Goal: Information Seeking & Learning: Learn about a topic

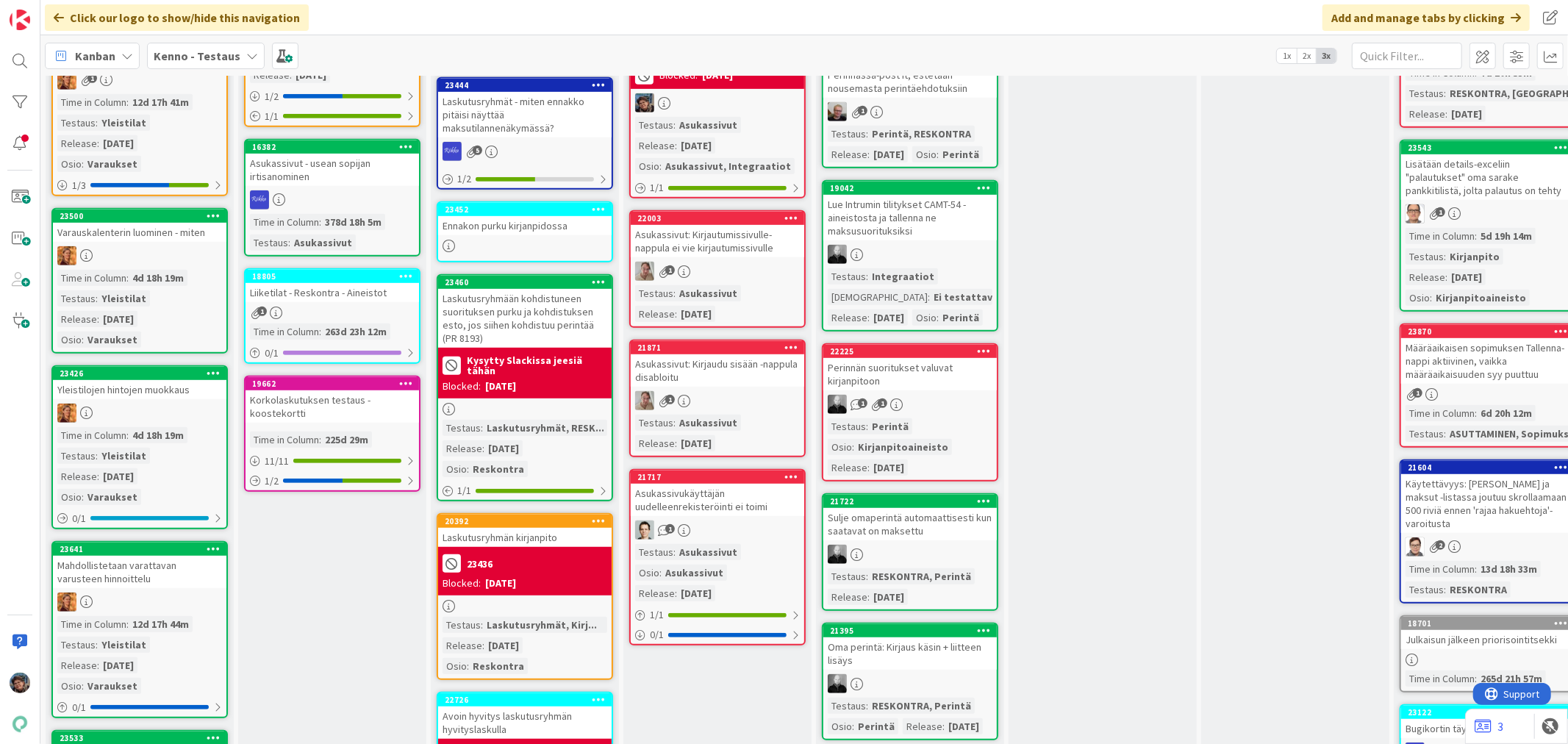
scroll to position [653, 0]
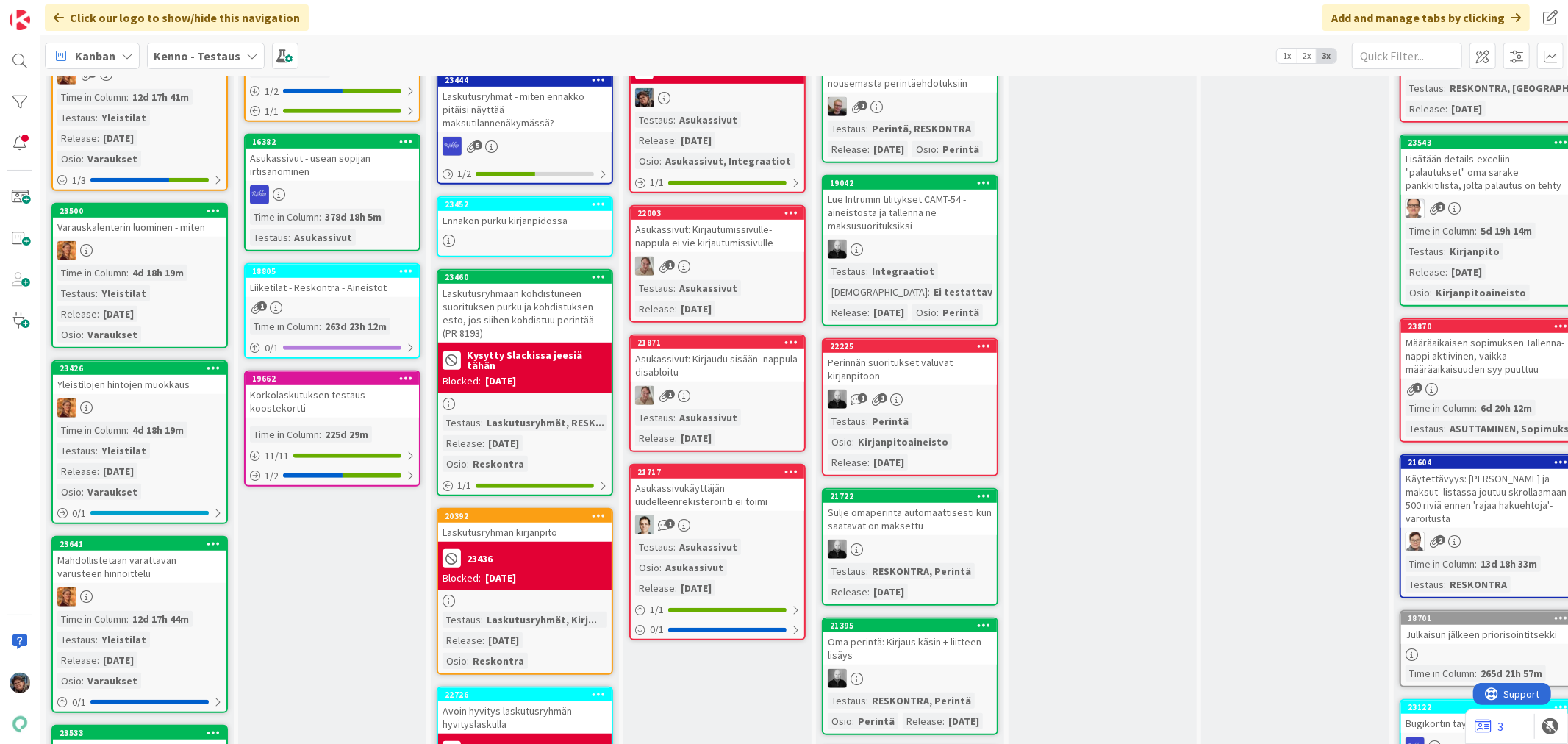
click at [756, 539] on div "Testaus : Asukassivut Osio : Asukassivut Release : 2025-08-06" at bounding box center [718, 568] width 164 height 58
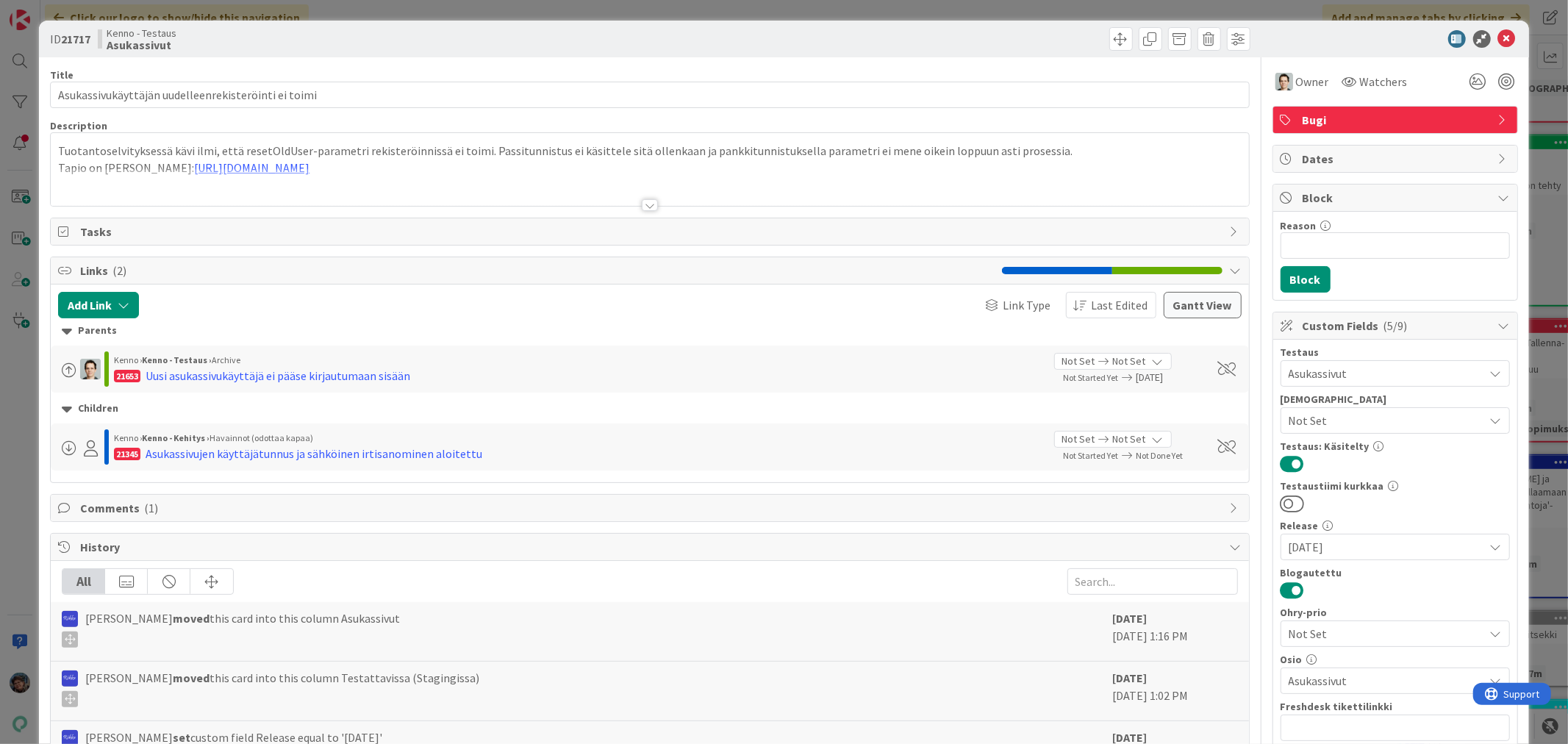
click at [644, 209] on div at bounding box center [650, 205] width 16 height 11
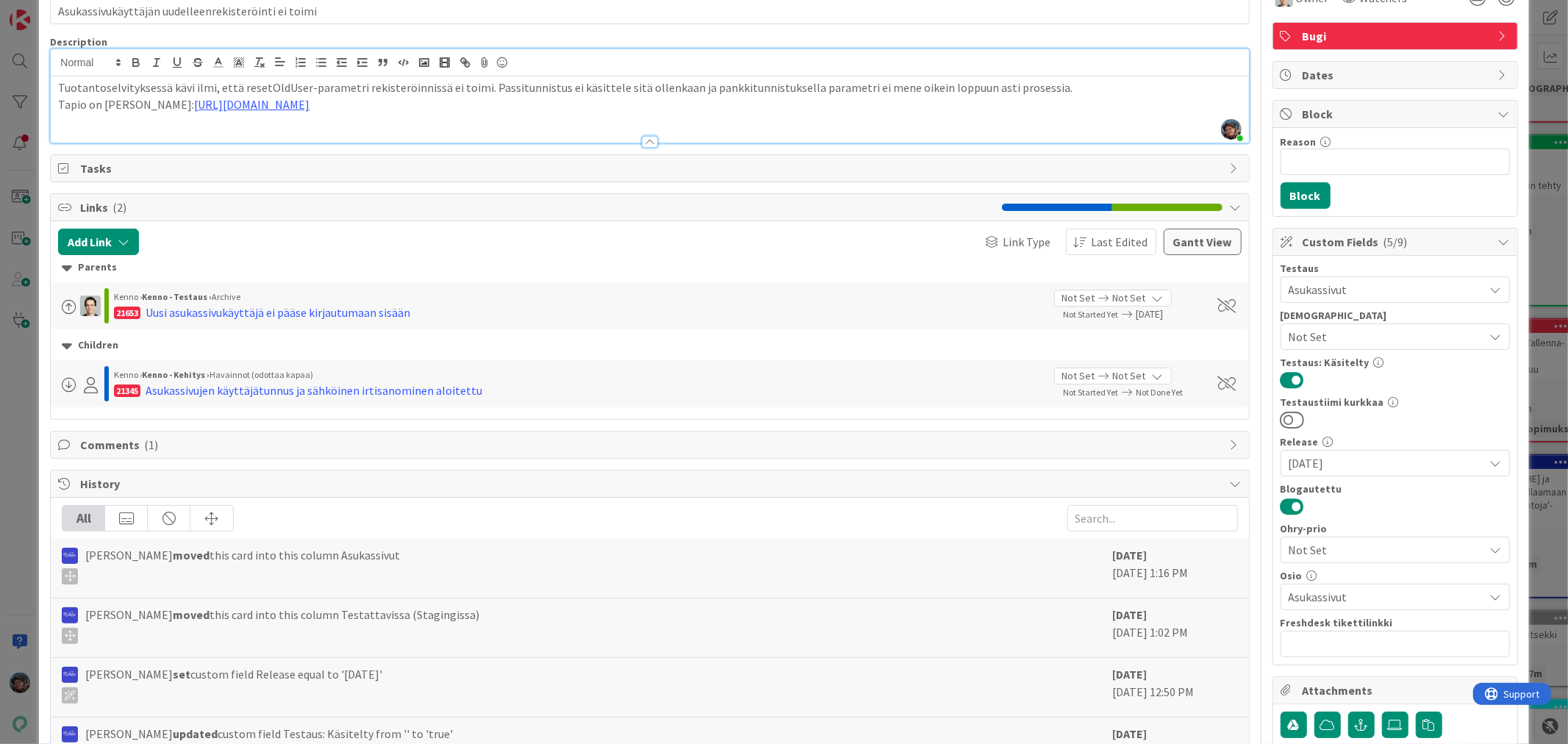
scroll to position [302, 0]
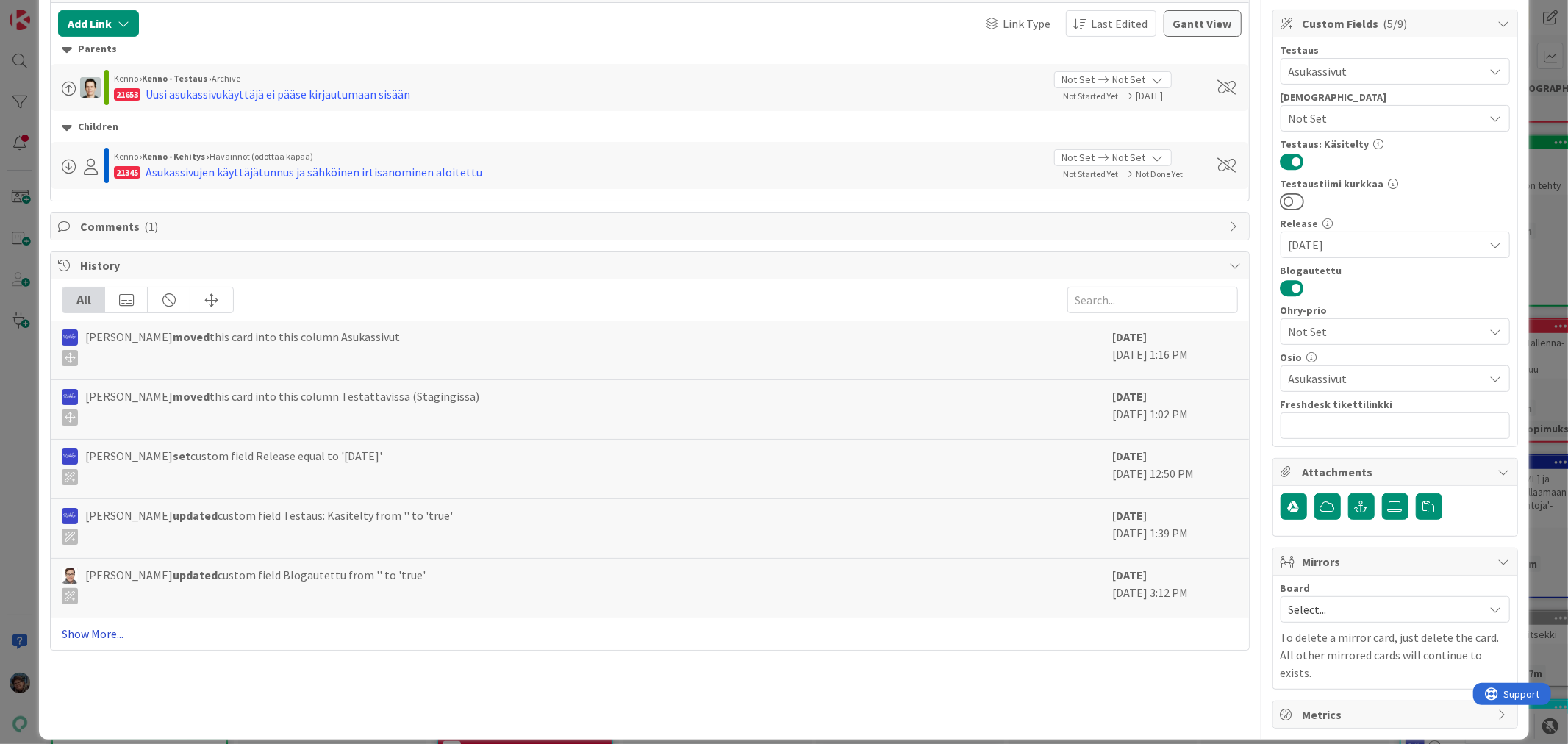
click at [77, 635] on link "Show More..." at bounding box center [650, 634] width 1176 height 18
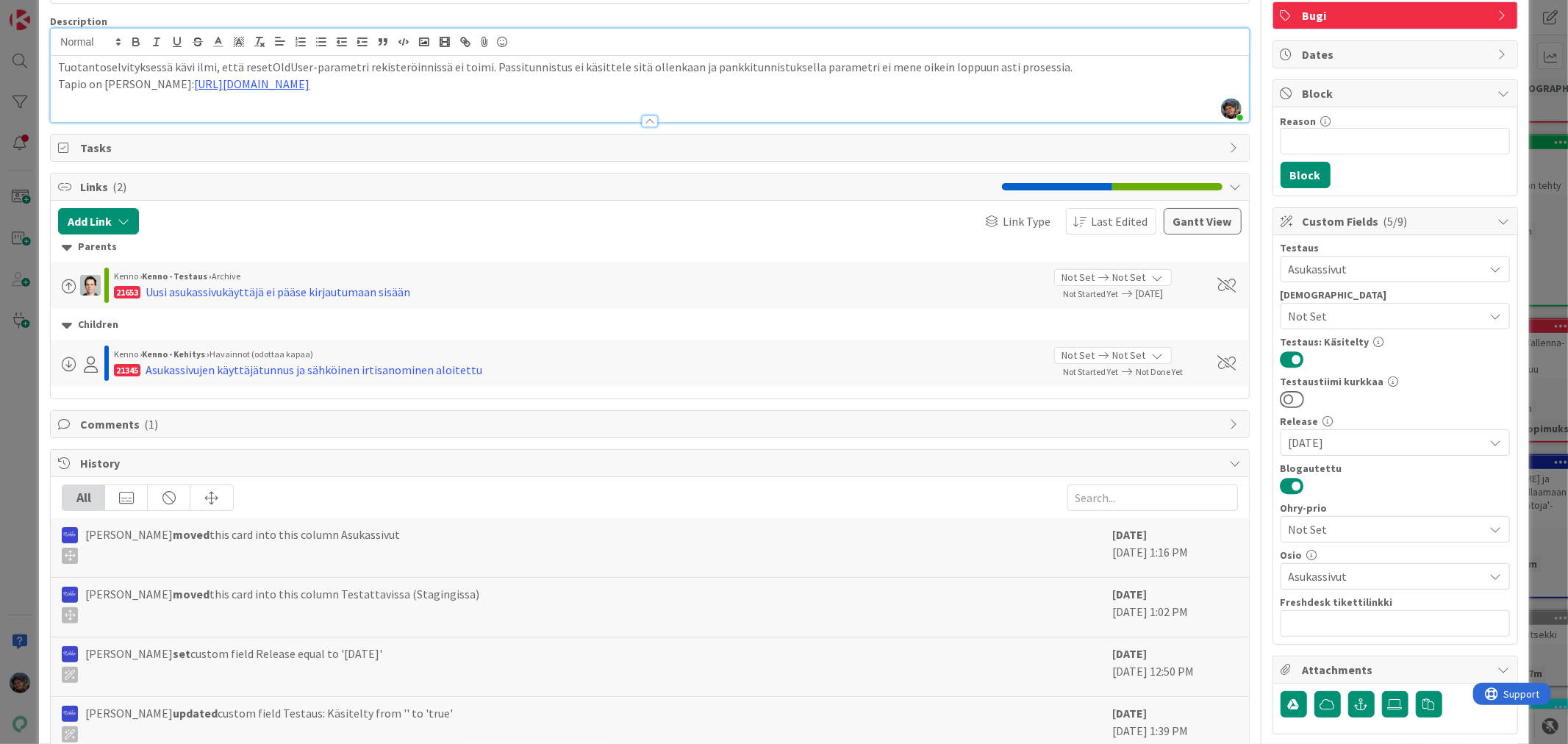
scroll to position [0, 0]
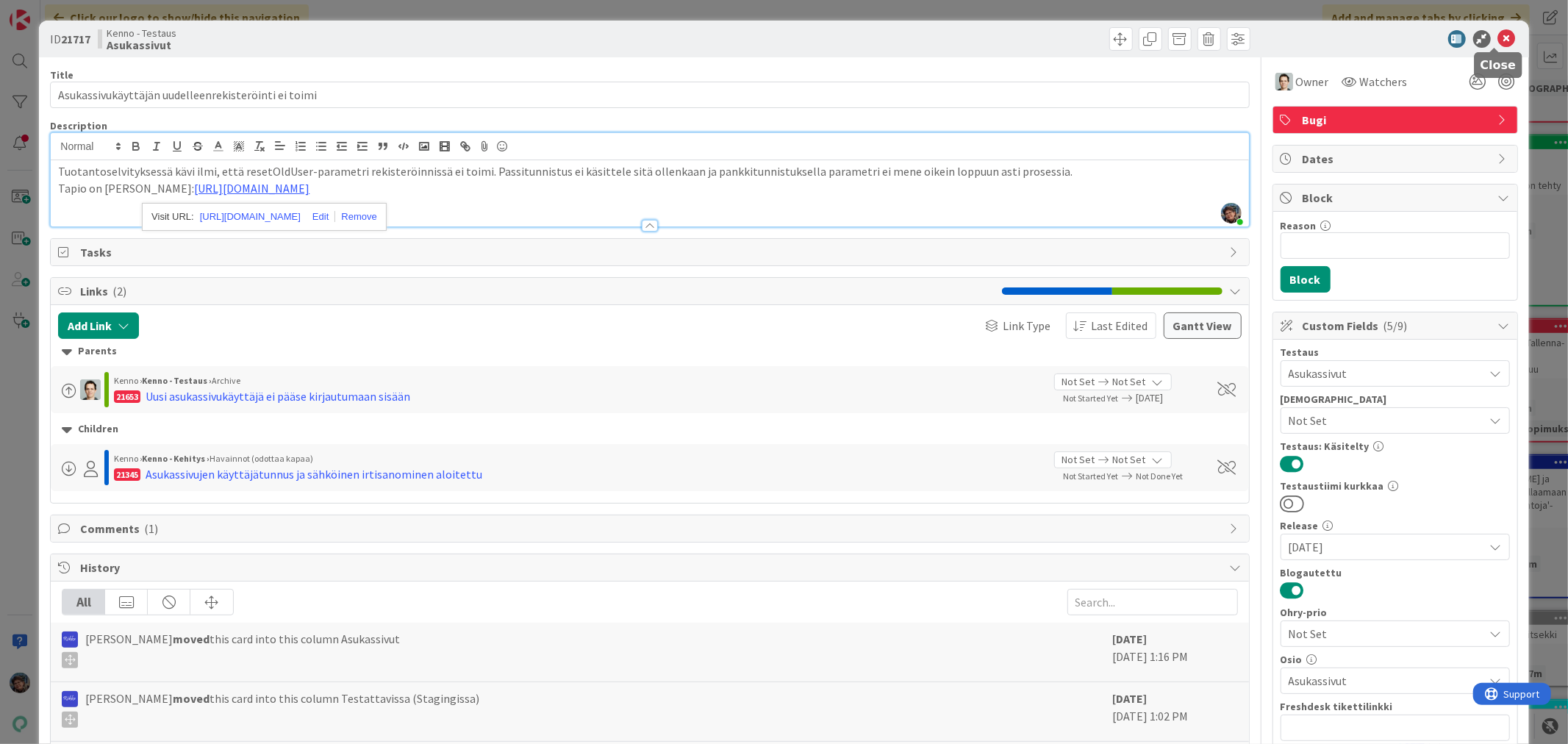
drag, startPoint x: 1494, startPoint y: 32, endPoint x: 1476, endPoint y: 39, distance: 19.3
click at [1498, 33] on icon at bounding box center [1507, 39] width 18 height 18
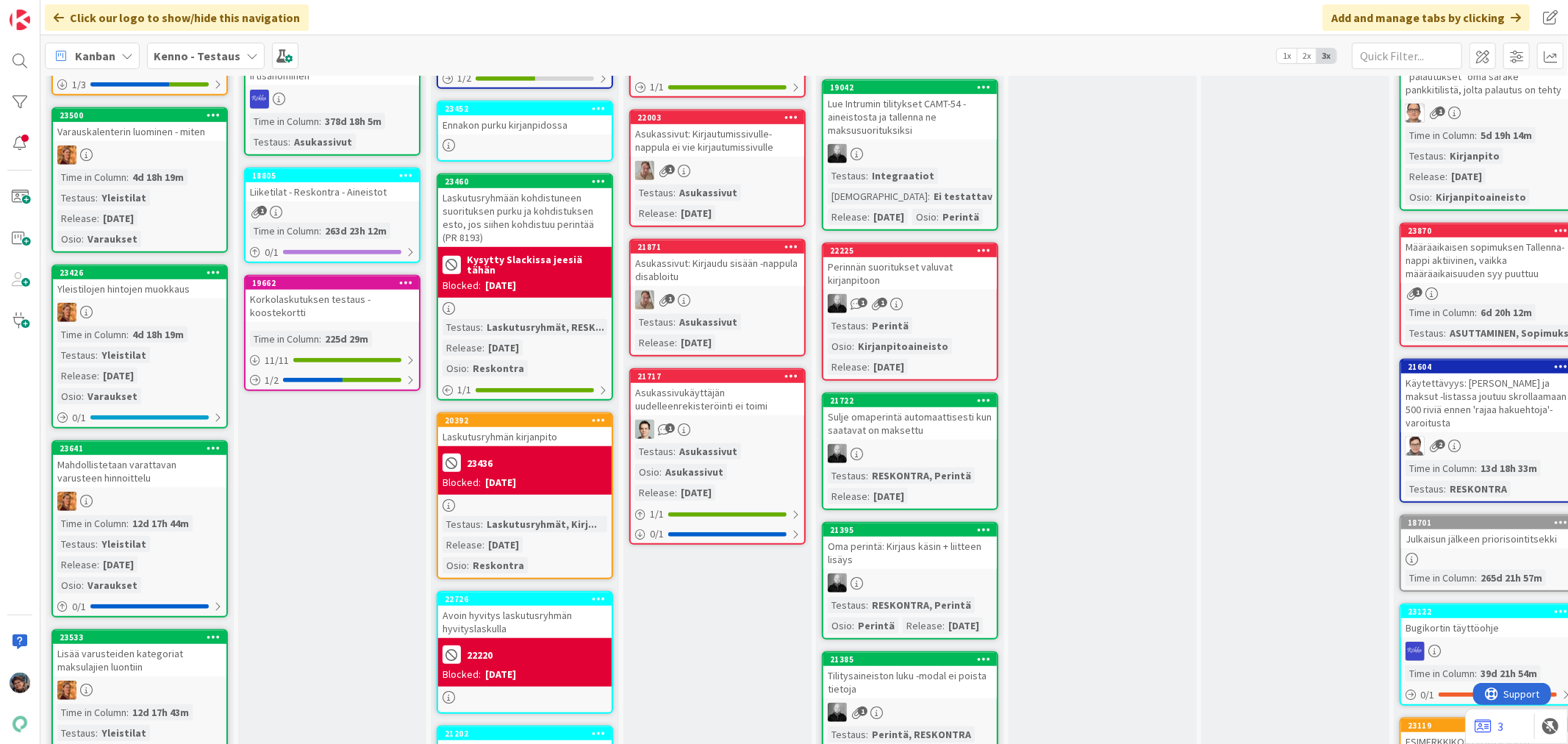
scroll to position [735, 0]
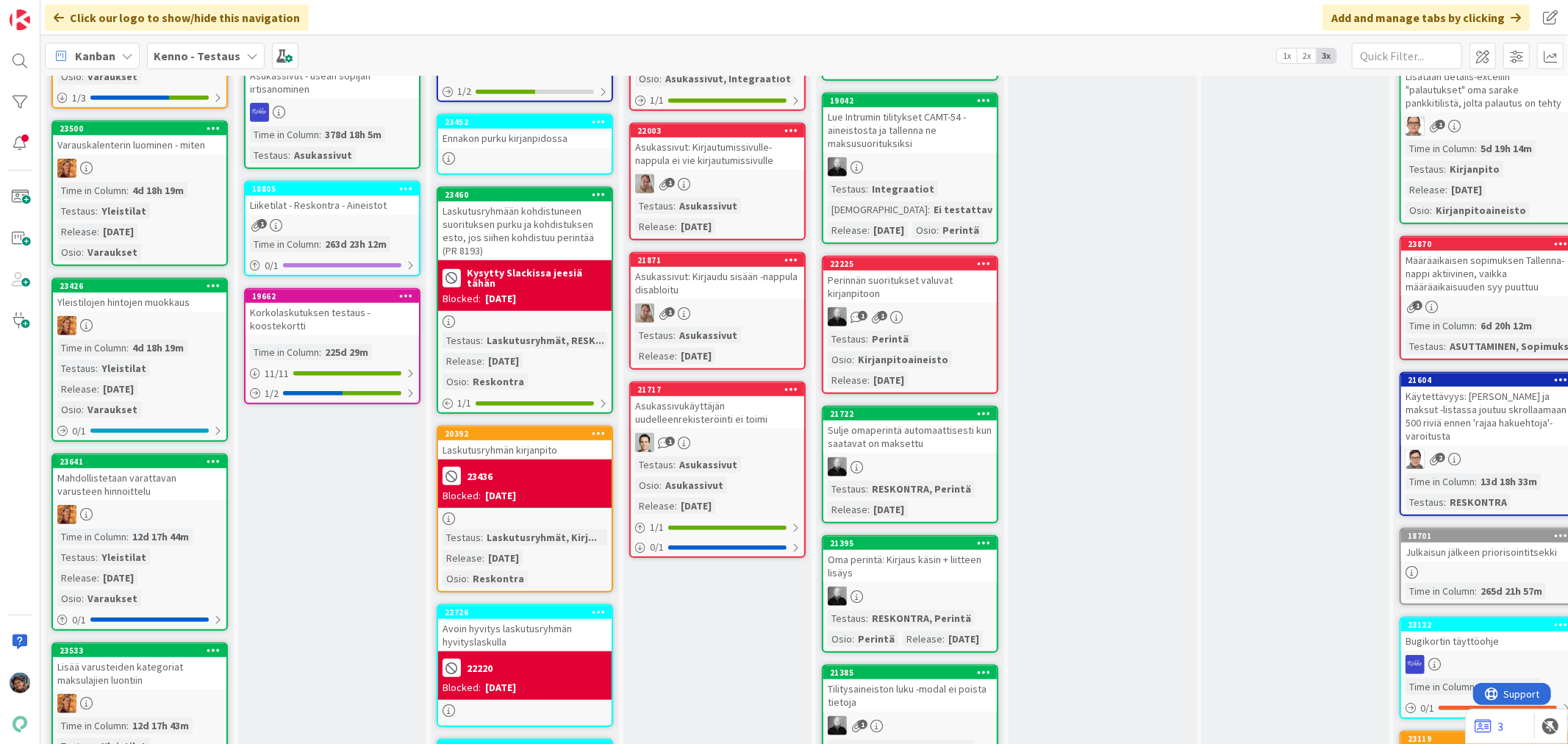
click at [160, 159] on div at bounding box center [139, 168] width 173 height 19
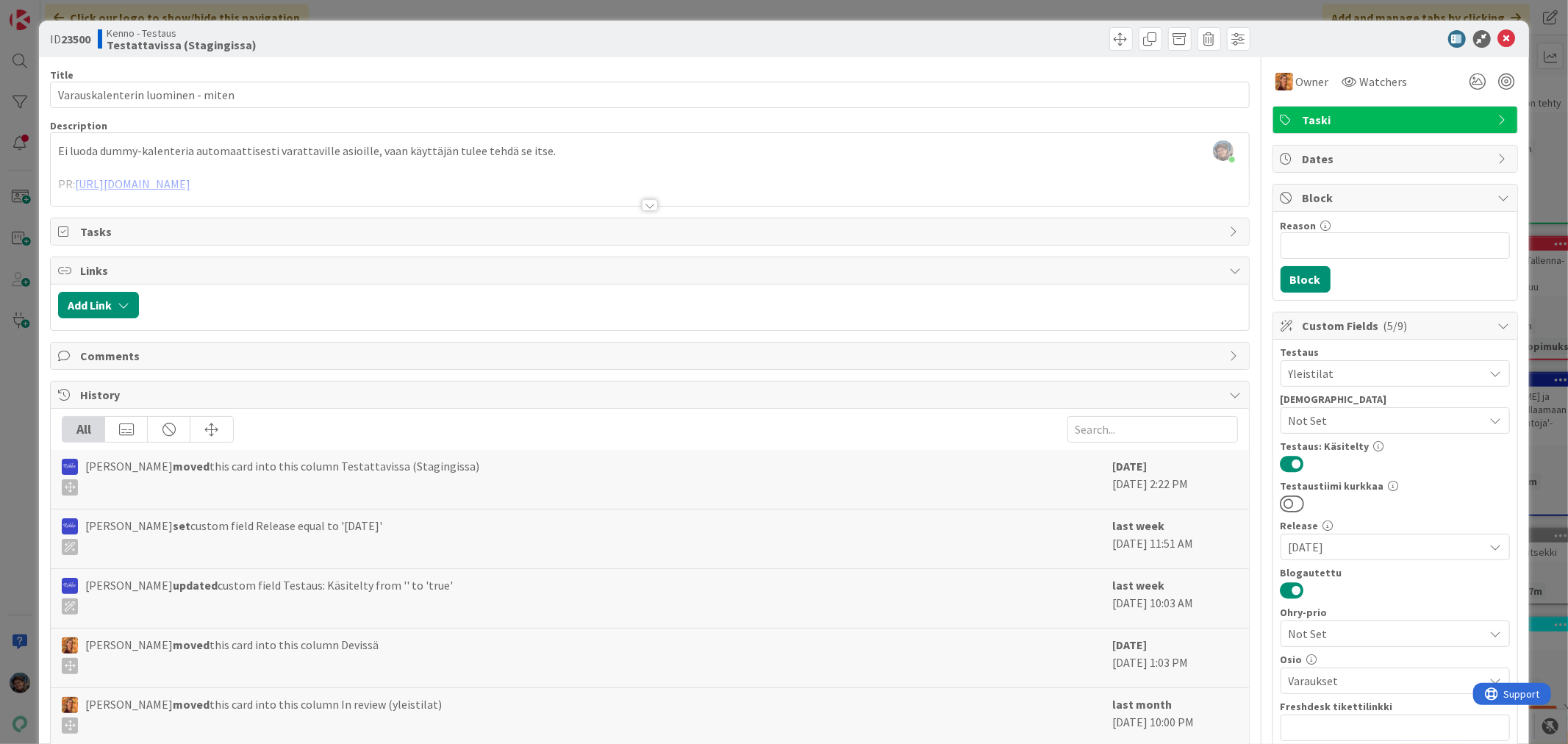
click at [642, 200] on div at bounding box center [650, 205] width 16 height 11
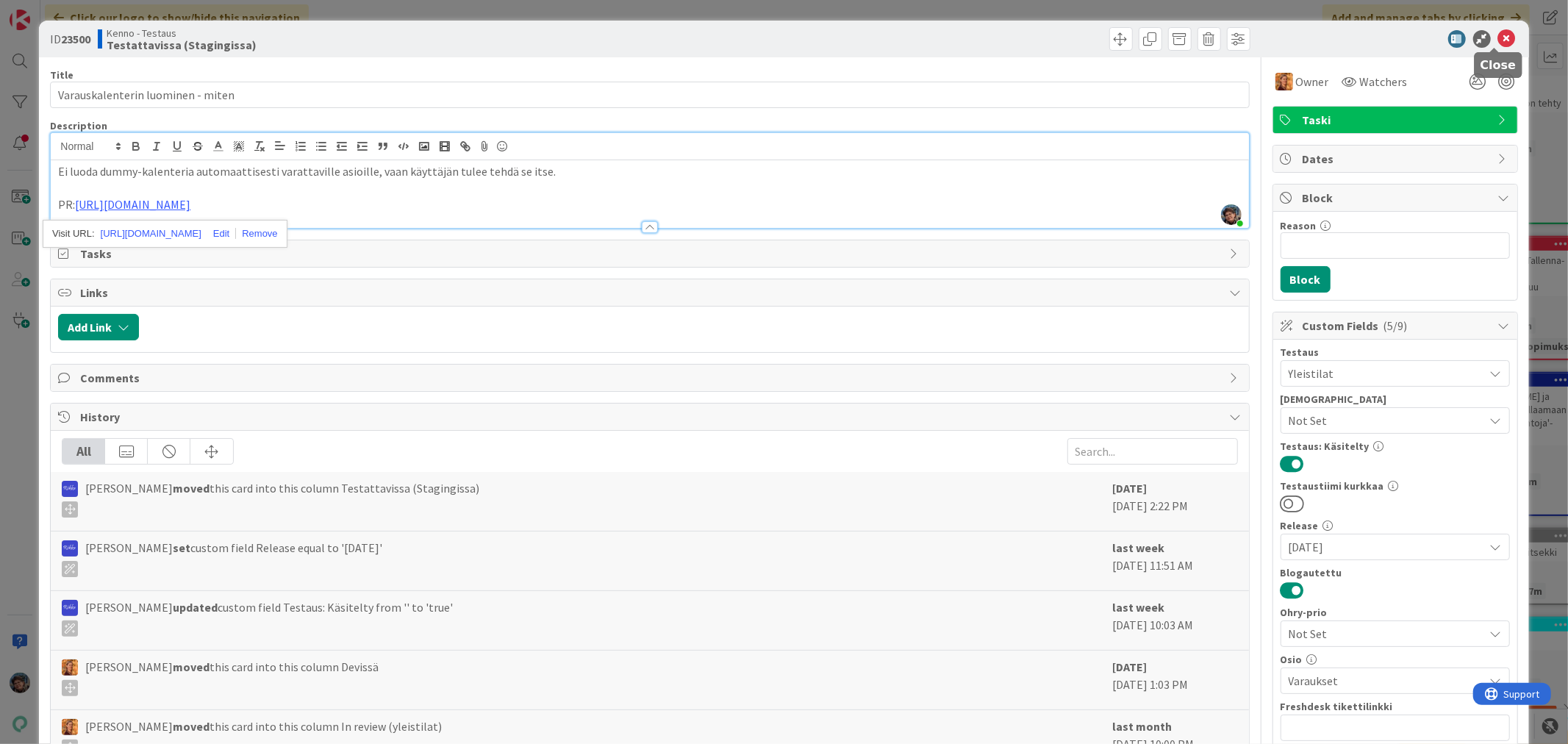
click at [1500, 34] on icon at bounding box center [1507, 39] width 18 height 18
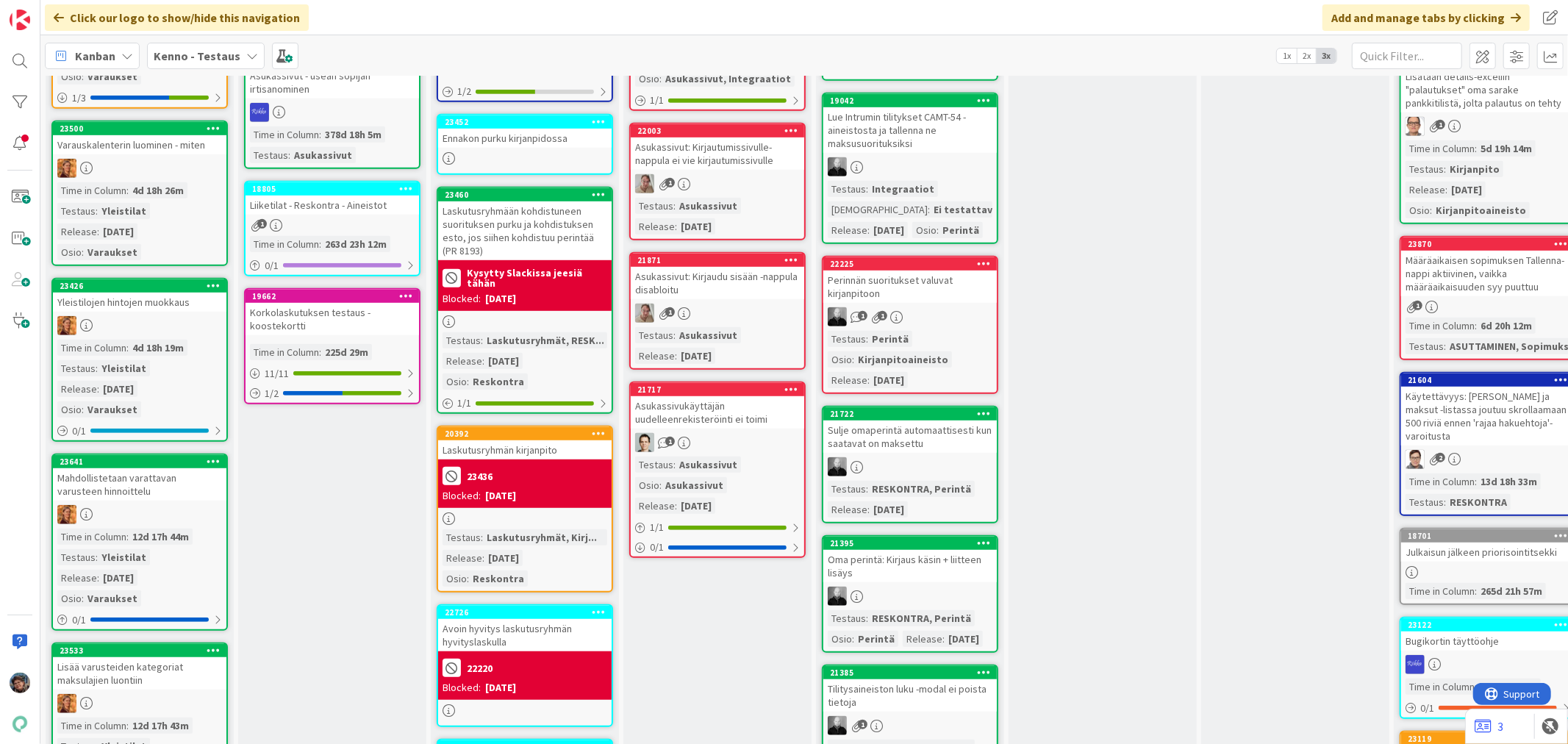
click at [171, 350] on div "Time in Column : 4d 18h 19m Testaus : Yleistilat Release : 2025-10-08 Osio : Va…" at bounding box center [140, 378] width 164 height 78
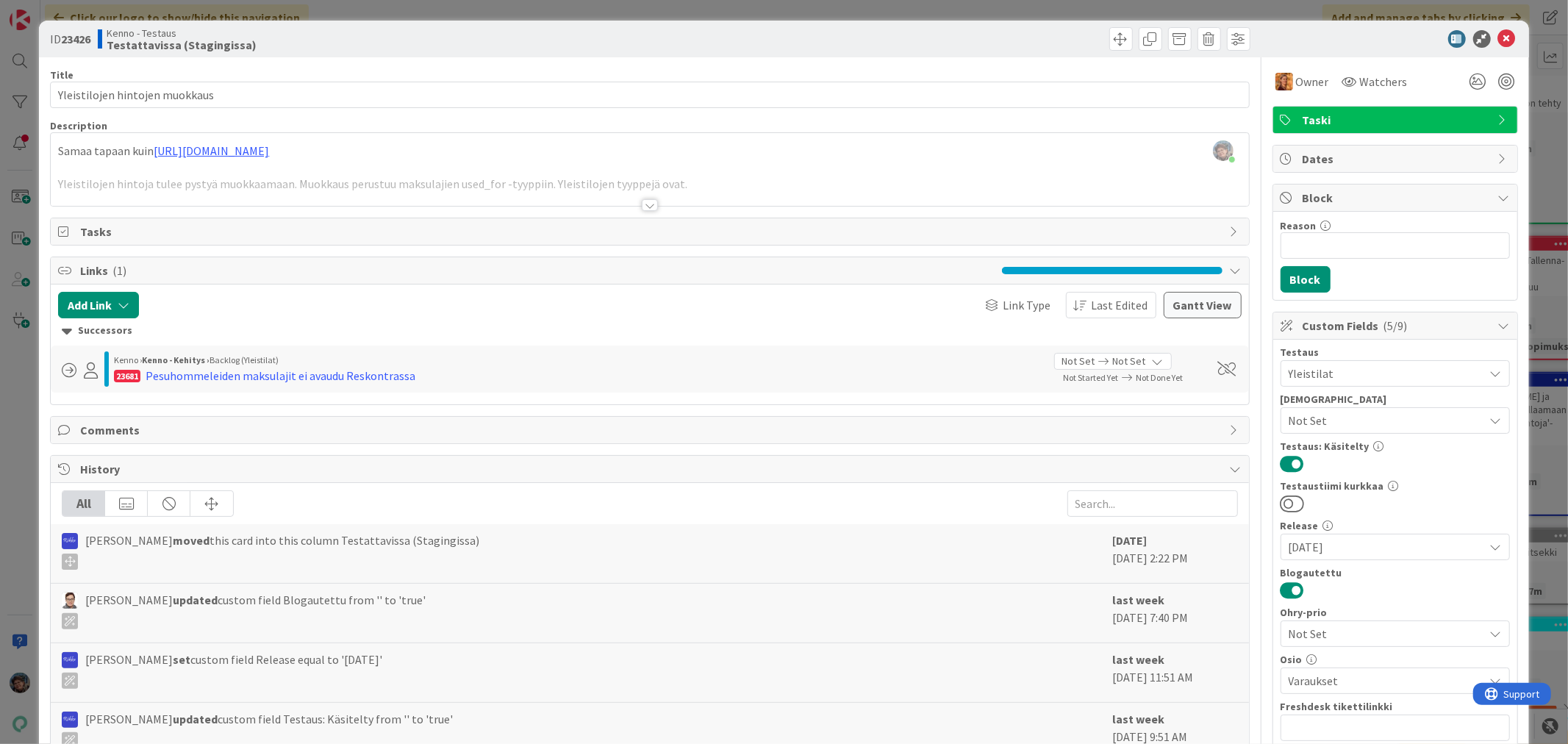
click at [642, 205] on div at bounding box center [650, 205] width 16 height 11
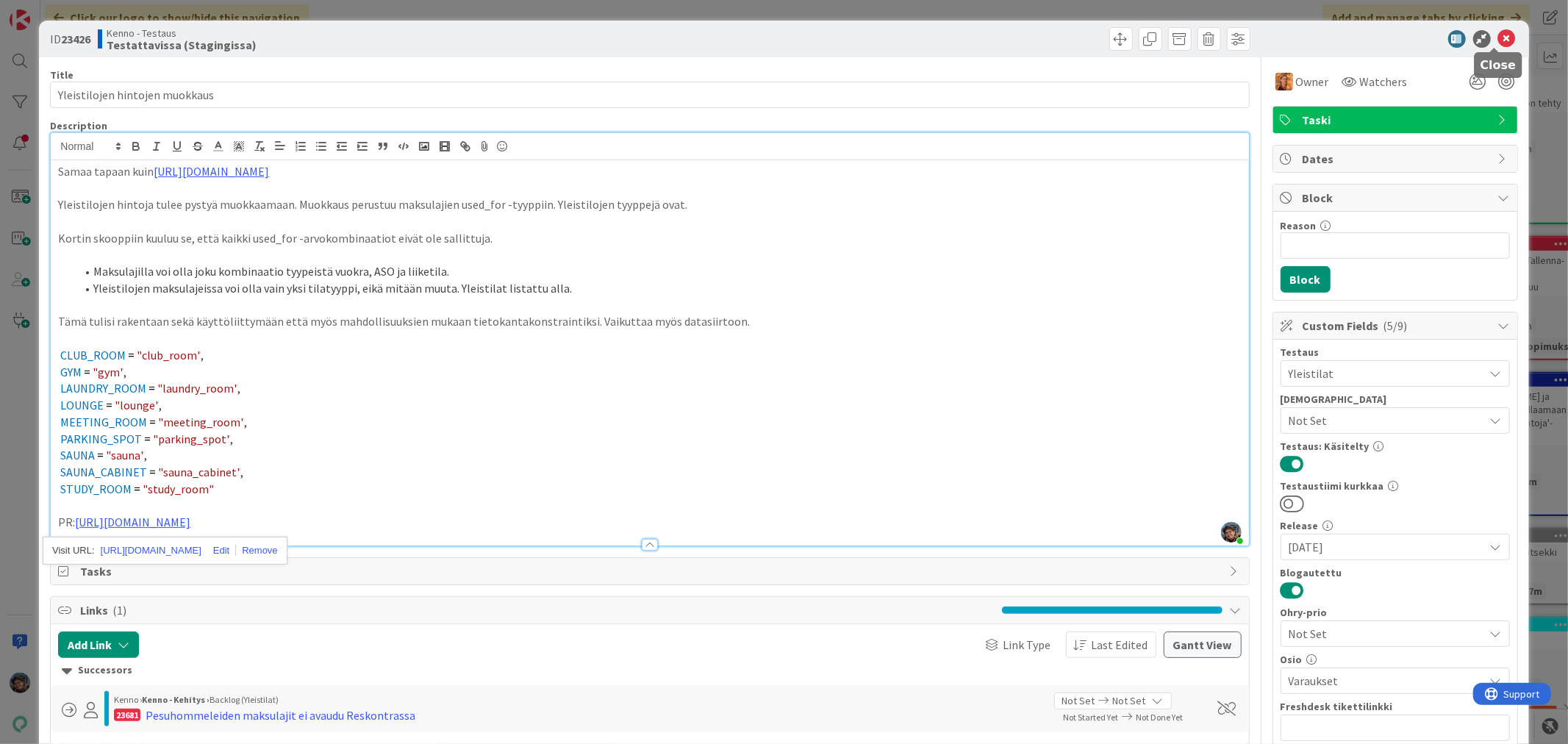
click at [1498, 34] on icon at bounding box center [1507, 39] width 18 height 18
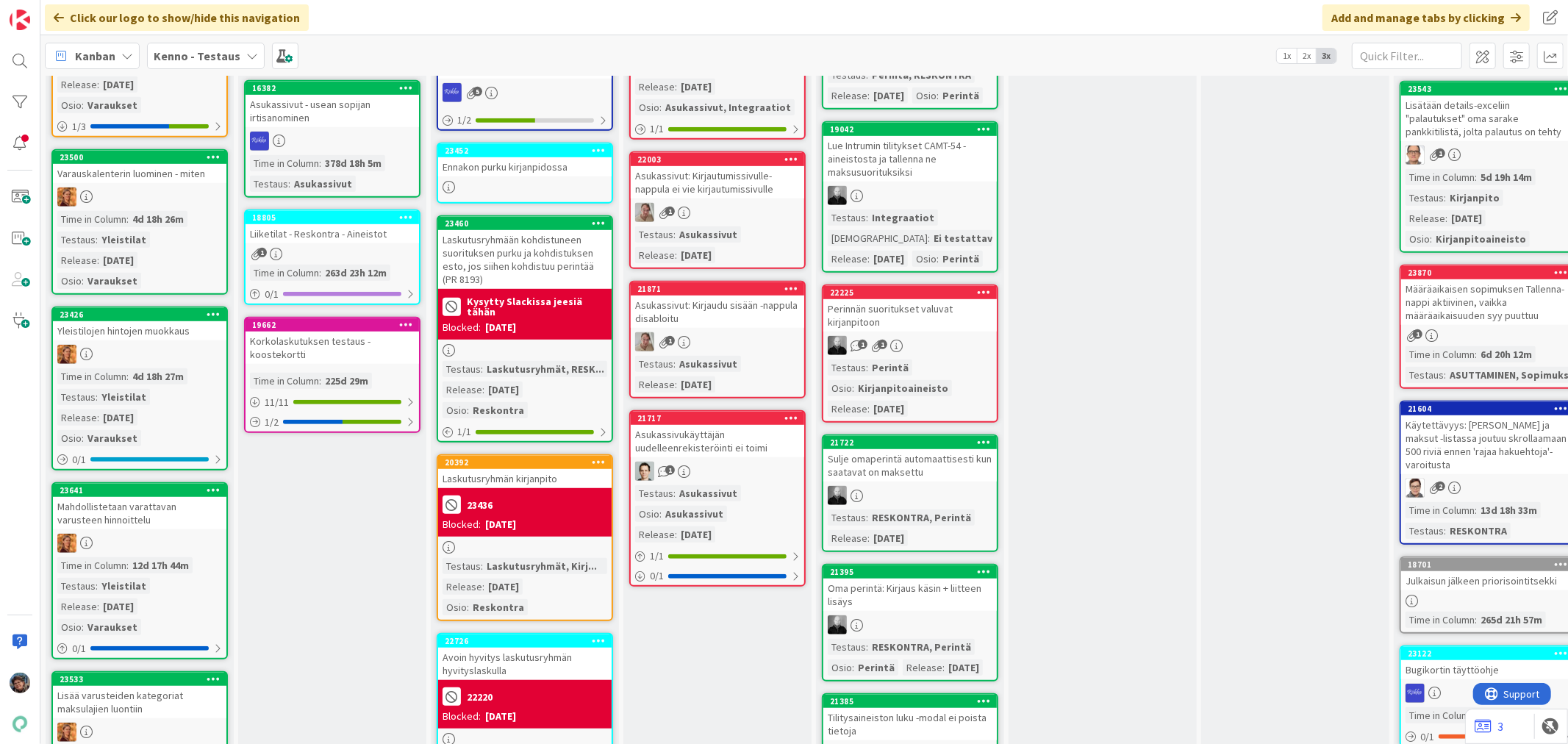
scroll to position [653, 0]
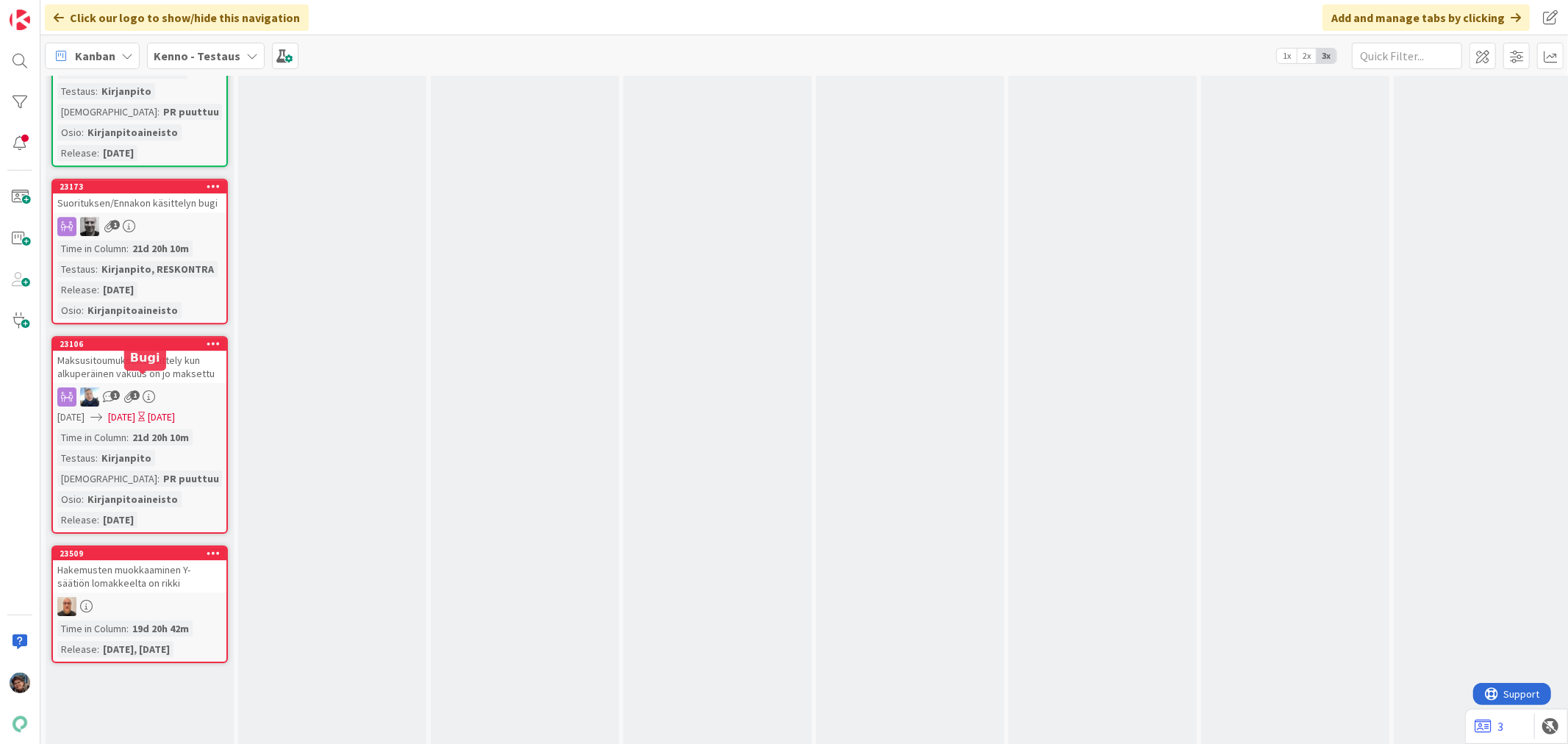
scroll to position [13238, 0]
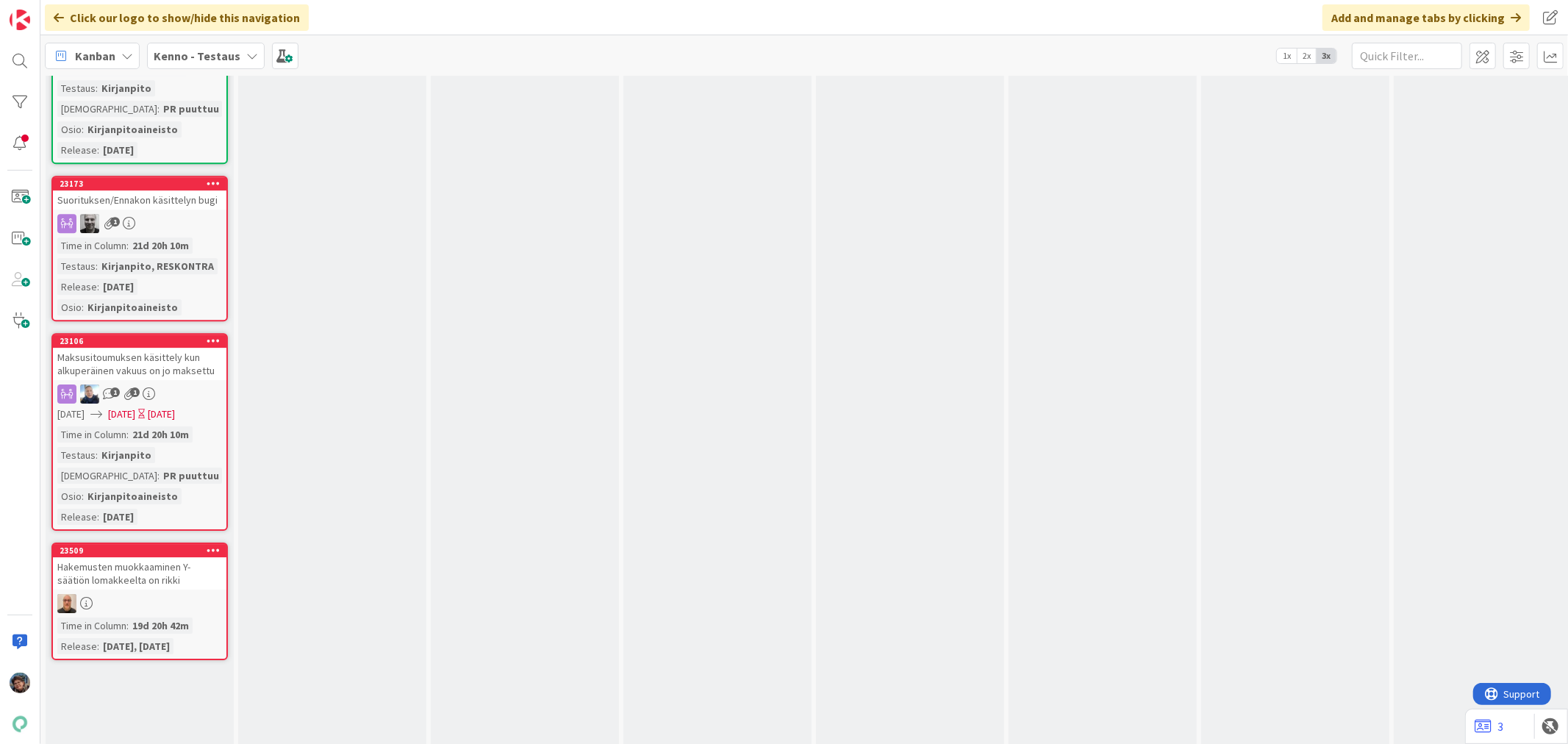
click at [169, 594] on div at bounding box center [139, 604] width 173 height 19
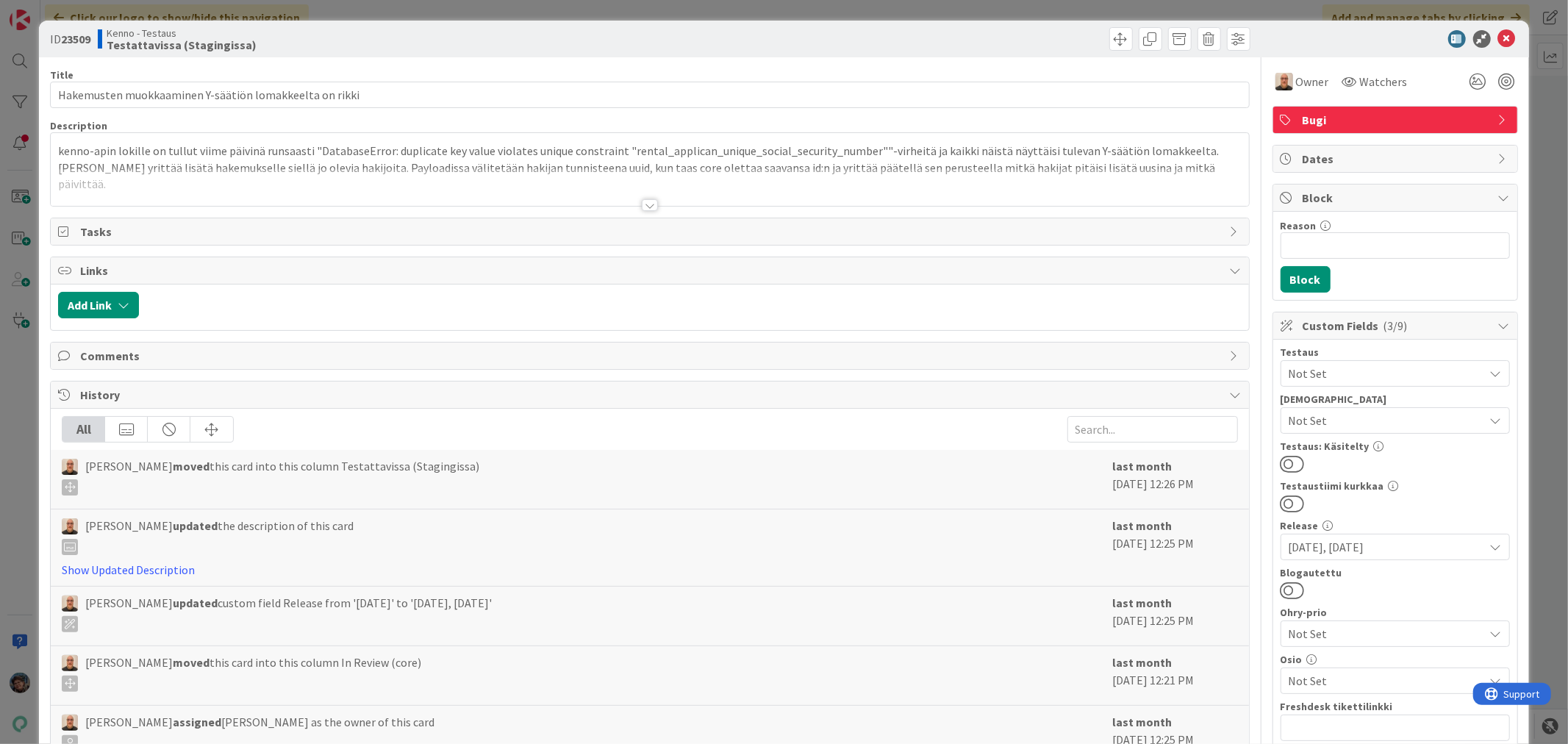
click at [631, 202] on div at bounding box center [649, 186] width 1198 height 38
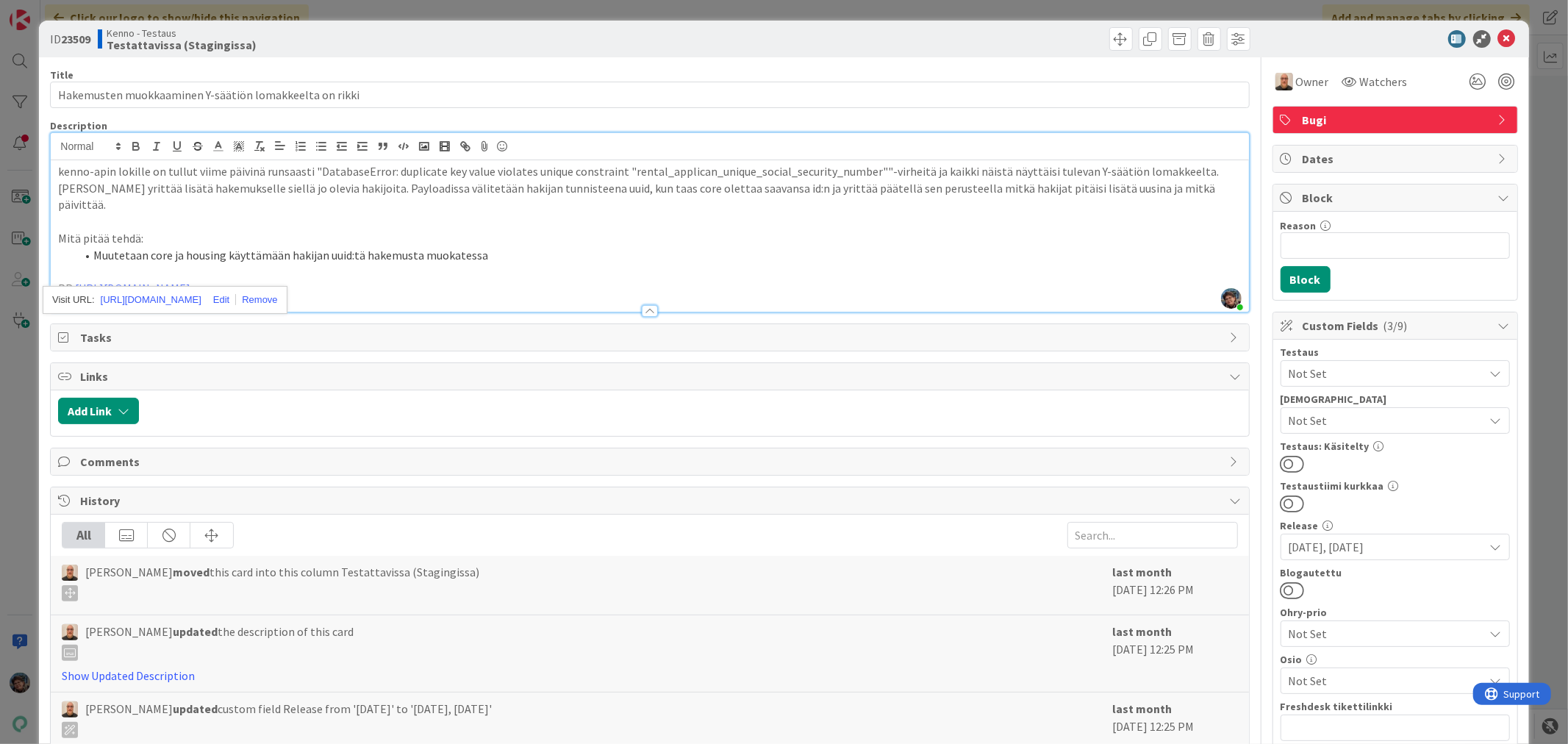
click at [321, 280] on p "PR: https://github.com/pandiafi/kenno/pull/8529" at bounding box center [649, 288] width 1183 height 17
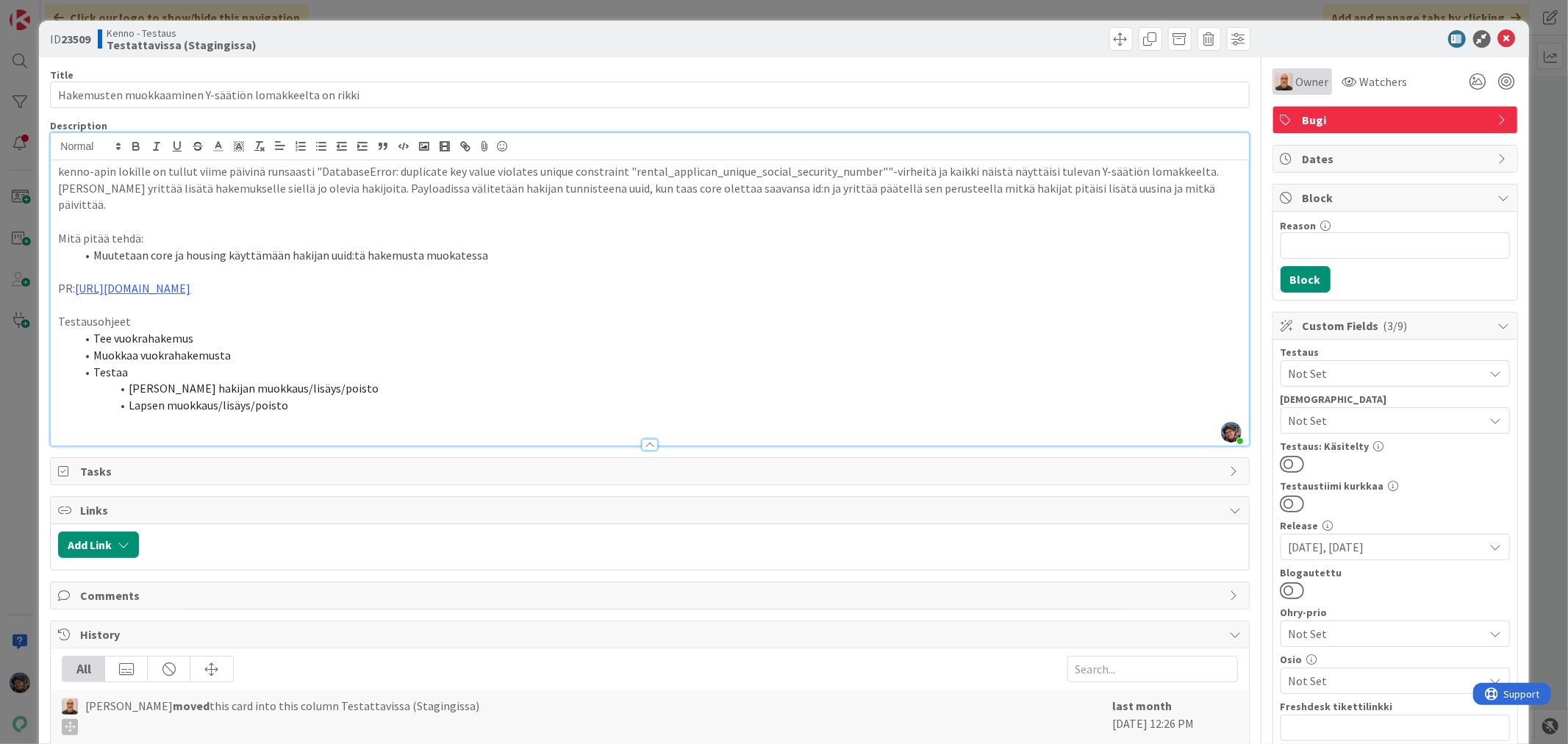
click at [1296, 77] on span "Owner" at bounding box center [1312, 81] width 33 height 18
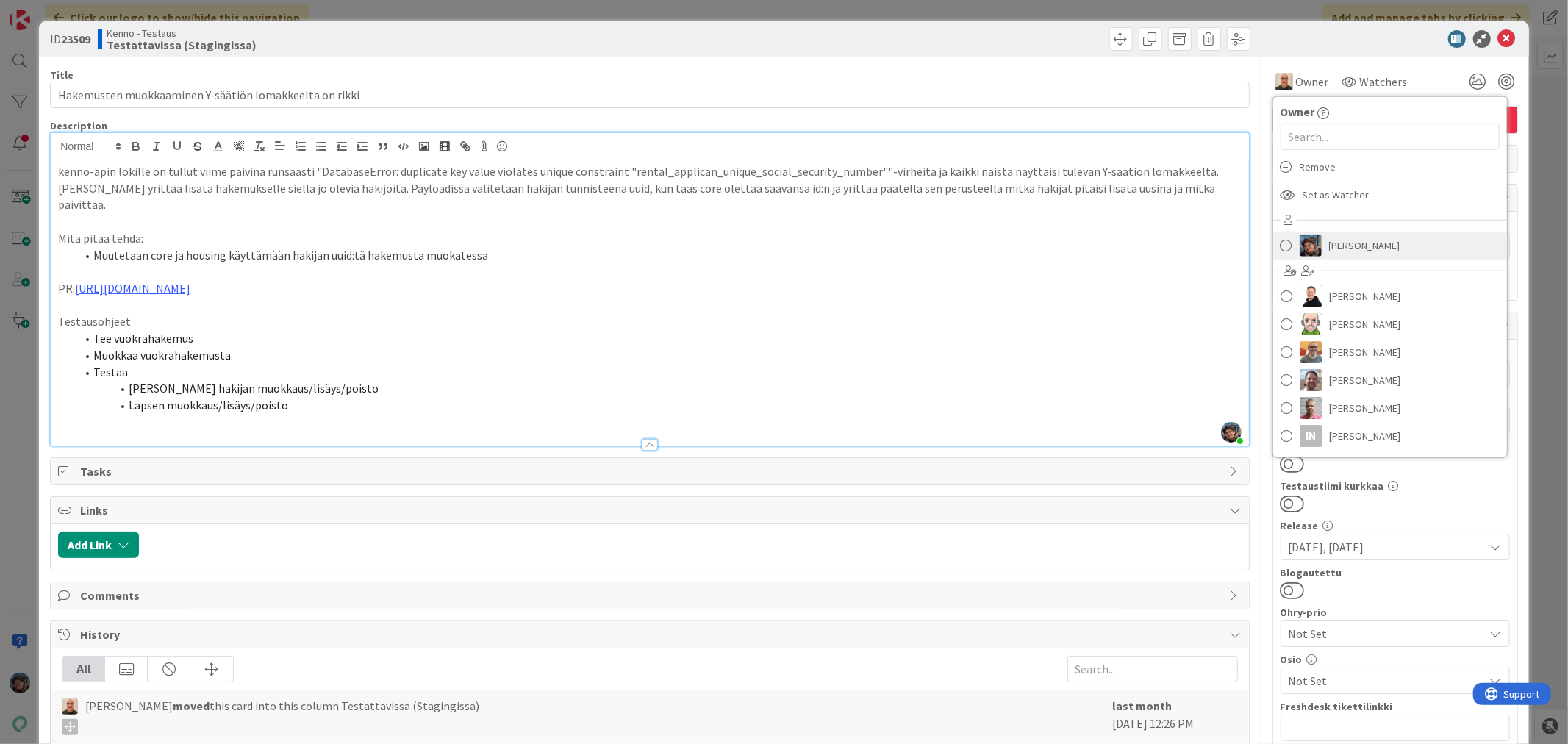
click at [1329, 240] on span "[PERSON_NAME]" at bounding box center [1365, 245] width 72 height 22
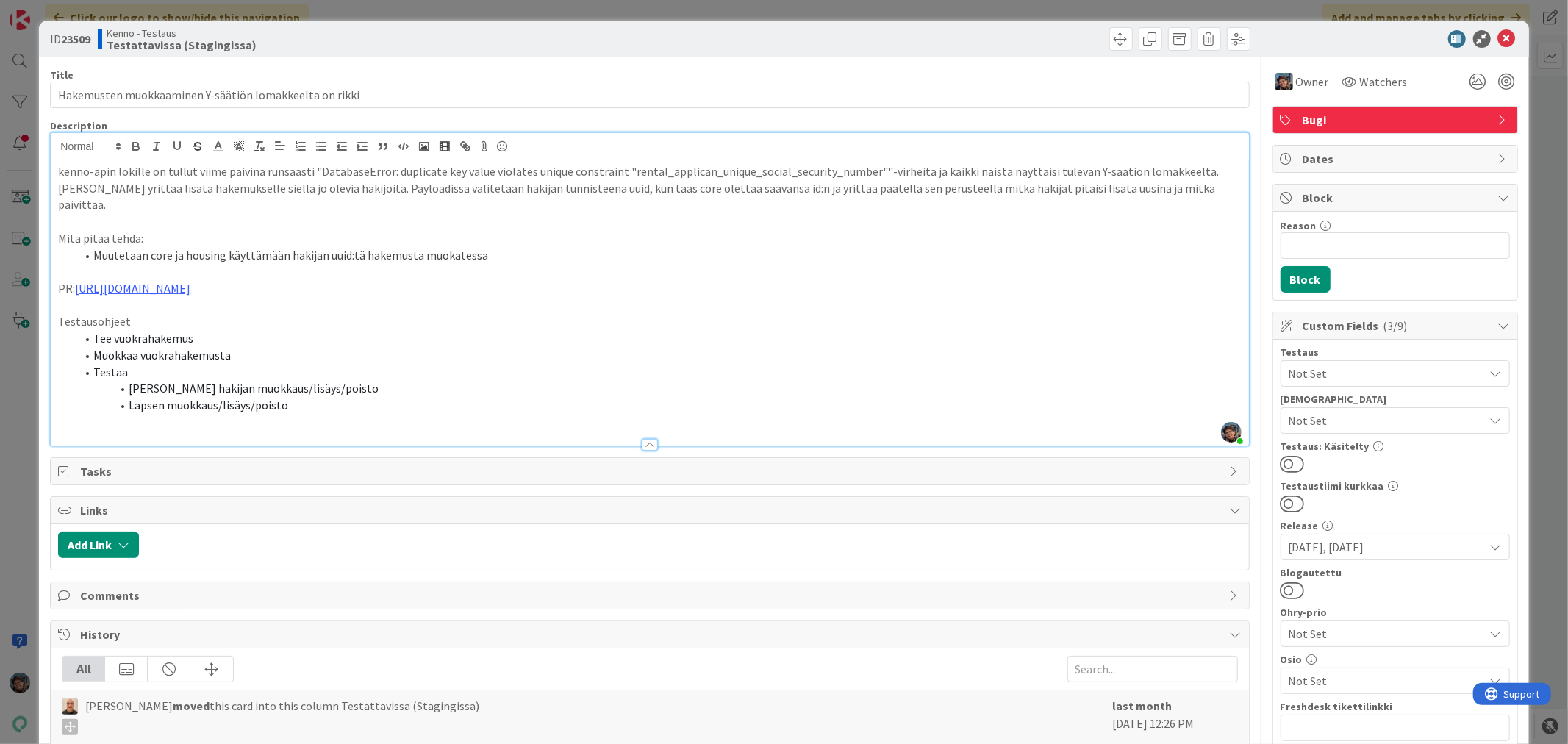
click at [304, 397] on li "Lapsen muokkaus/lisäys/poisto" at bounding box center [659, 405] width 1166 height 17
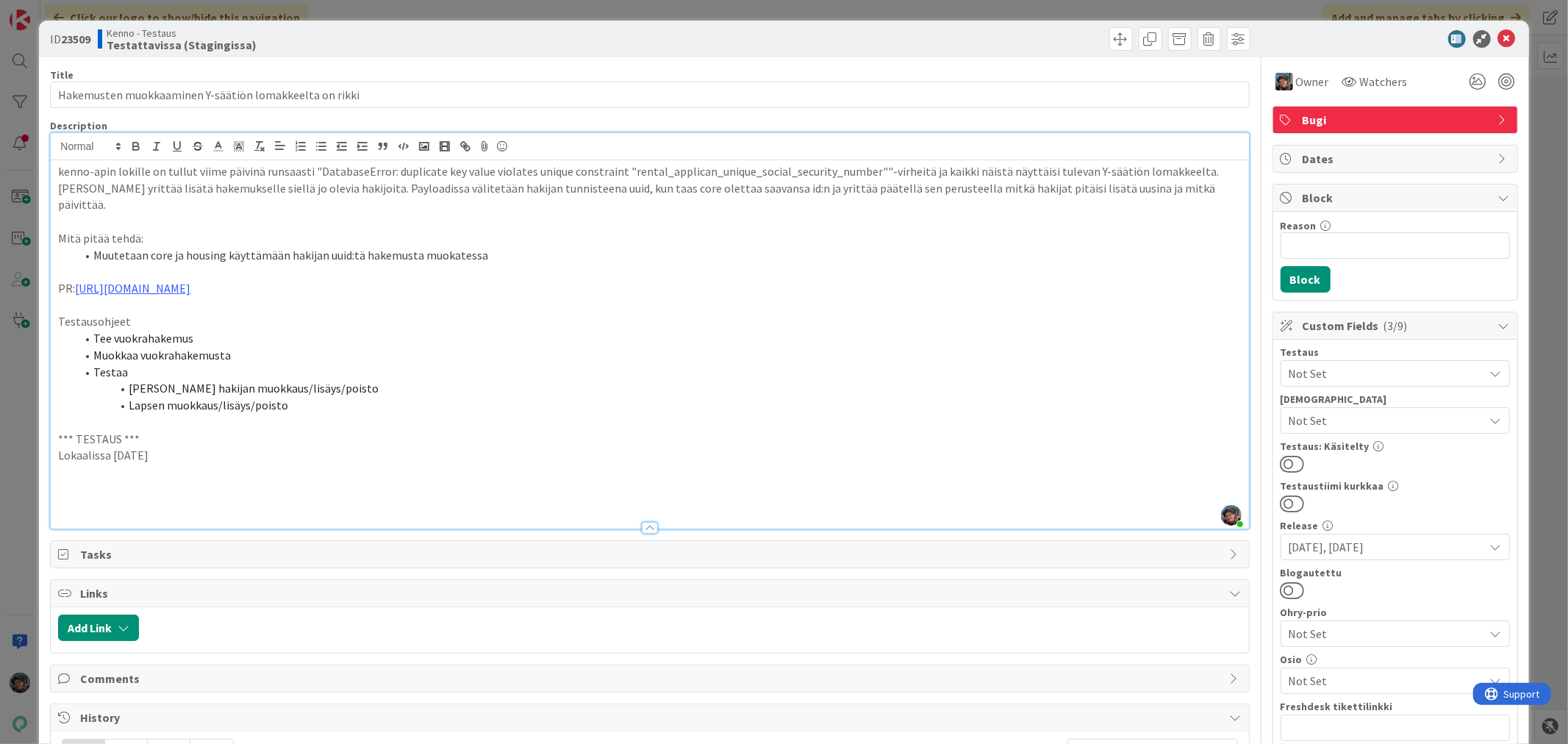
drag, startPoint x: 112, startPoint y: 424, endPoint x: 47, endPoint y: 407, distance: 67.2
click at [47, 407] on div "ID 23509 Kenno - Testaus Testattavissa (Stagingissa) Title 54 / 128 Hakemusten …" at bounding box center [784, 577] width 1489 height 1112
click at [136, 147] on icon "button" at bounding box center [136, 148] width 6 height 4
click at [74, 481] on p at bounding box center [649, 489] width 1183 height 17
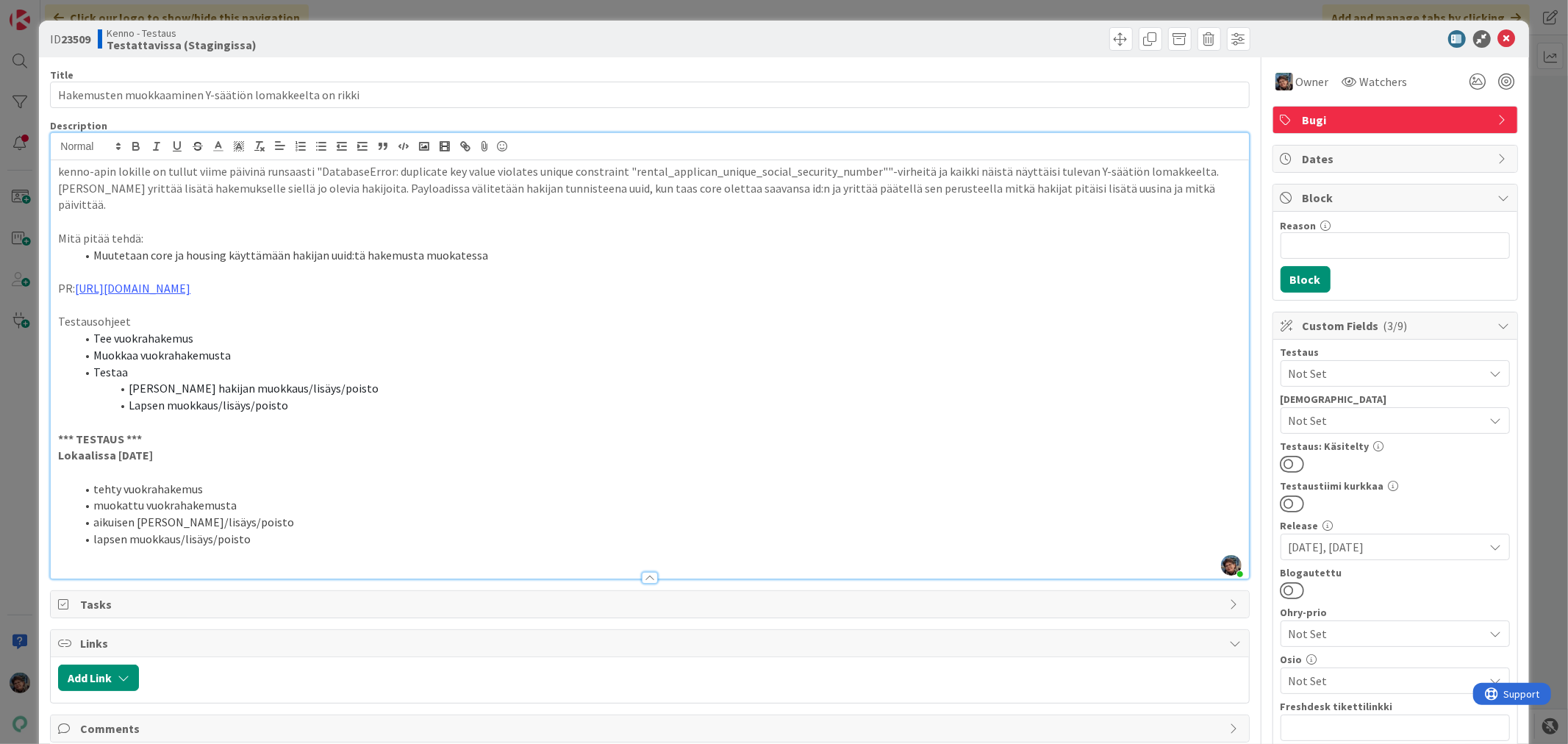
click at [92, 514] on li "aikuisen hakijan muokkaus/lisäys/poisto" at bounding box center [659, 522] width 1166 height 17
click at [94, 531] on span at bounding box center [94, 539] width 0 height 17
click at [287, 531] on li "lapsen muokkaus/lisäys/poisto" at bounding box center [659, 539] width 1166 height 17
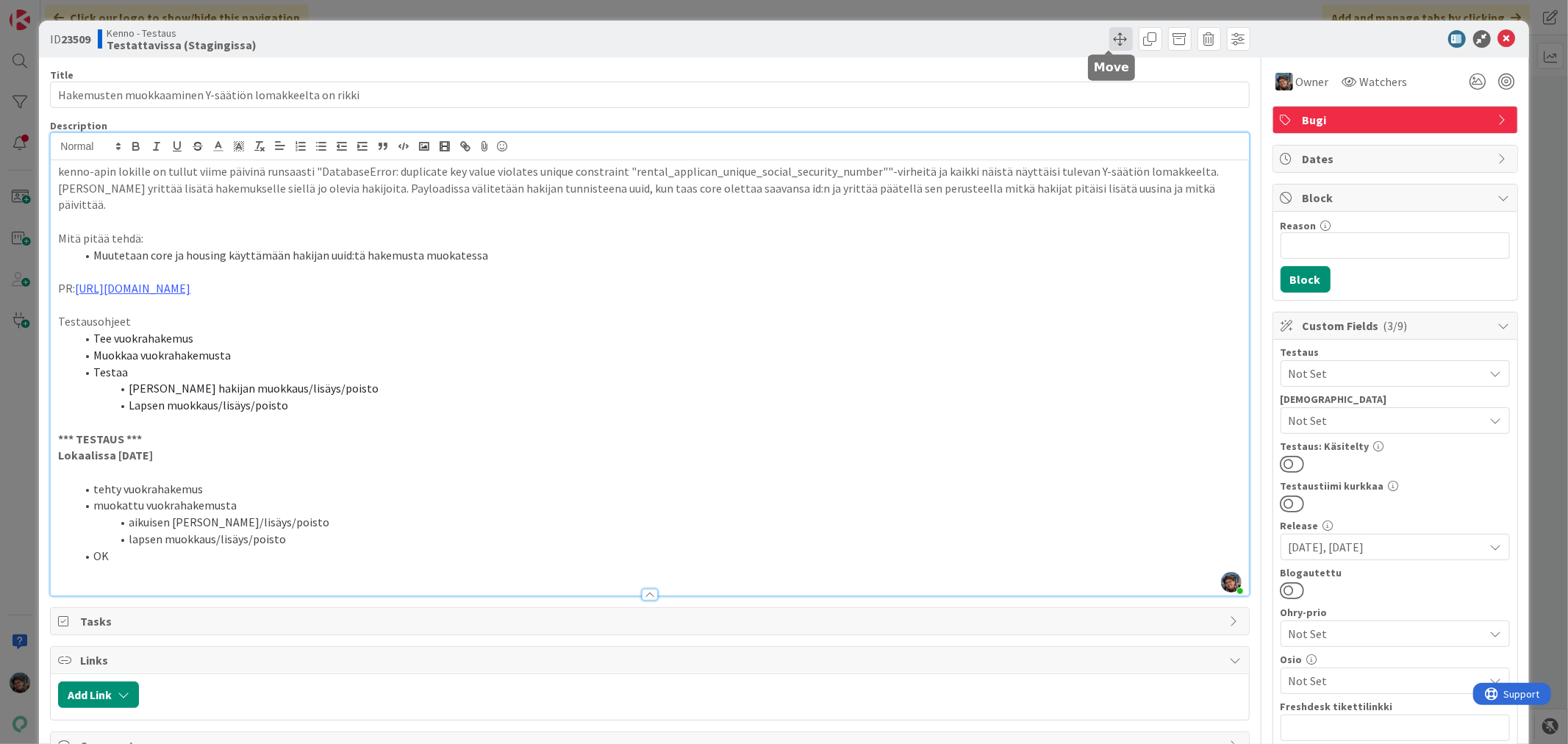
click at [1111, 40] on span at bounding box center [1121, 39] width 24 height 24
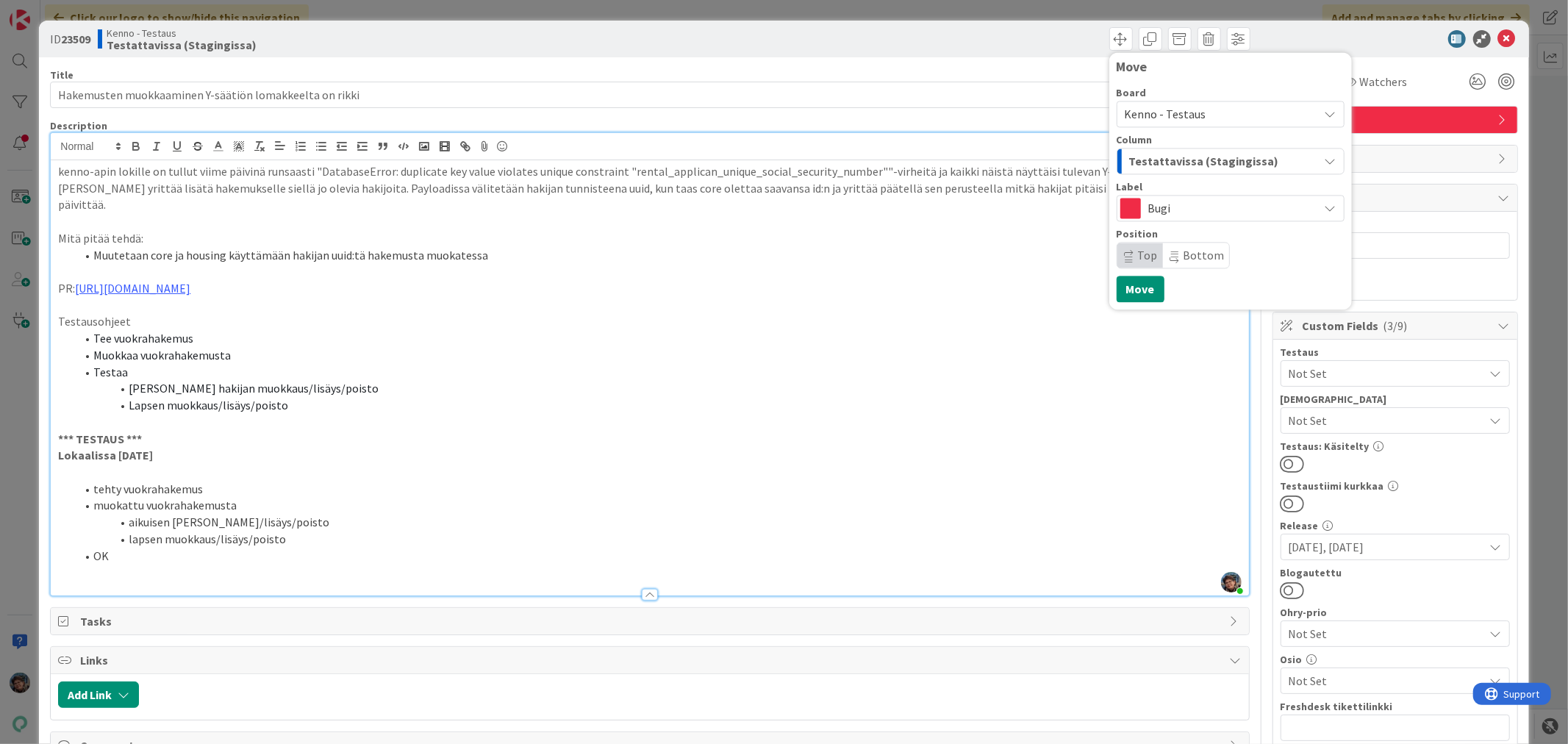
click at [1162, 159] on span "Testattavissa (Stagingissa)" at bounding box center [1204, 161] width 150 height 19
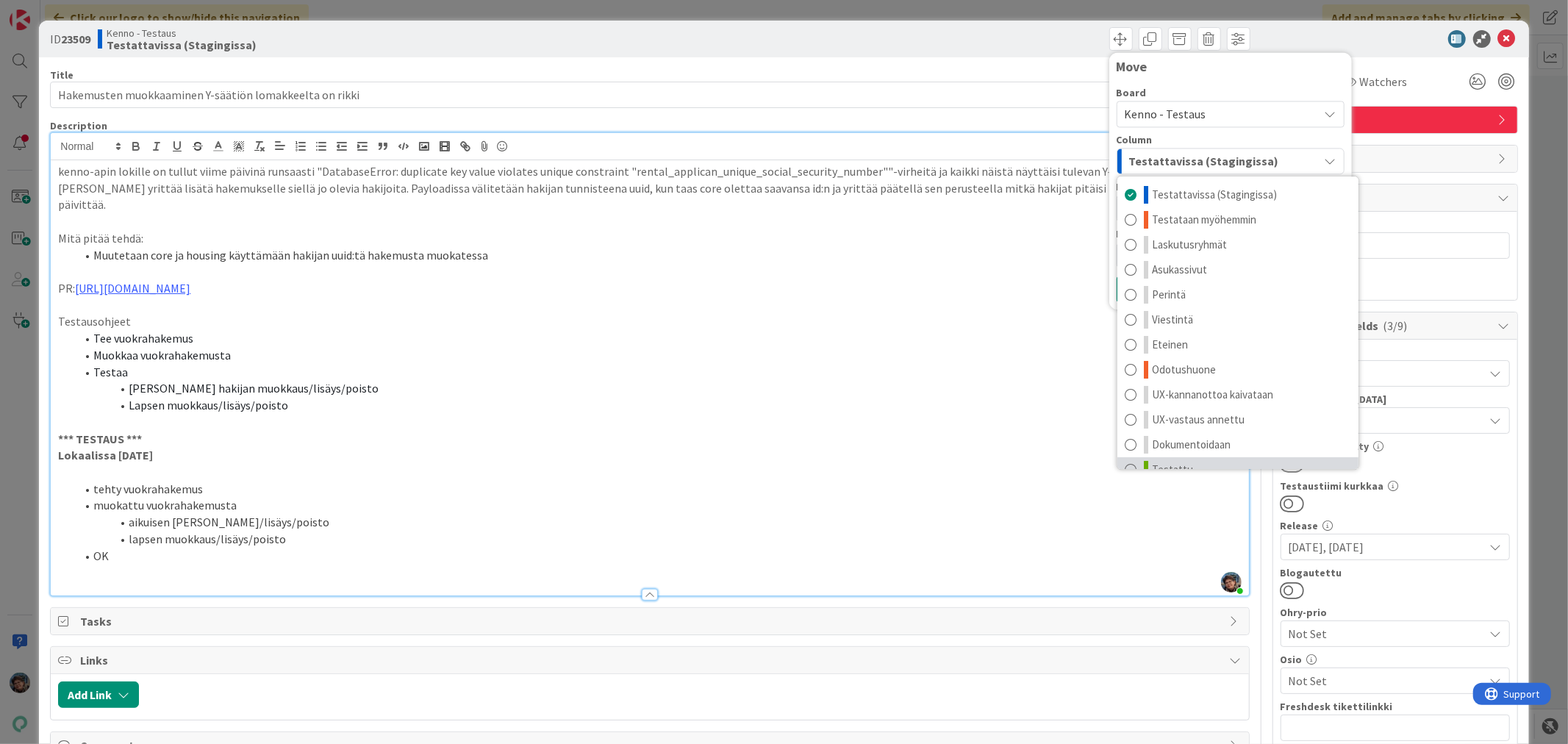
click at [1185, 458] on link "Testattu" at bounding box center [1238, 470] width 242 height 25
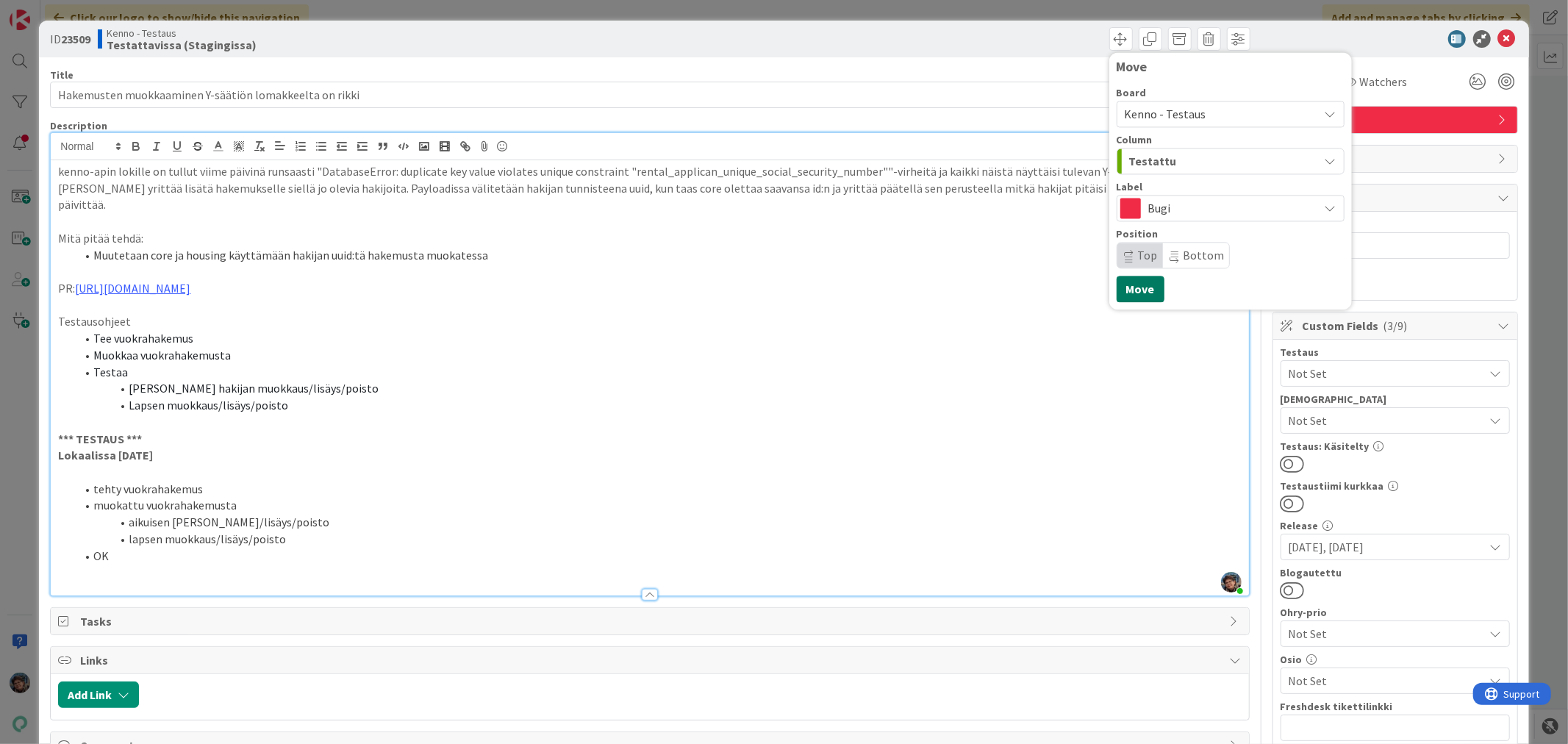
click at [1133, 281] on button "Move" at bounding box center [1140, 289] width 48 height 26
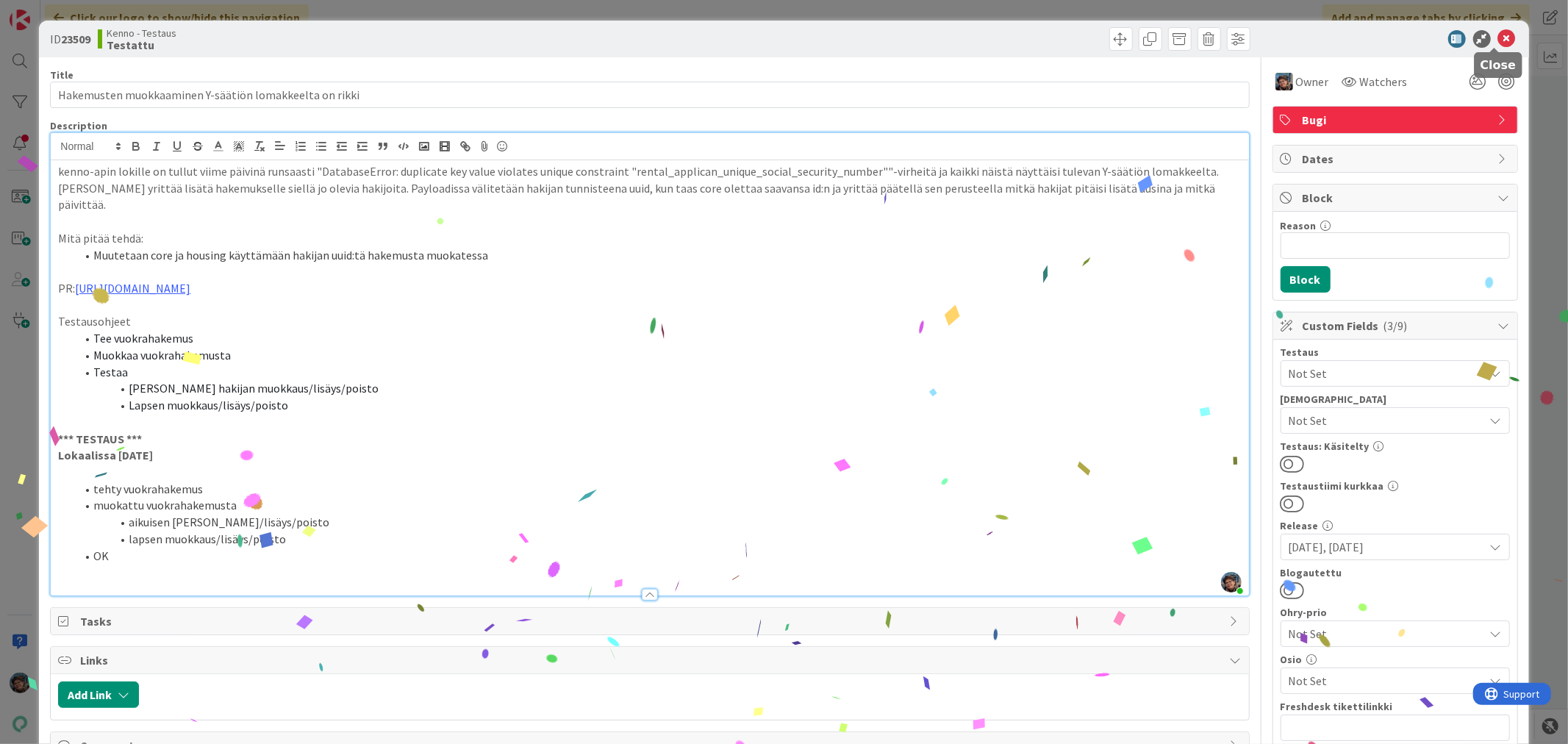
click at [1498, 39] on icon at bounding box center [1507, 39] width 18 height 18
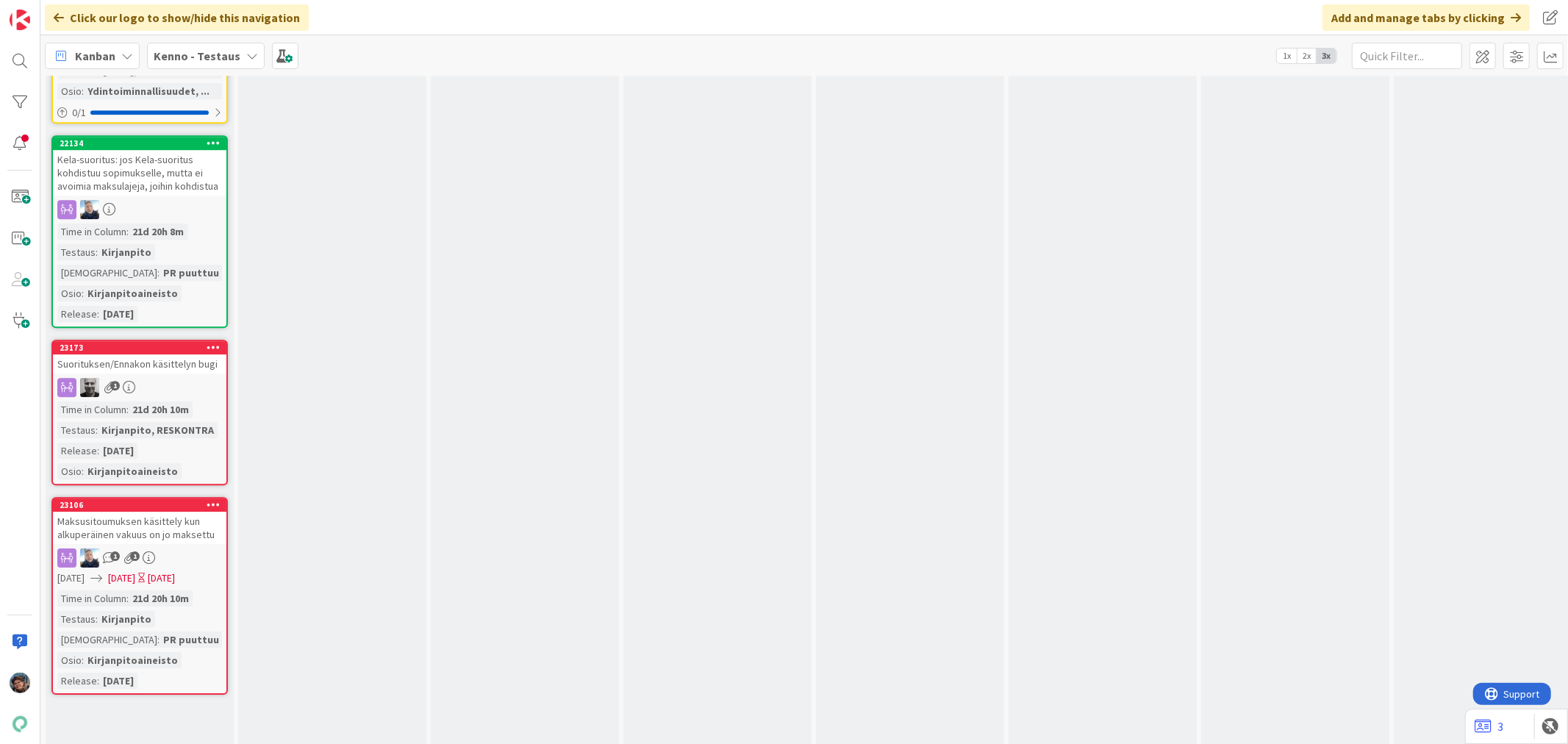
scroll to position [12993, 0]
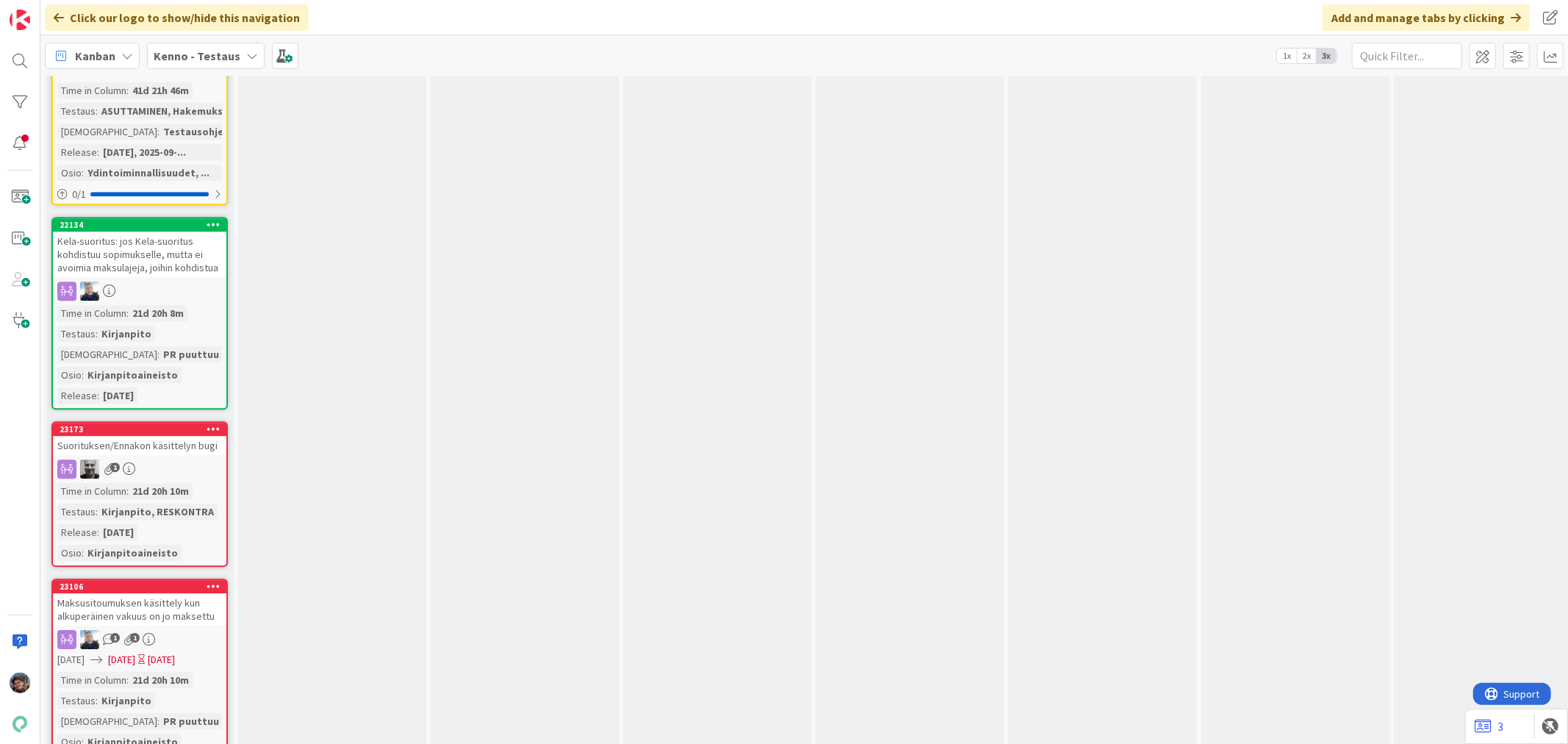
click at [153, 421] on div "23173 Suorituksen/Ennakon käsittelyn bugi 1 Time in Column : 21d 20h 10m Testau…" at bounding box center [140, 494] width 177 height 145
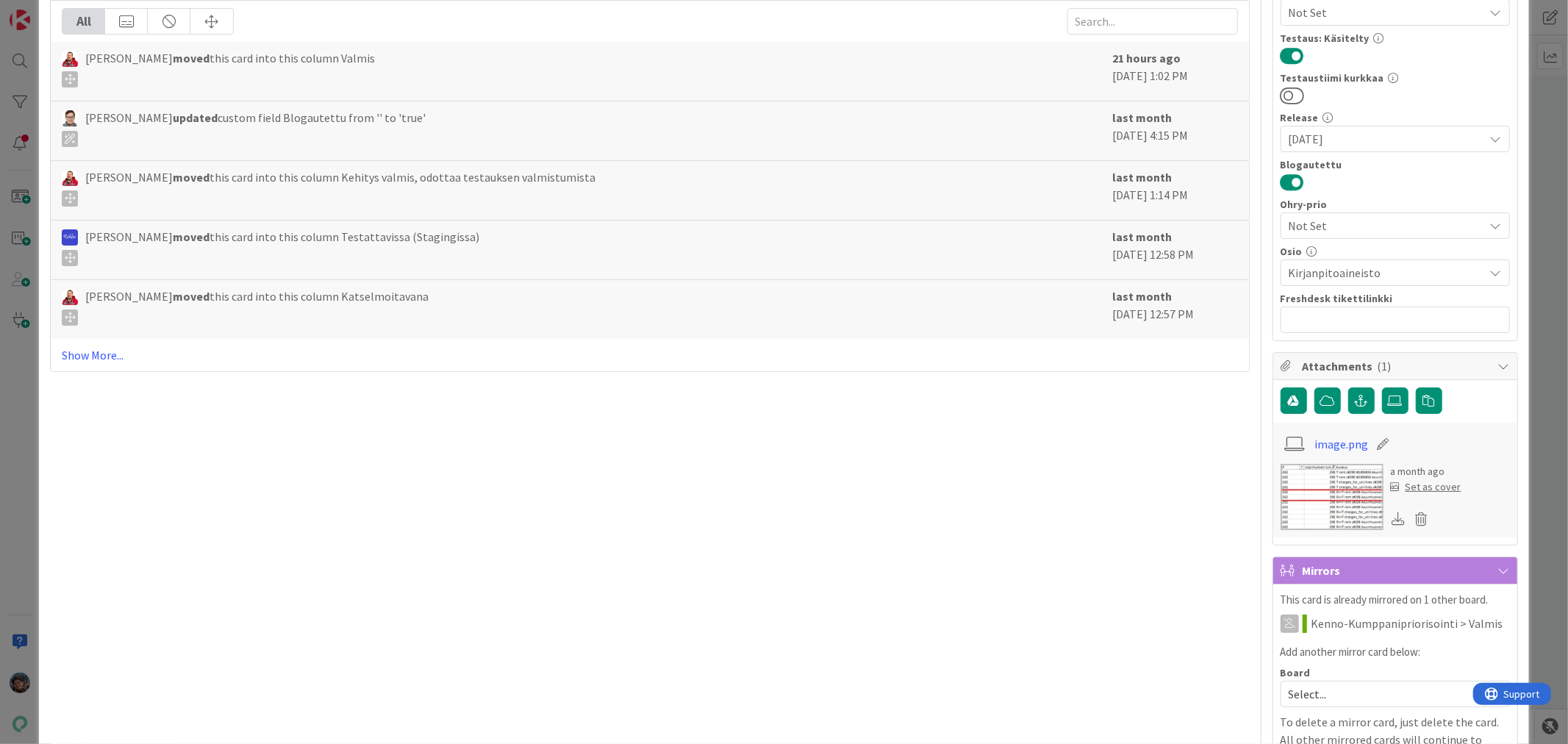
scroll to position [493, 0]
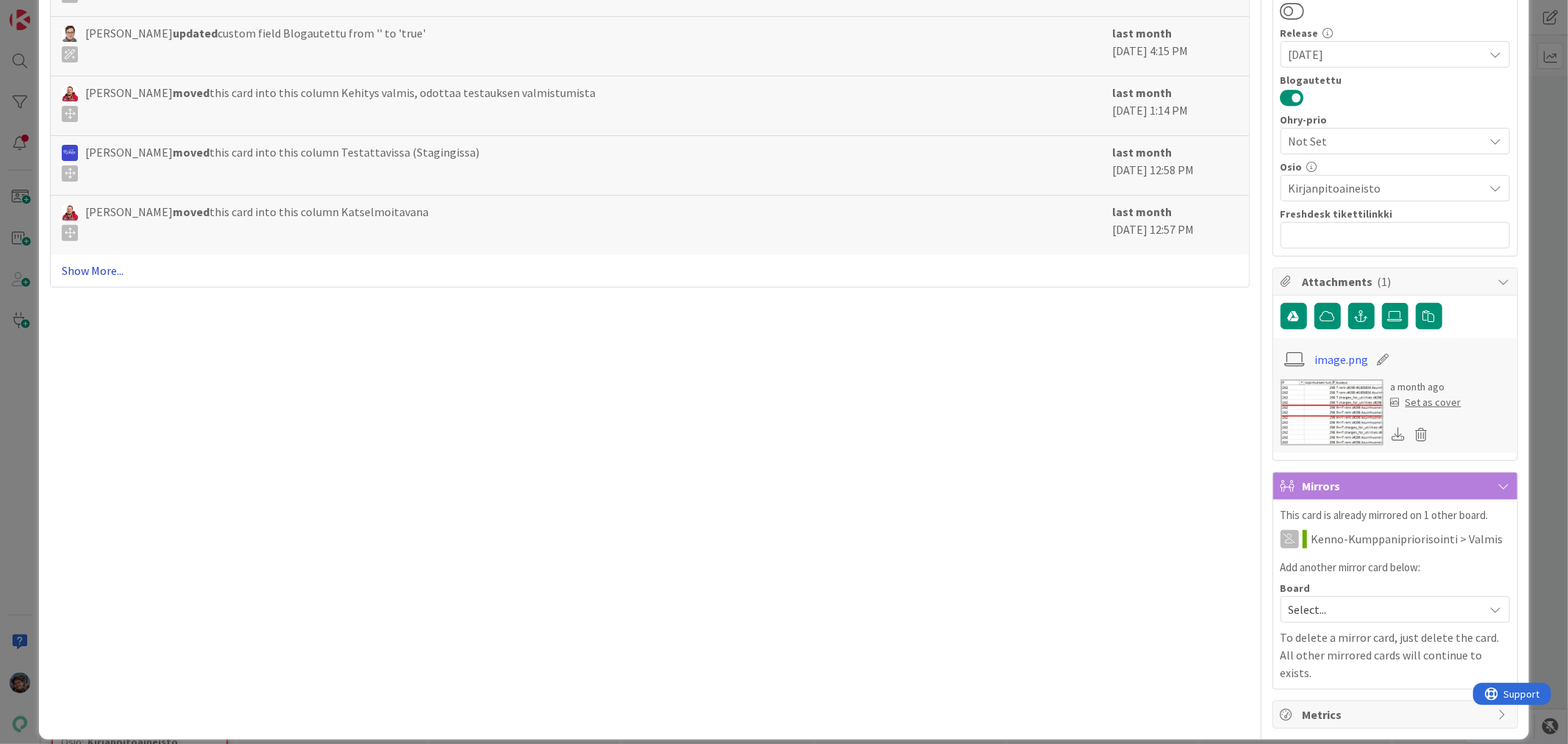
click at [95, 272] on link "Show More..." at bounding box center [650, 270] width 1176 height 18
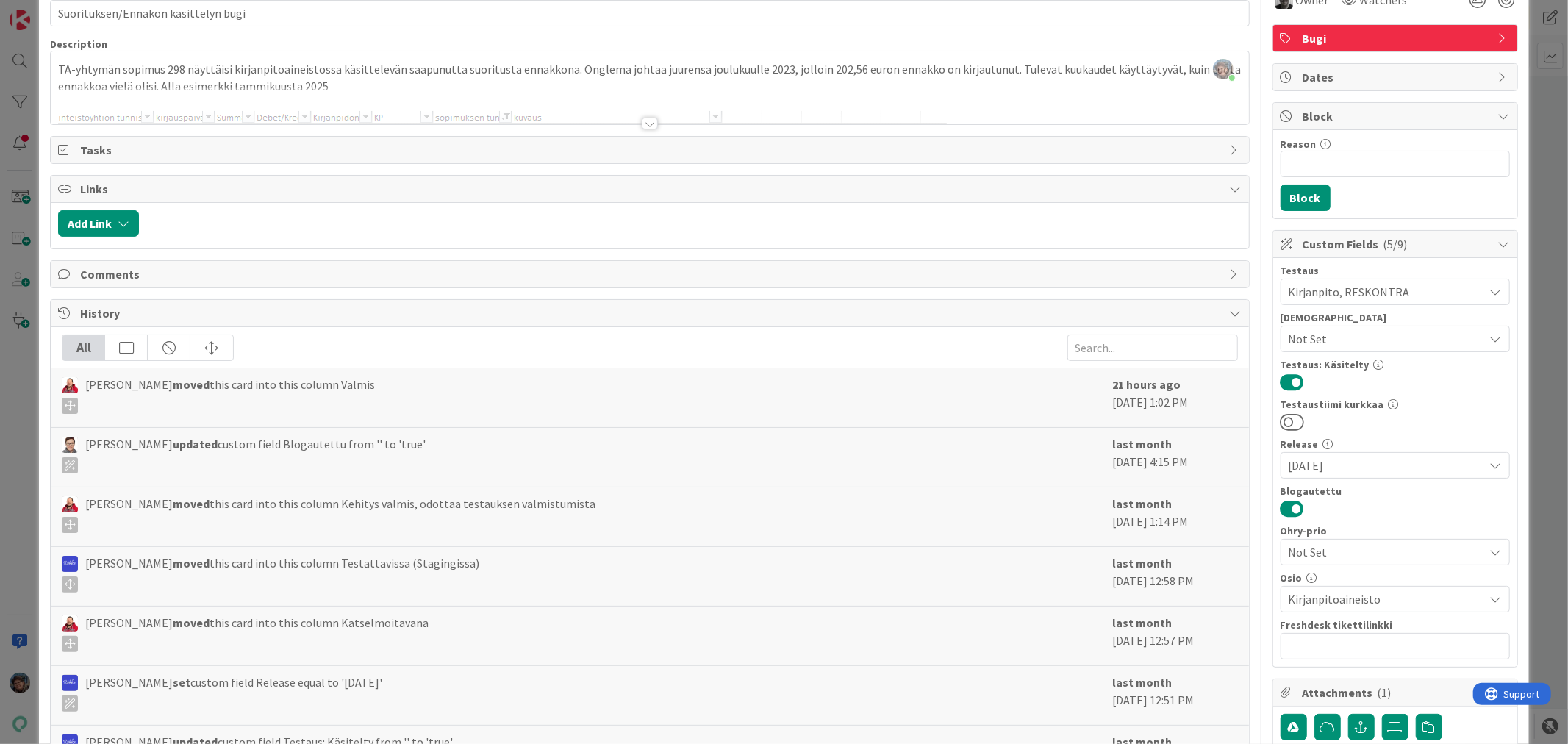
scroll to position [0, 0]
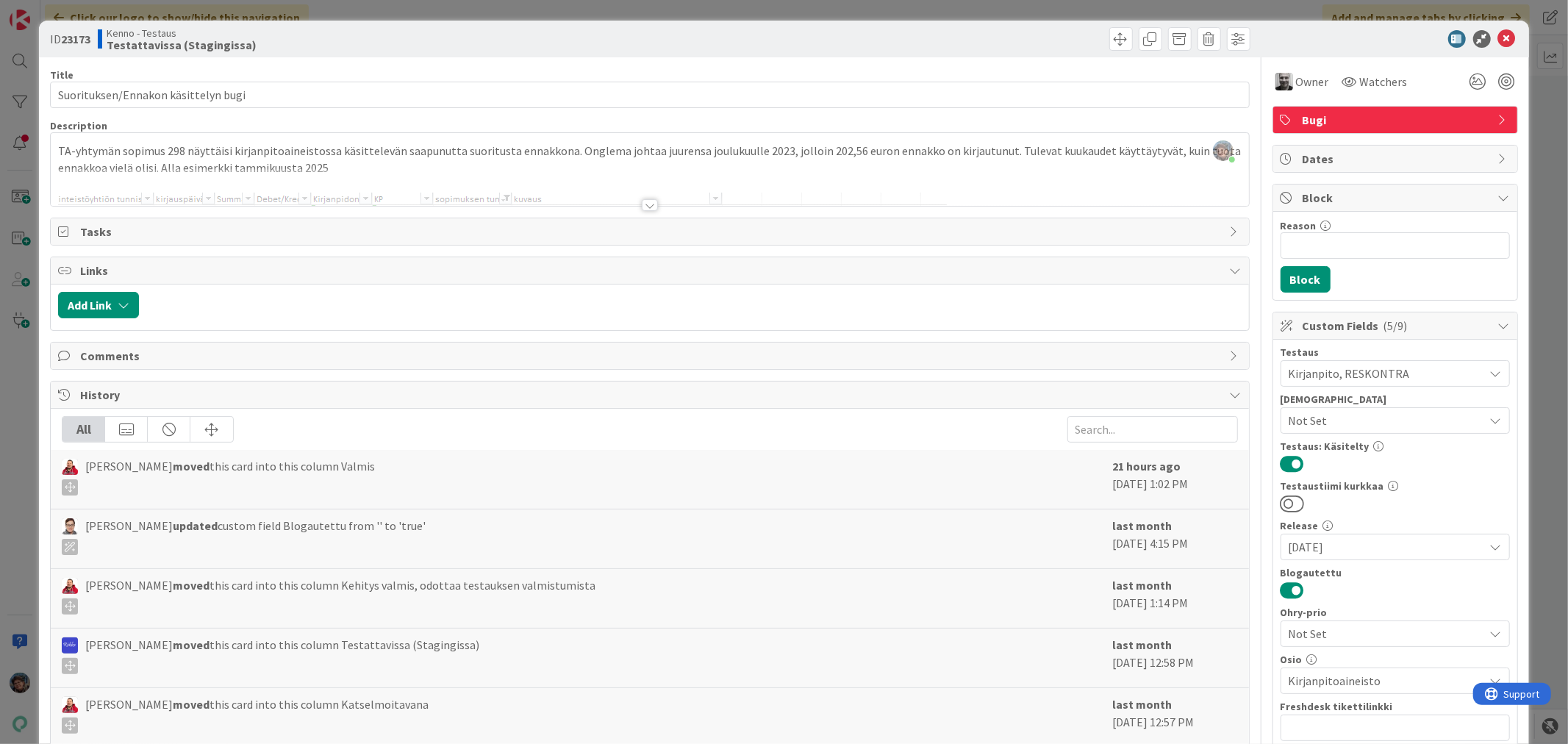
click at [642, 206] on div at bounding box center [650, 205] width 16 height 11
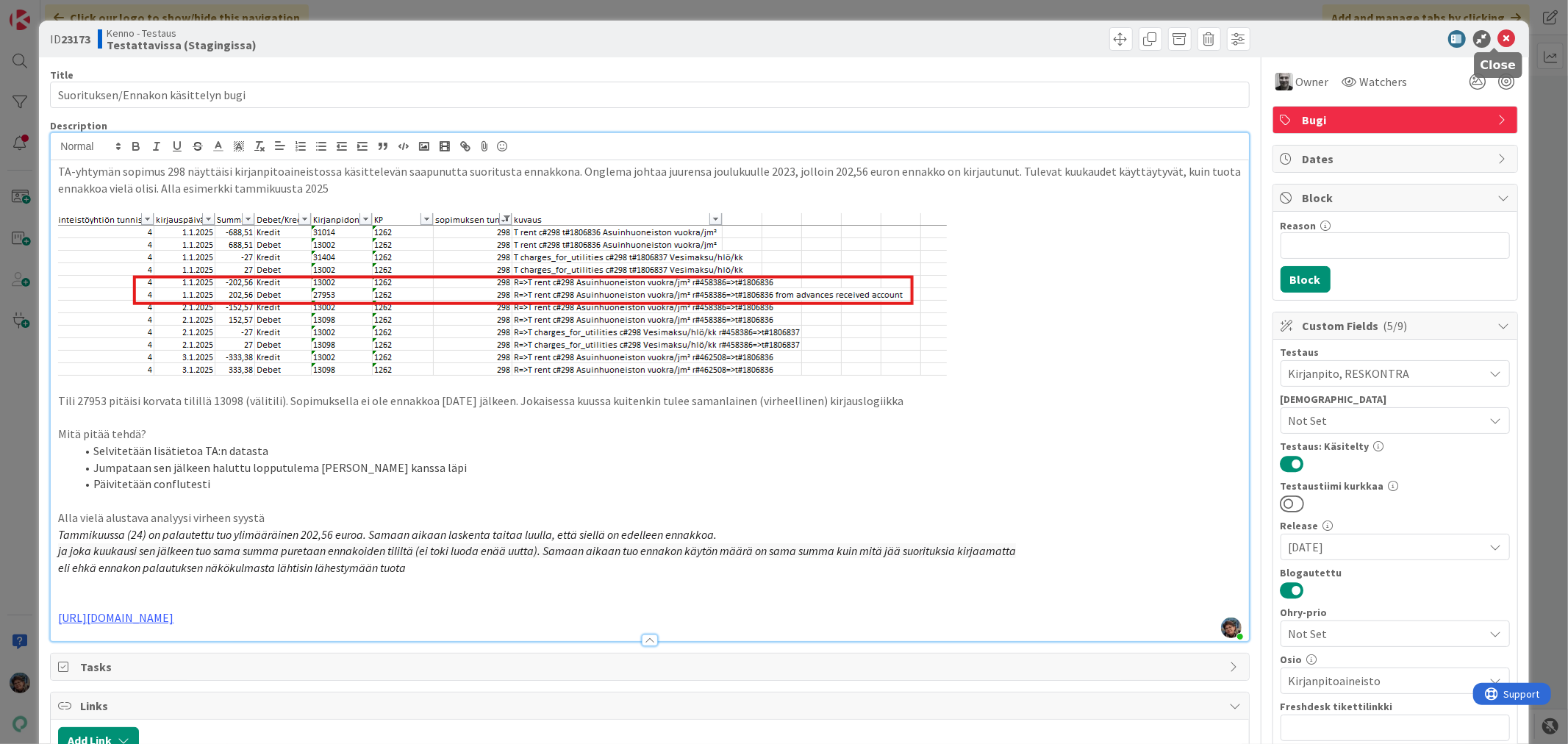
click at [1498, 38] on icon at bounding box center [1507, 39] width 18 height 18
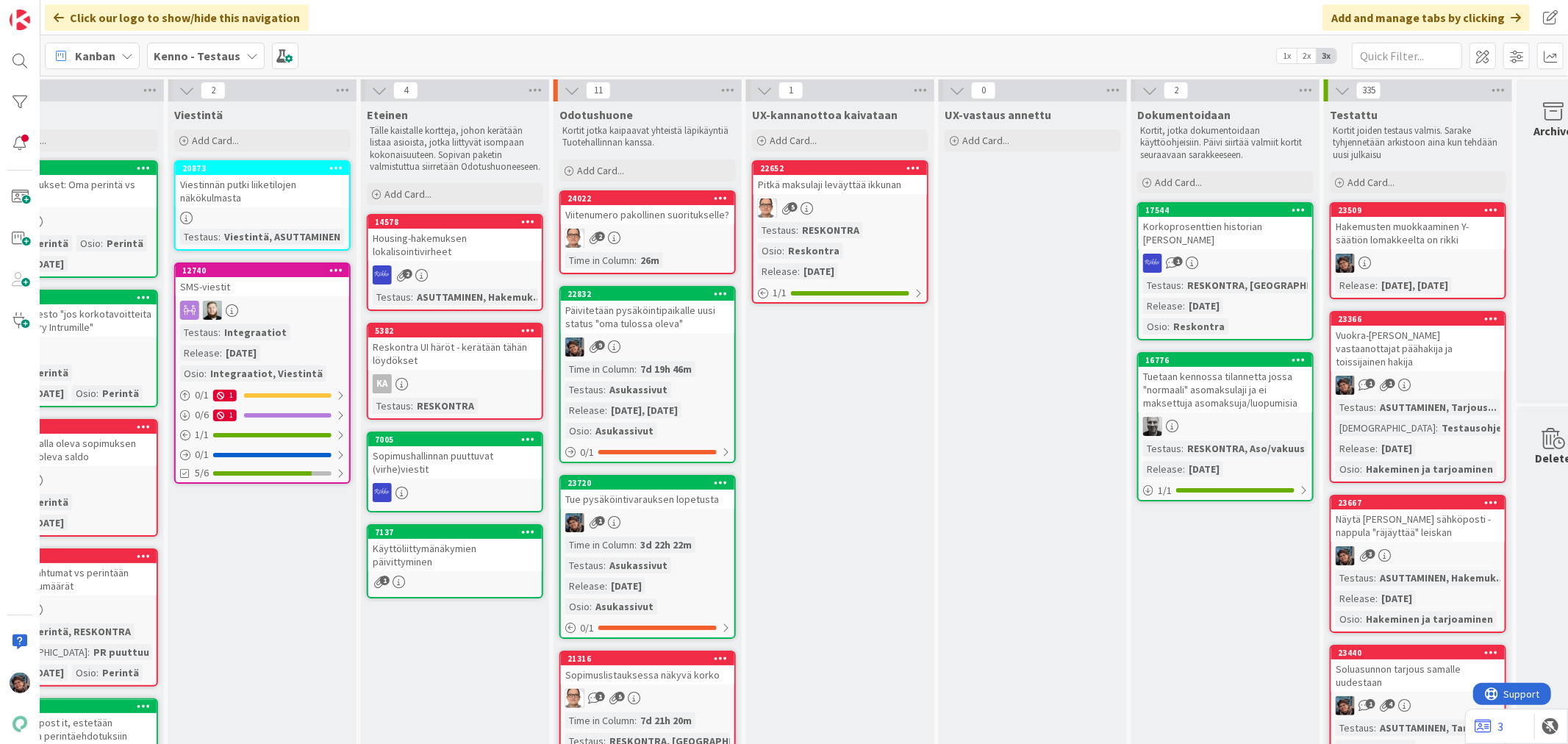
scroll to position [0, 857]
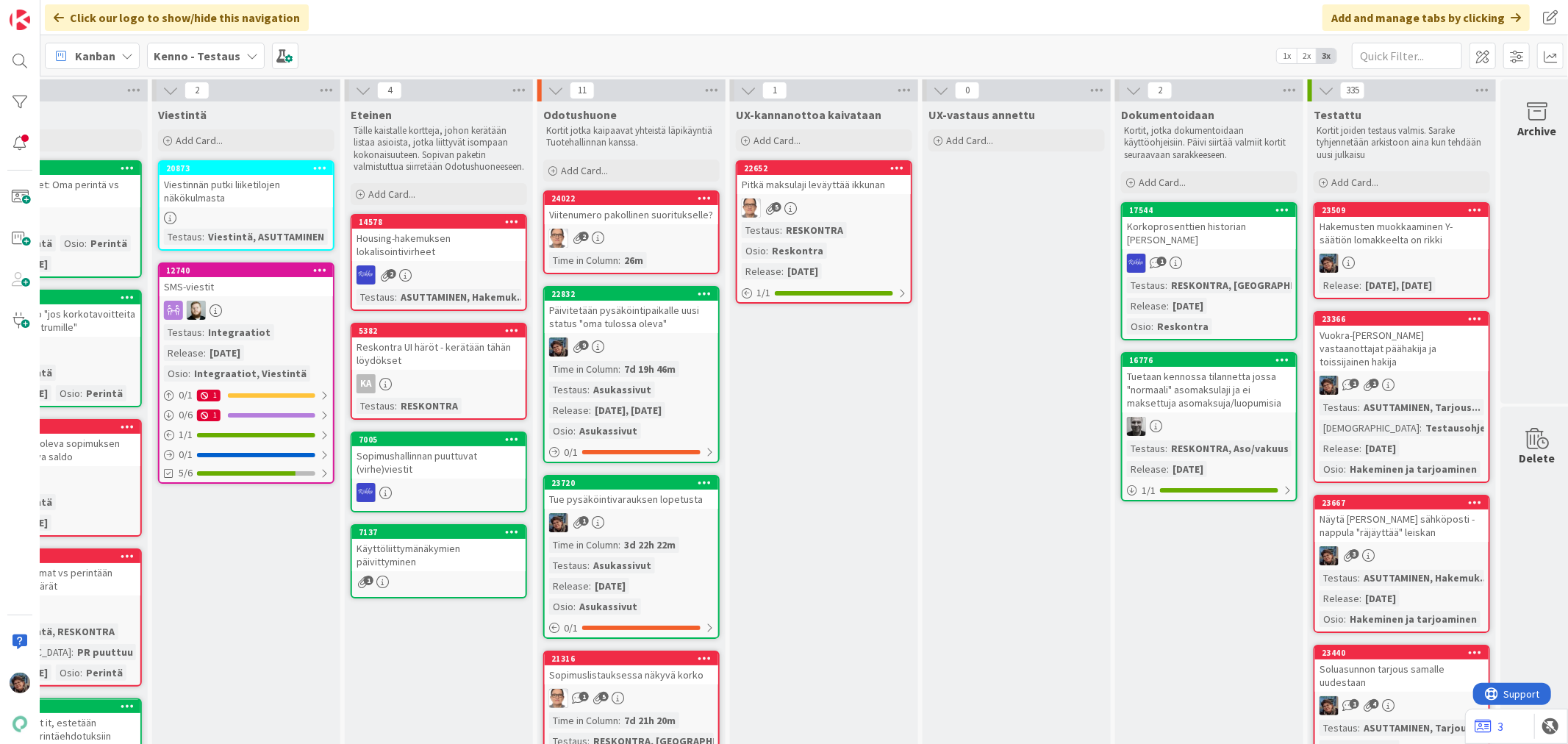
drag, startPoint x: 976, startPoint y: 737, endPoint x: 3, endPoint y: 9, distance: 1215.2
click at [78, 53] on span "Kanban" at bounding box center [95, 56] width 40 height 18
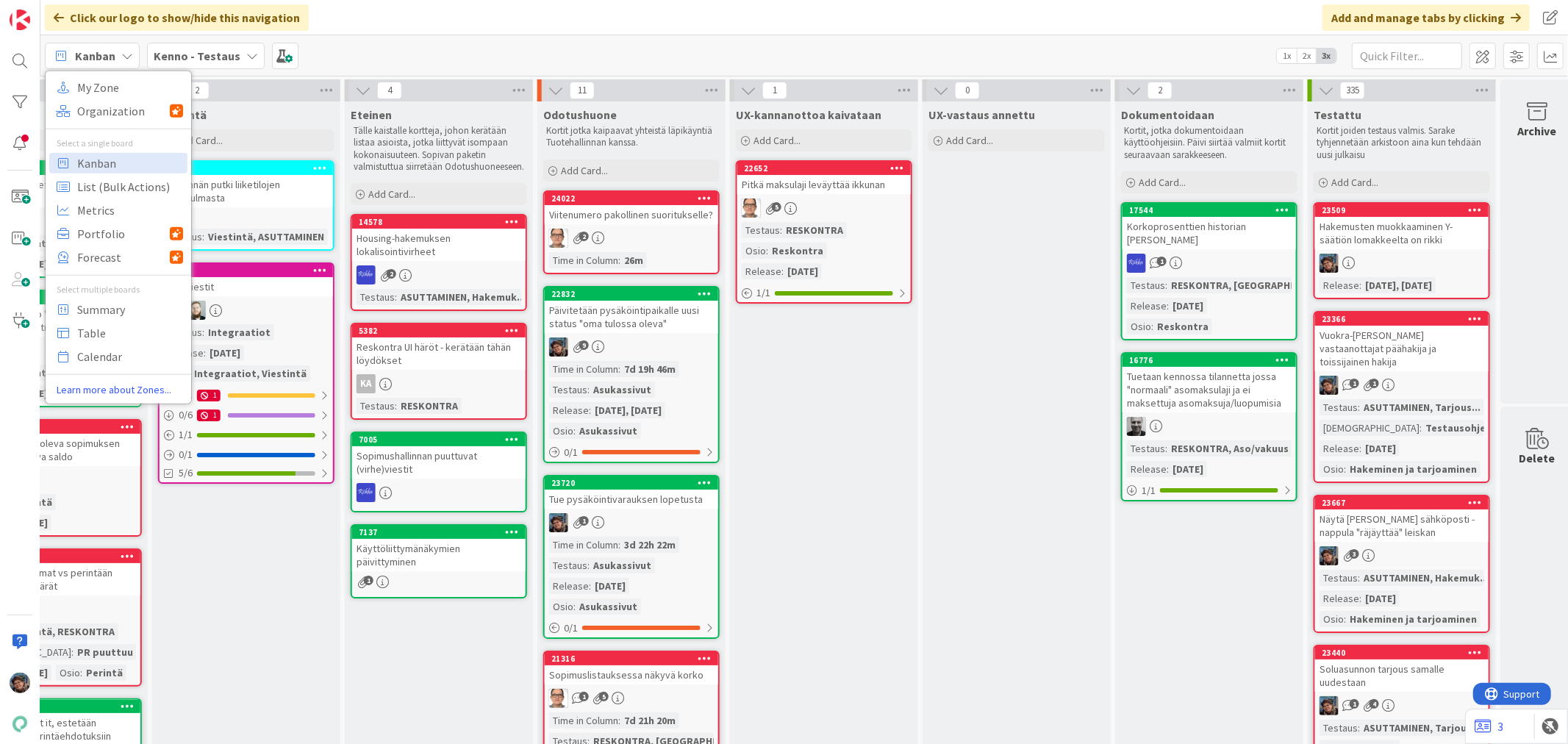
drag, startPoint x: 80, startPoint y: 52, endPoint x: 131, endPoint y: 53, distance: 51.0
click at [85, 52] on span "Kanban" at bounding box center [95, 56] width 40 height 18
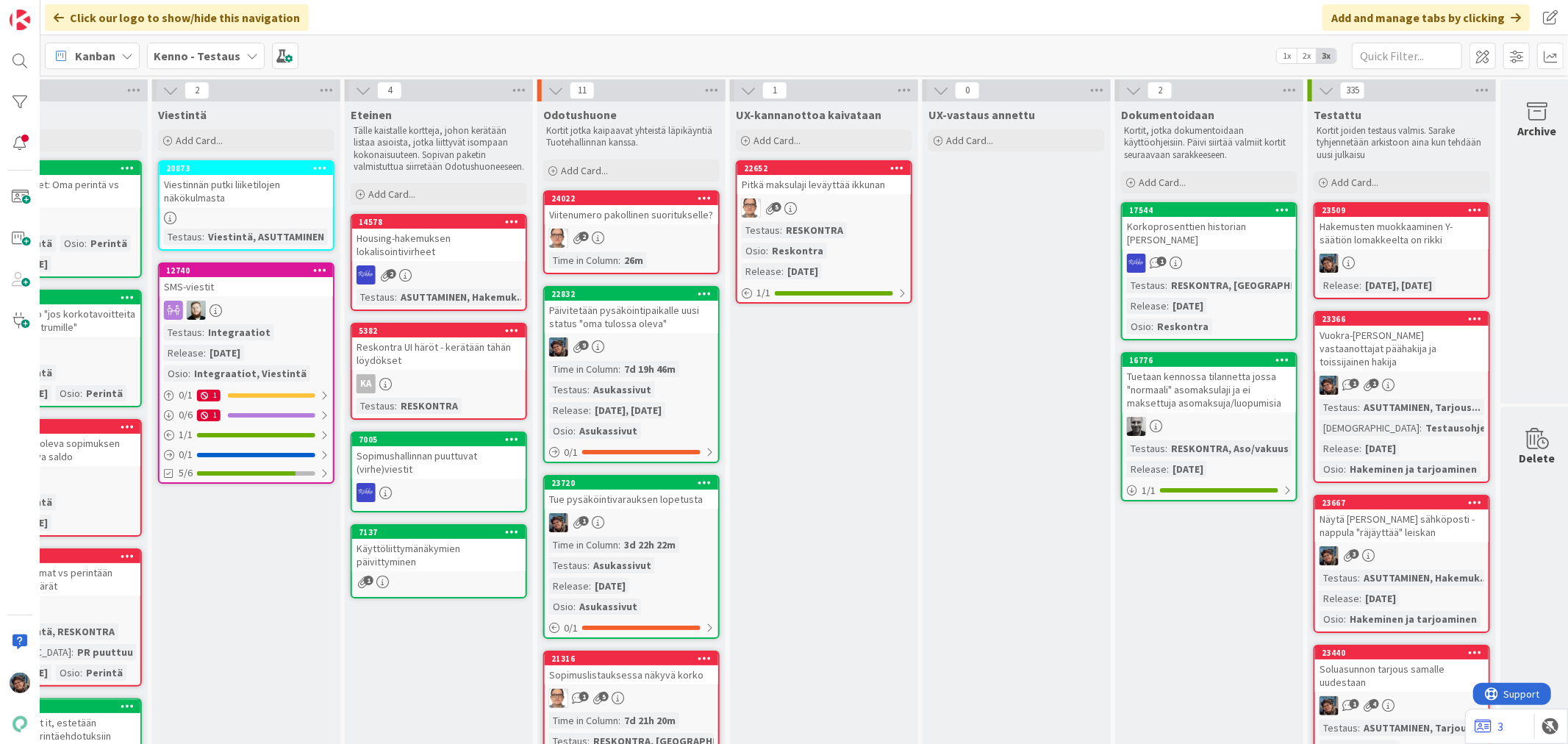
click at [232, 60] on b "Kenno - Testaus" at bounding box center [197, 55] width 87 height 15
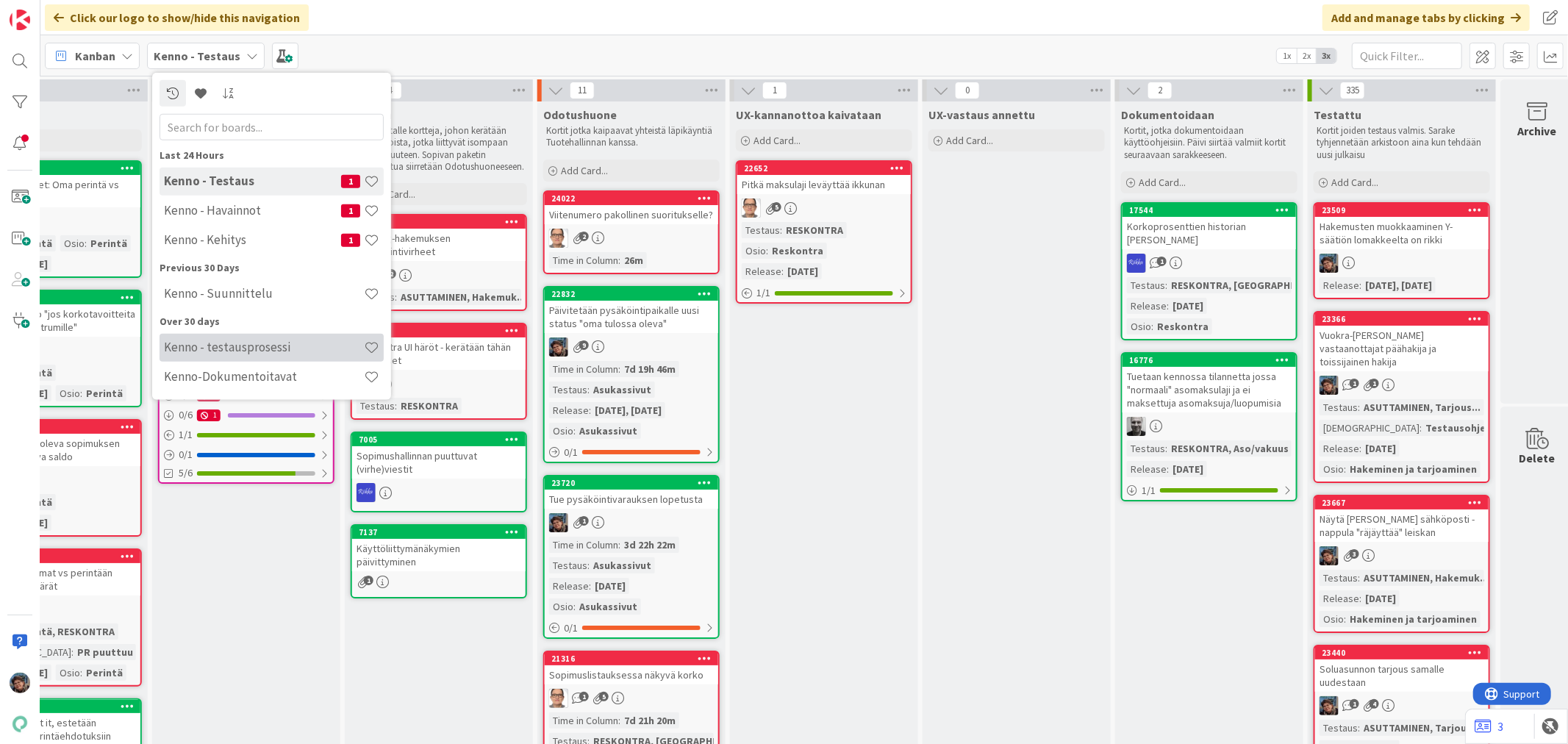
click at [238, 348] on h4 "Kenno - testausprosessi" at bounding box center [263, 347] width 200 height 15
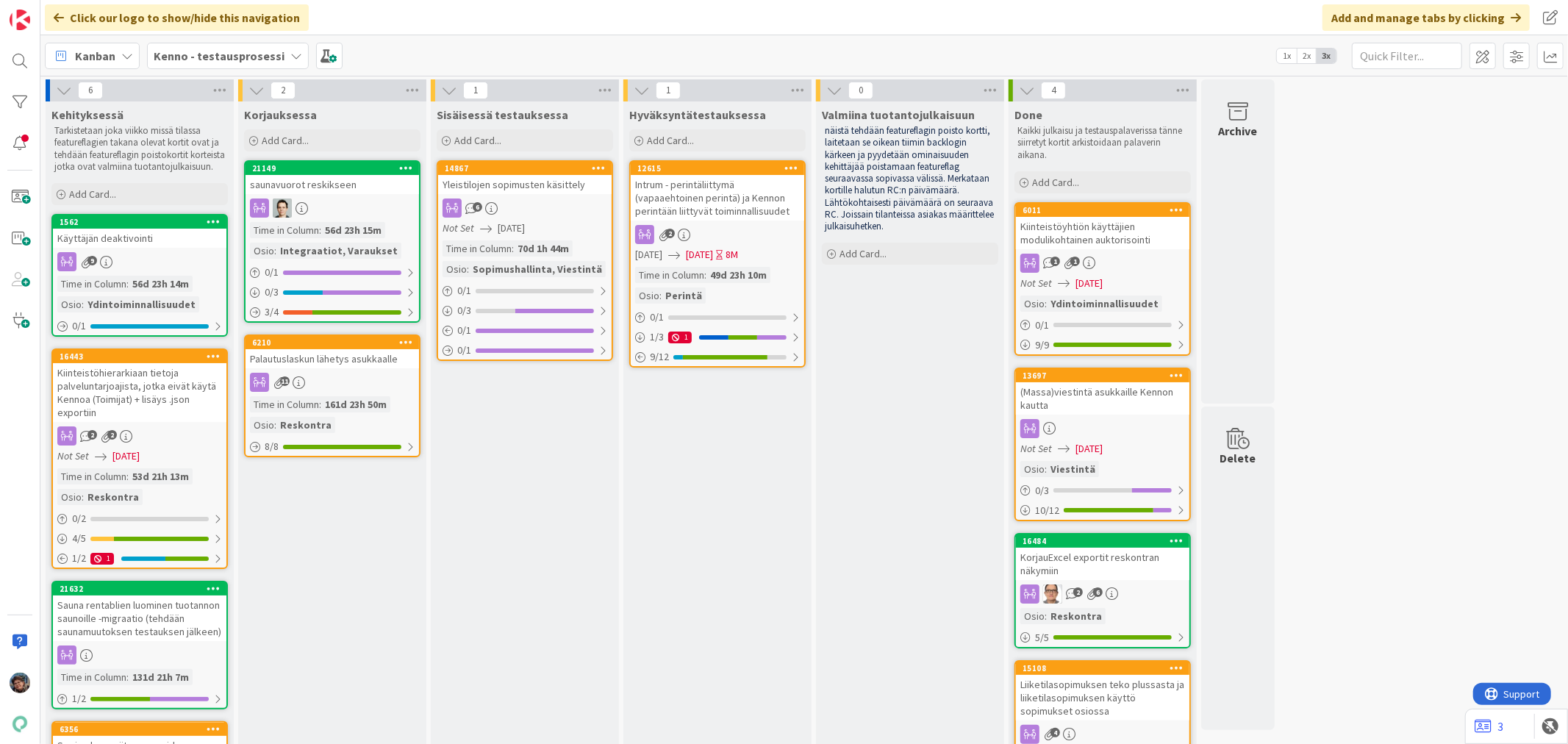
click at [290, 53] on icon at bounding box center [296, 55] width 11 height 11
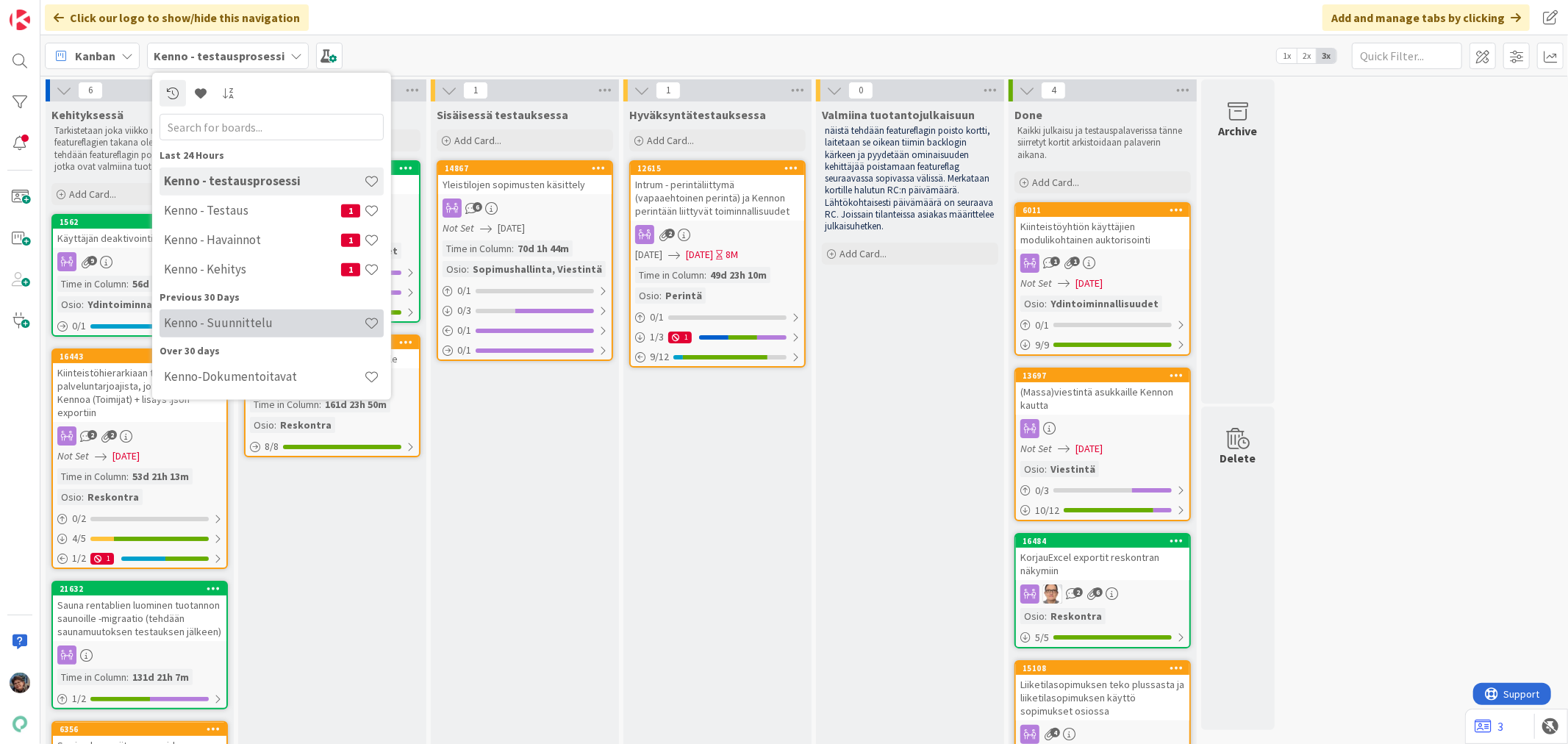
click at [246, 325] on h4 "Kenno - Suunnittelu" at bounding box center [263, 322] width 200 height 15
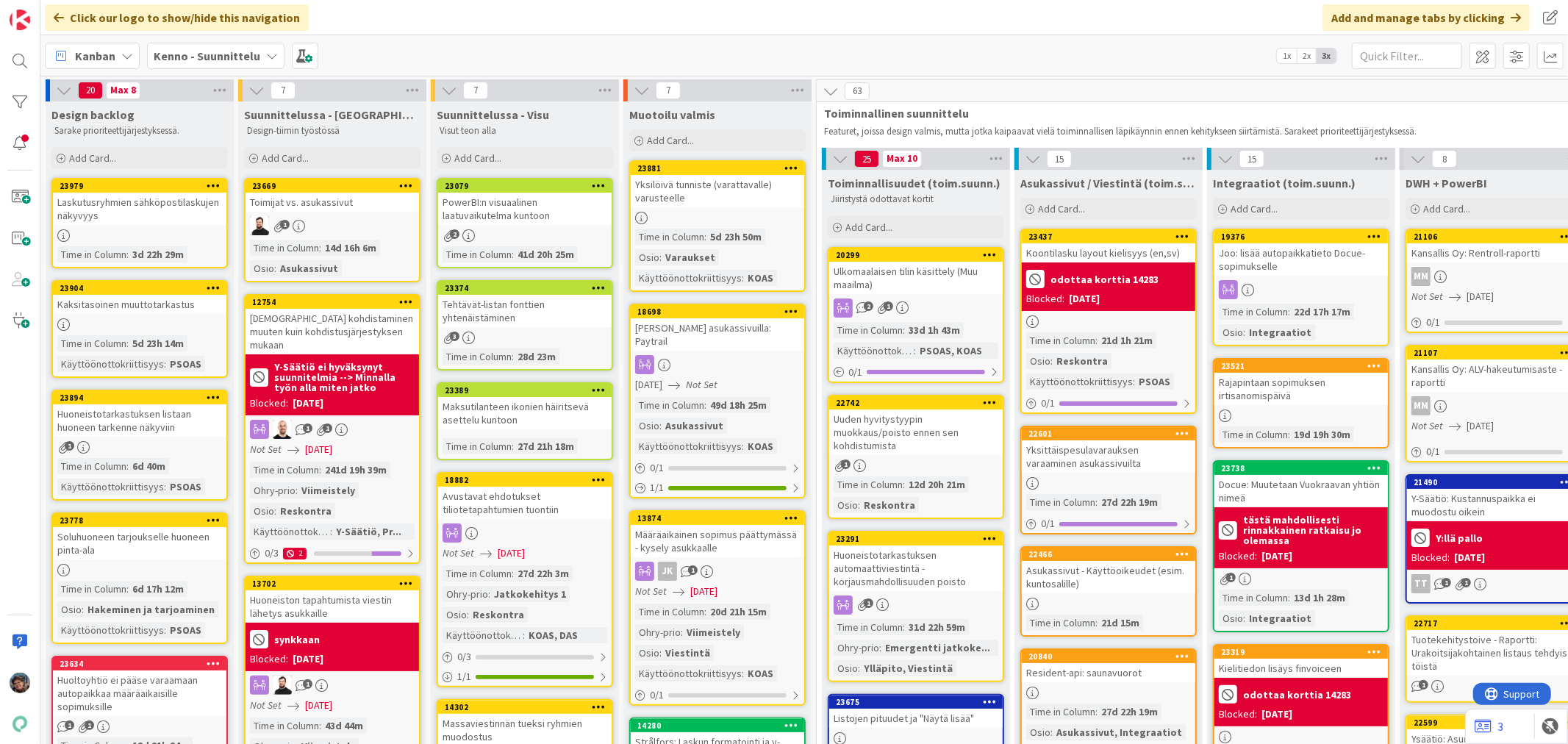
scroll to position [0, 1326]
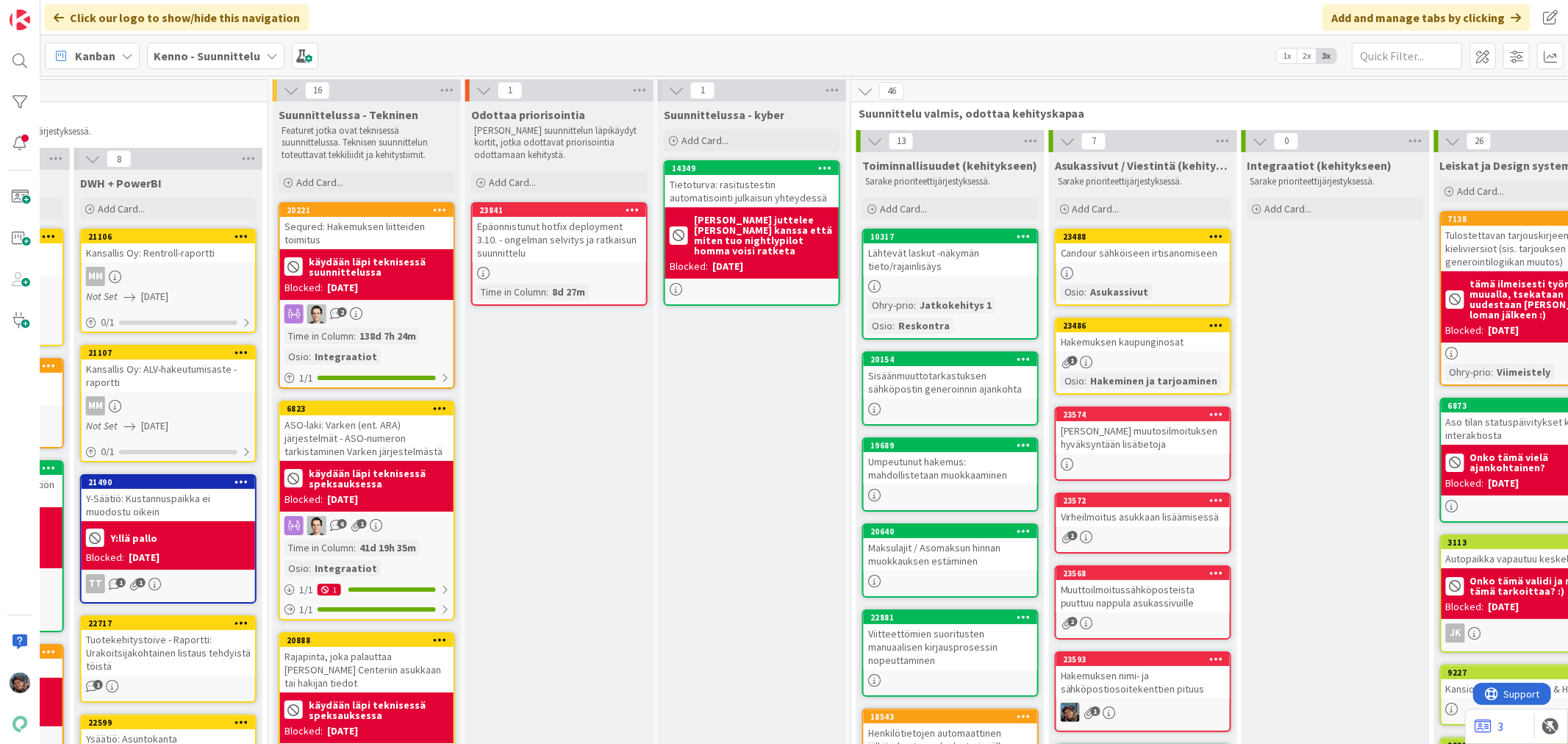
click at [237, 56] on b "Kenno - Suunnittelu" at bounding box center [207, 55] width 107 height 15
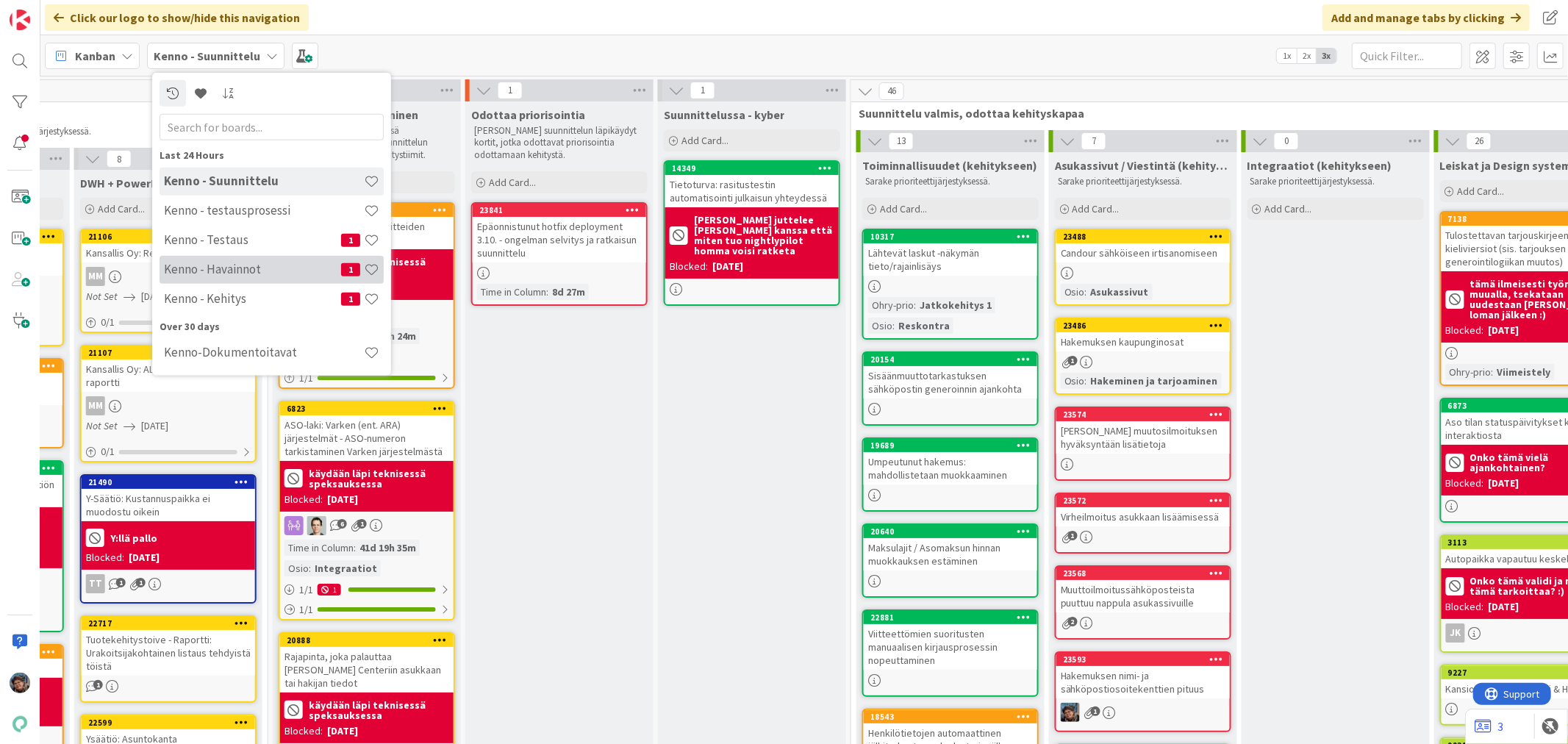
click at [251, 256] on div "Kenno - Havainnot 1" at bounding box center [271, 270] width 224 height 28
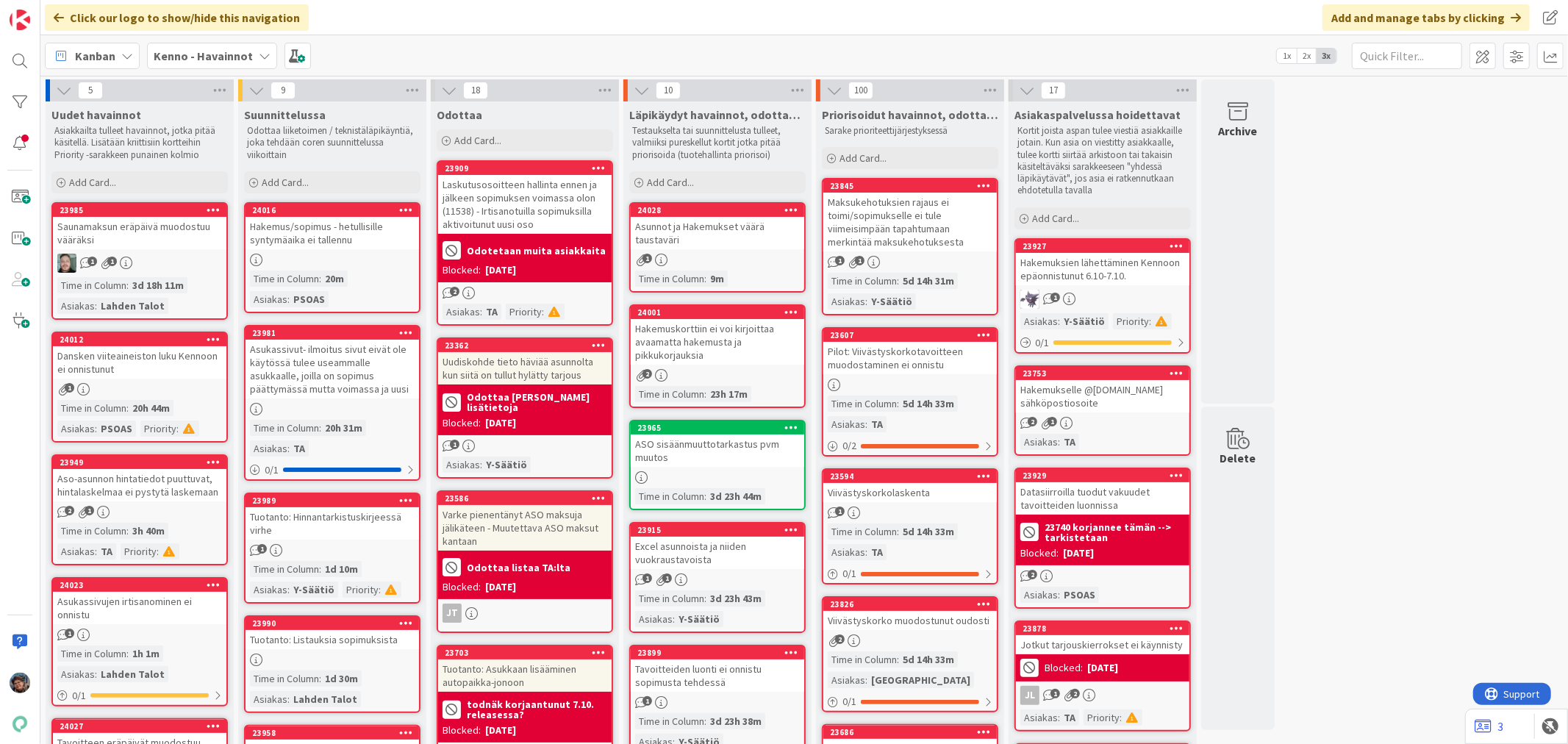
click at [209, 53] on b "Kenno - Havainnot" at bounding box center [203, 55] width 99 height 15
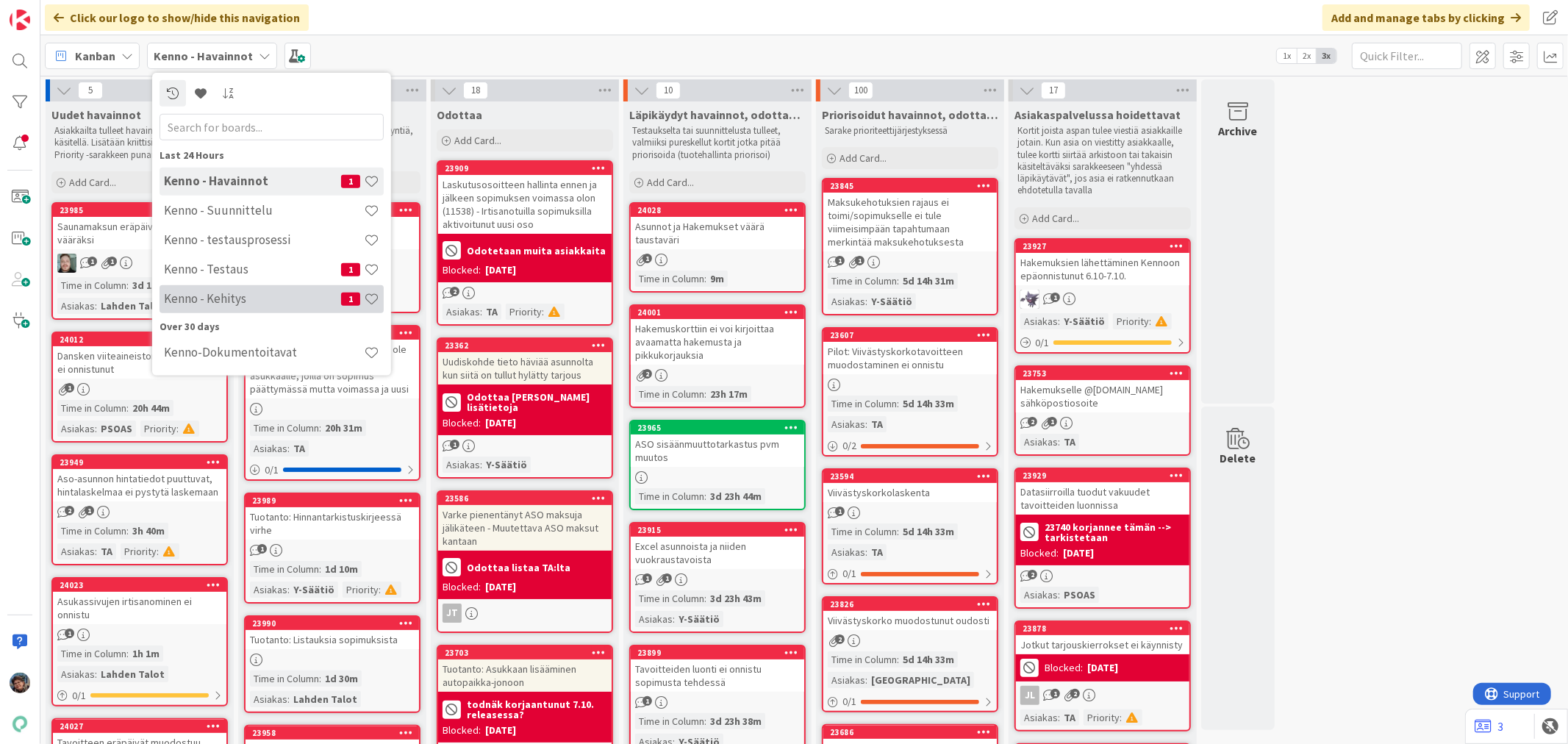
click at [227, 290] on div "Kenno - Kehitys 1" at bounding box center [271, 298] width 224 height 28
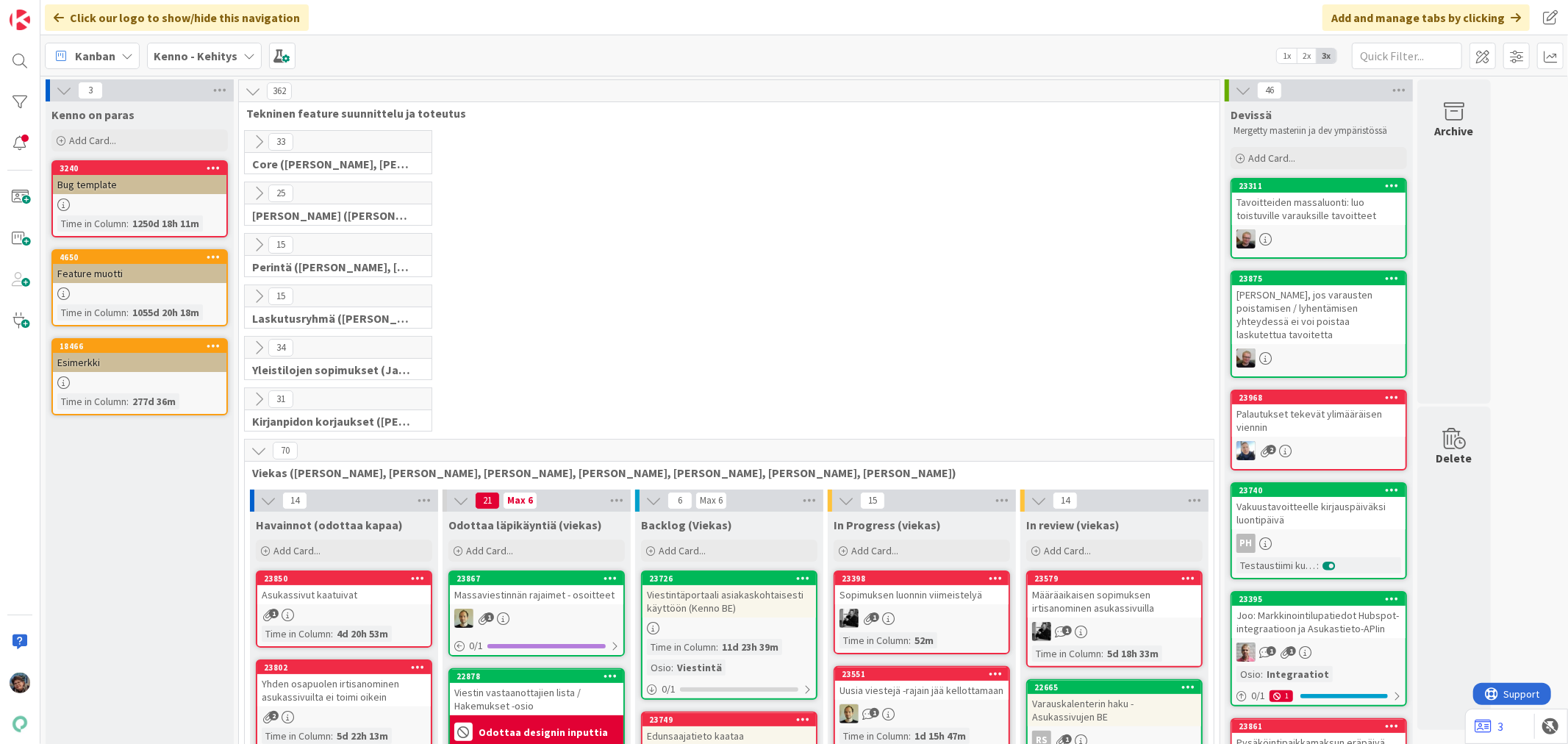
click at [244, 53] on icon at bounding box center [248, 55] width 11 height 11
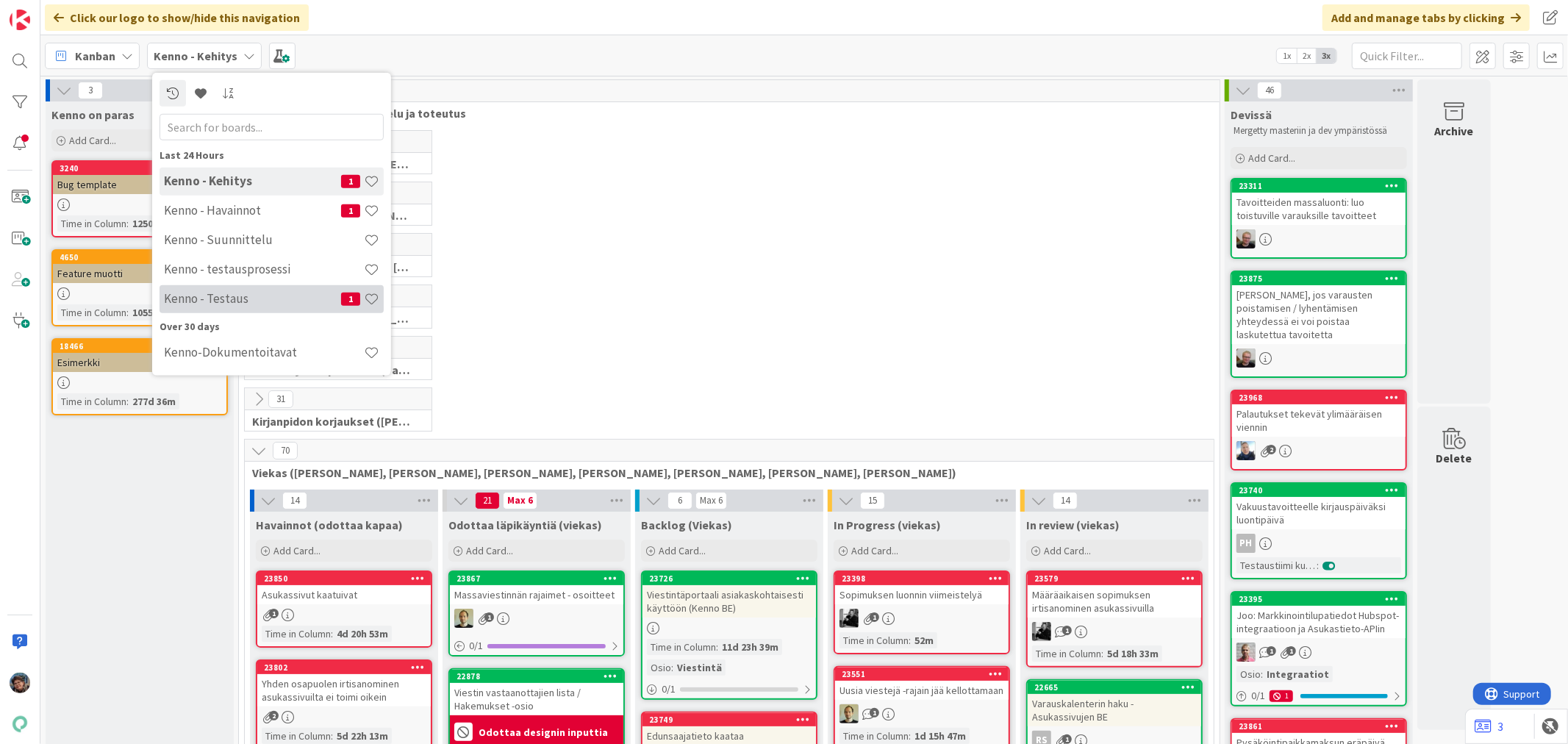
click at [220, 294] on h4 "Kenno - Testaus" at bounding box center [252, 298] width 177 height 15
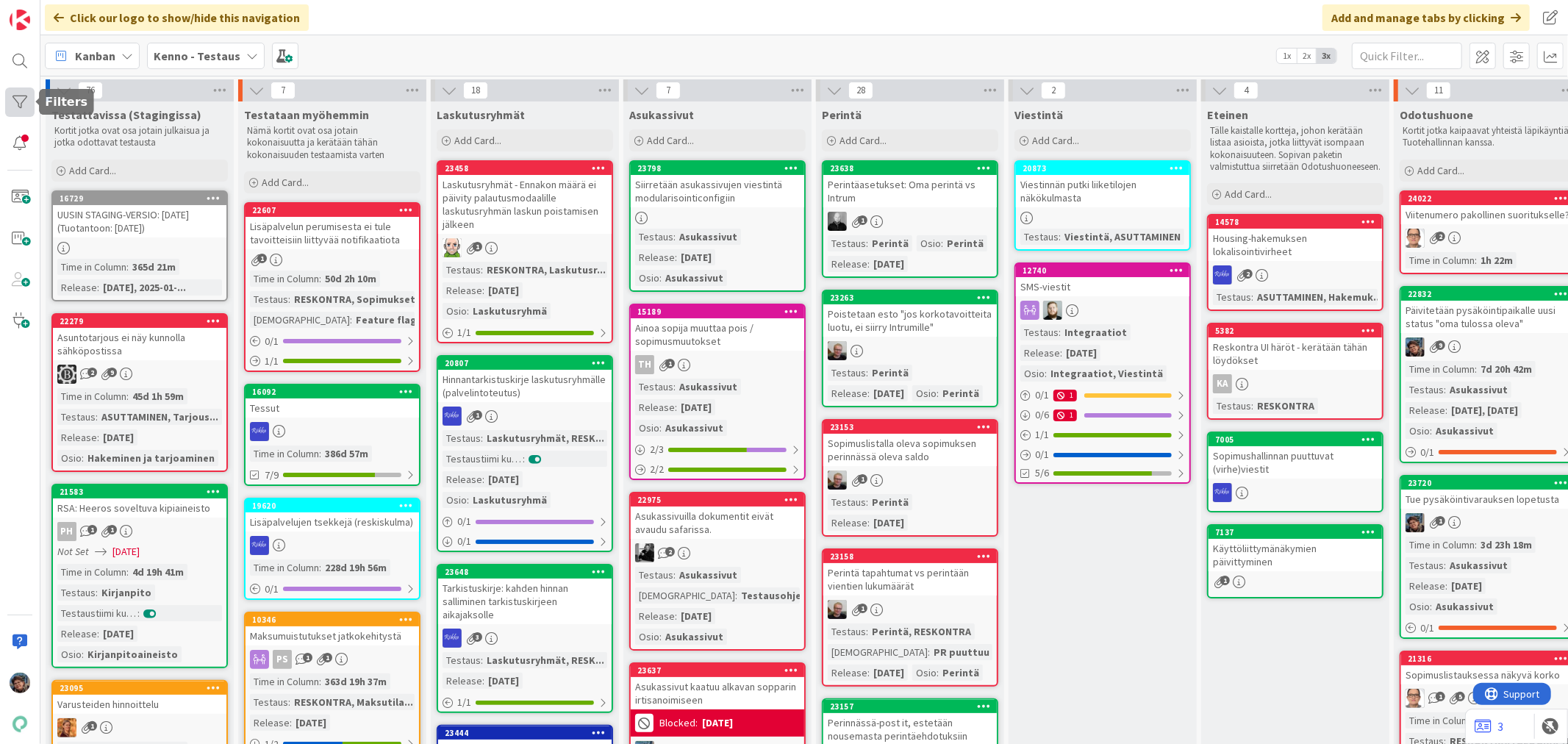
click at [16, 96] on div at bounding box center [20, 102] width 30 height 30
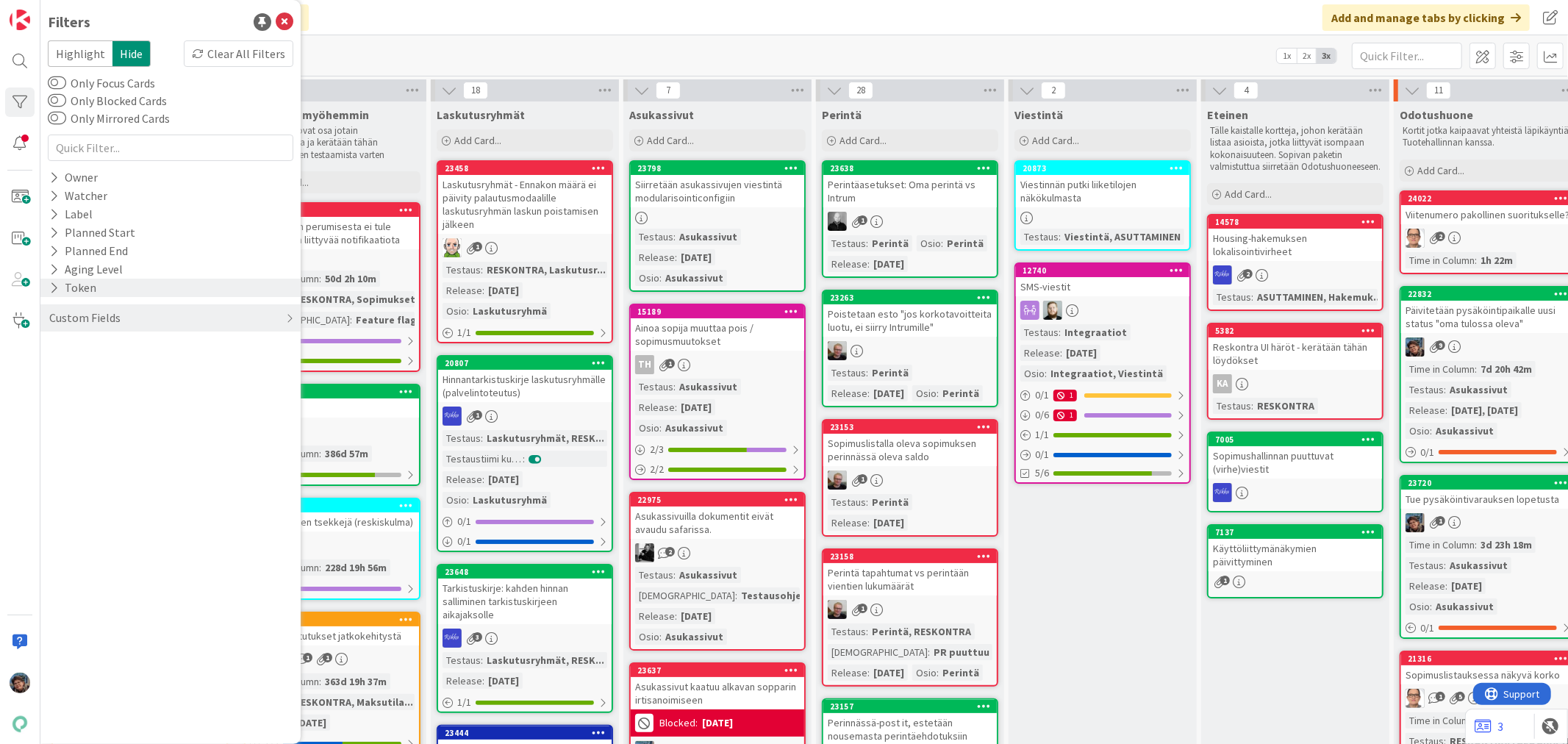
click at [49, 284] on icon at bounding box center [53, 288] width 10 height 12
click at [52, 270] on icon at bounding box center [53, 270] width 10 height 12
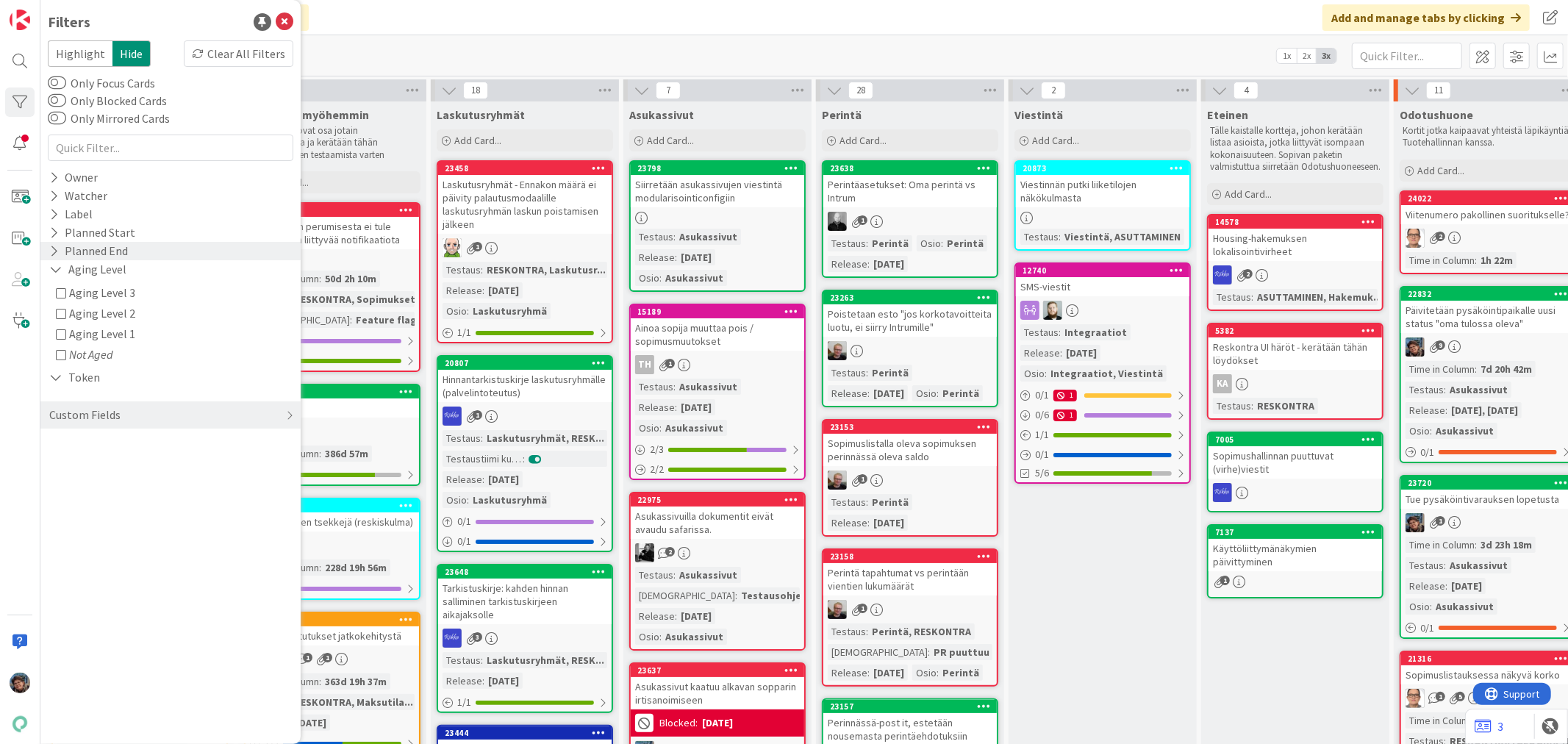
click at [52, 251] on icon at bounding box center [53, 251] width 10 height 12
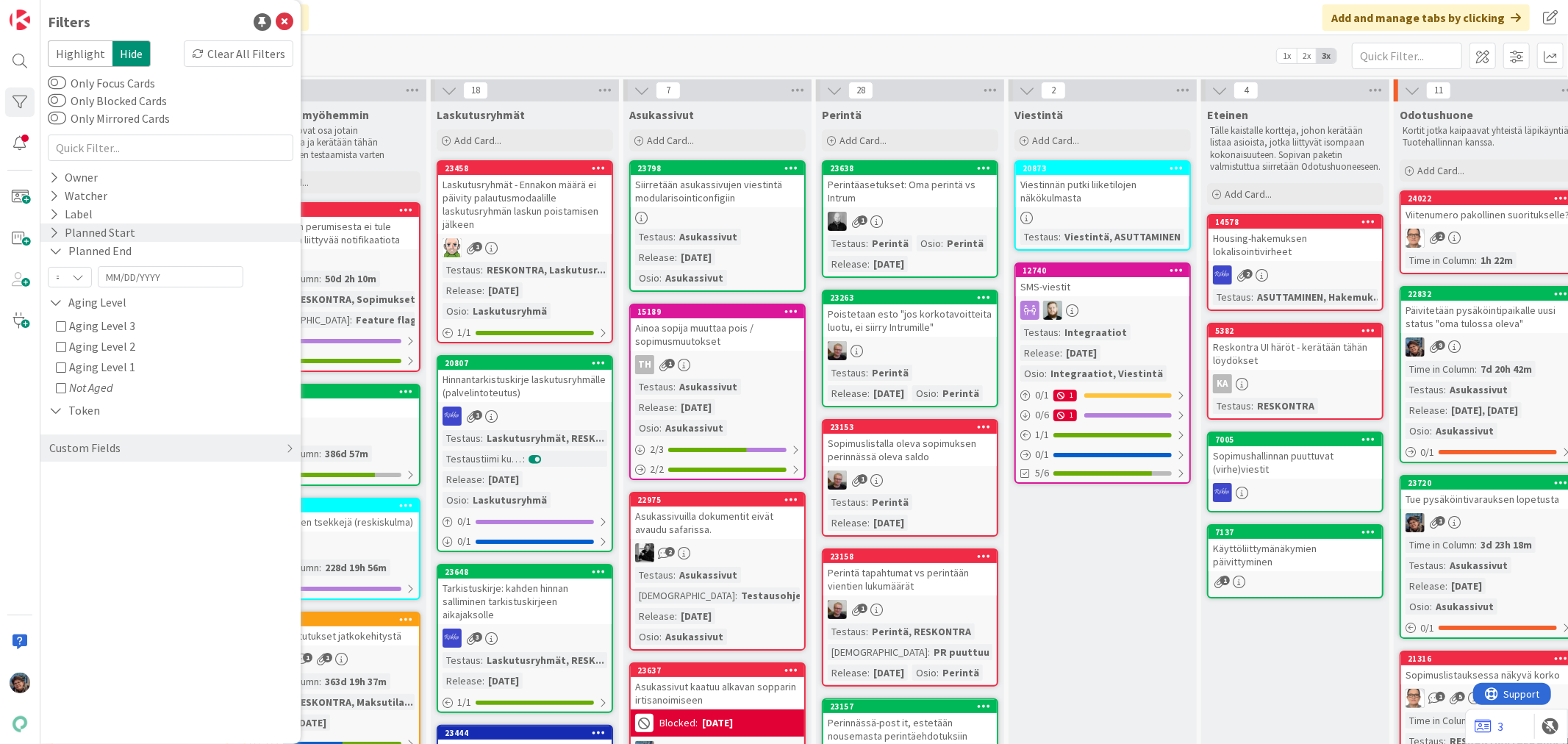
click at [49, 230] on icon at bounding box center [53, 233] width 10 height 12
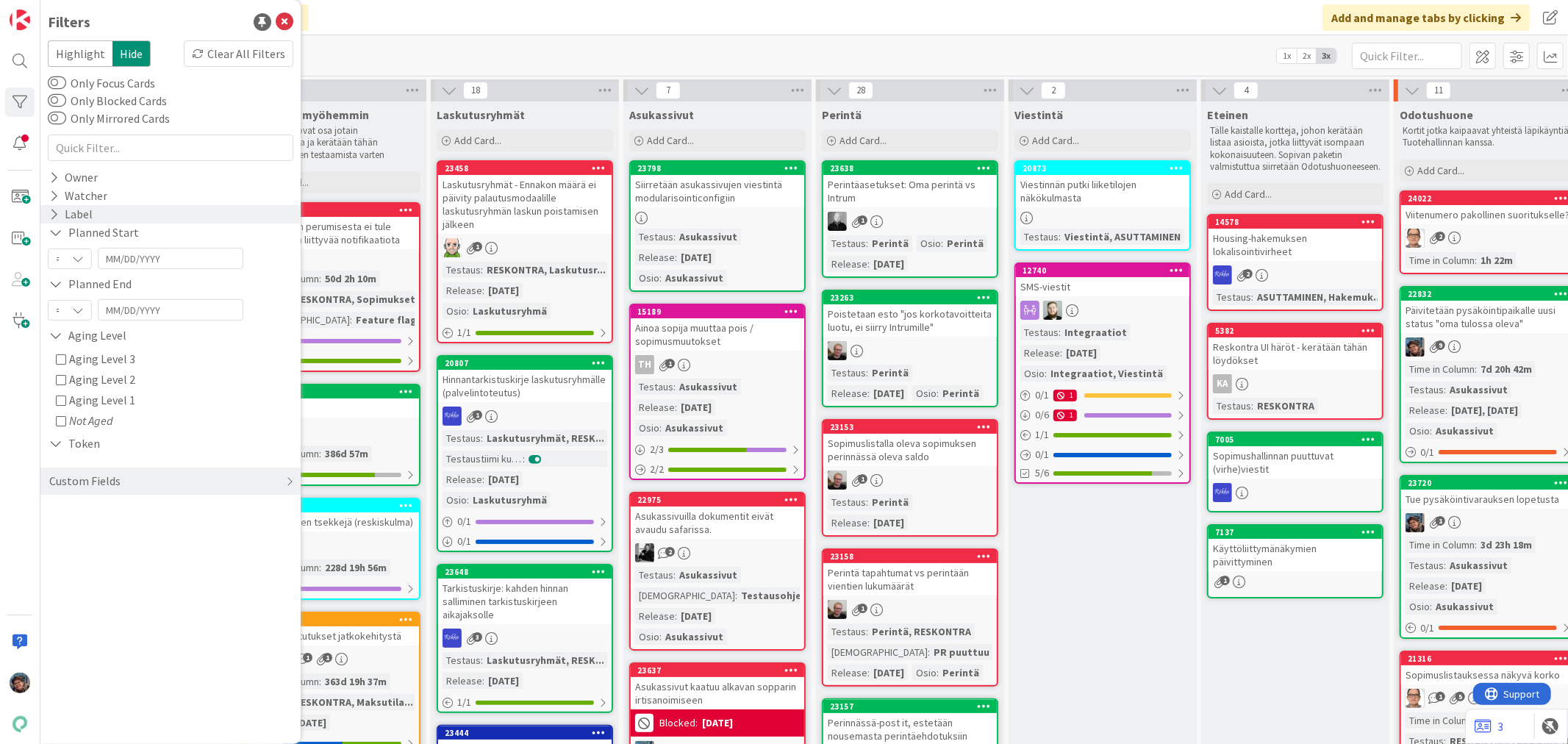
click at [52, 215] on icon at bounding box center [53, 214] width 10 height 12
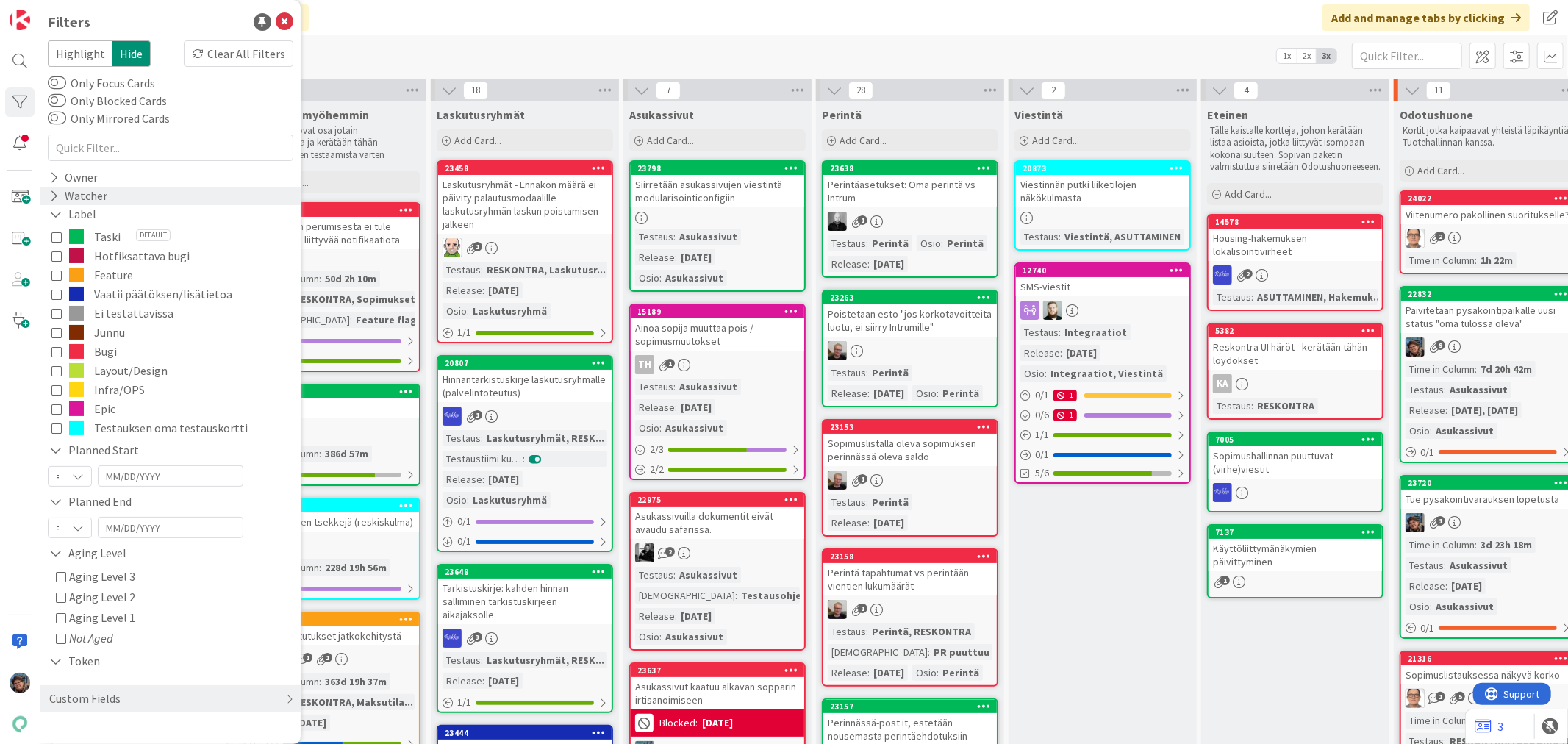
click at [52, 196] on icon at bounding box center [53, 196] width 10 height 12
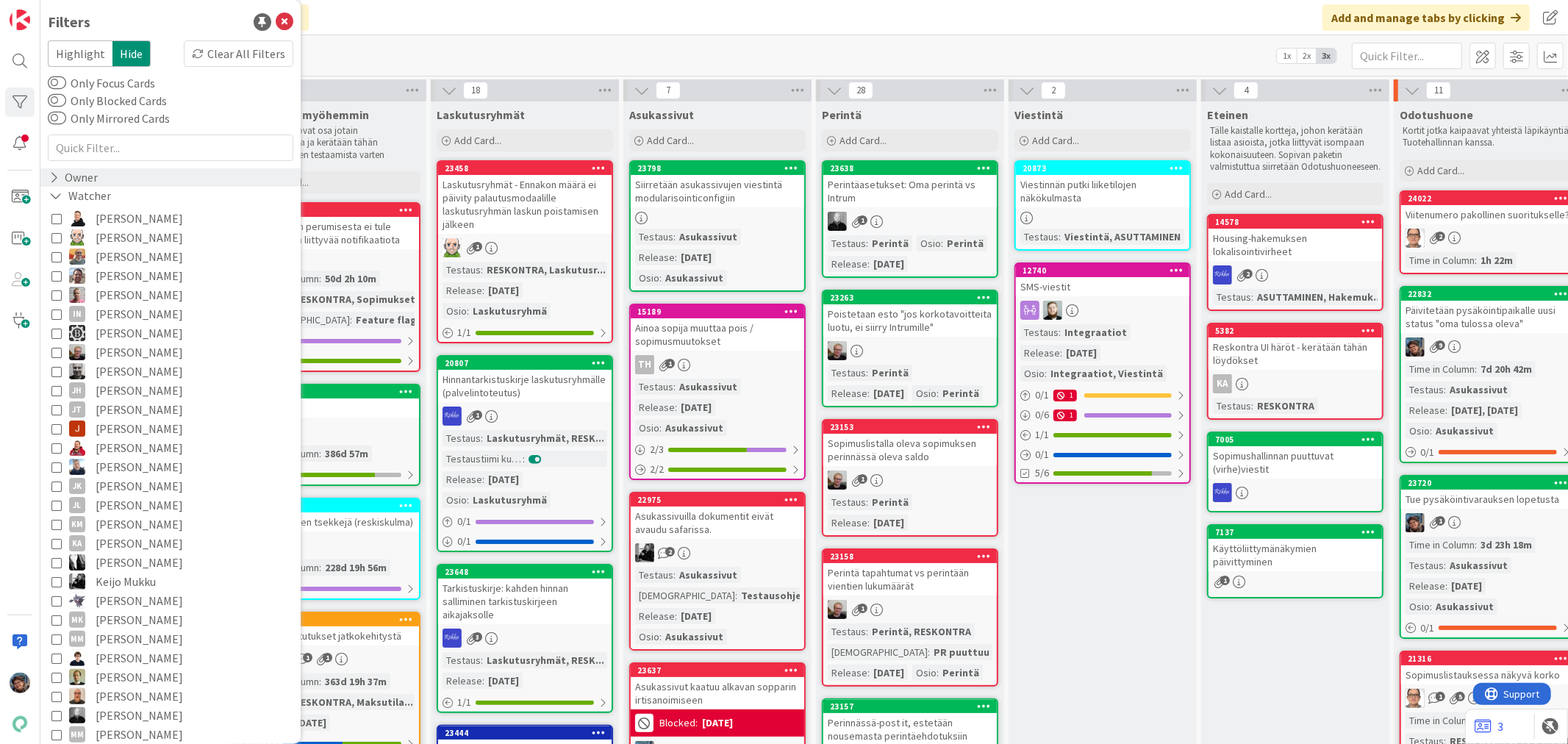
click at [52, 175] on icon at bounding box center [53, 178] width 10 height 12
click at [52, 175] on icon at bounding box center [55, 178] width 13 height 12
click at [53, 193] on icon at bounding box center [55, 196] width 13 height 12
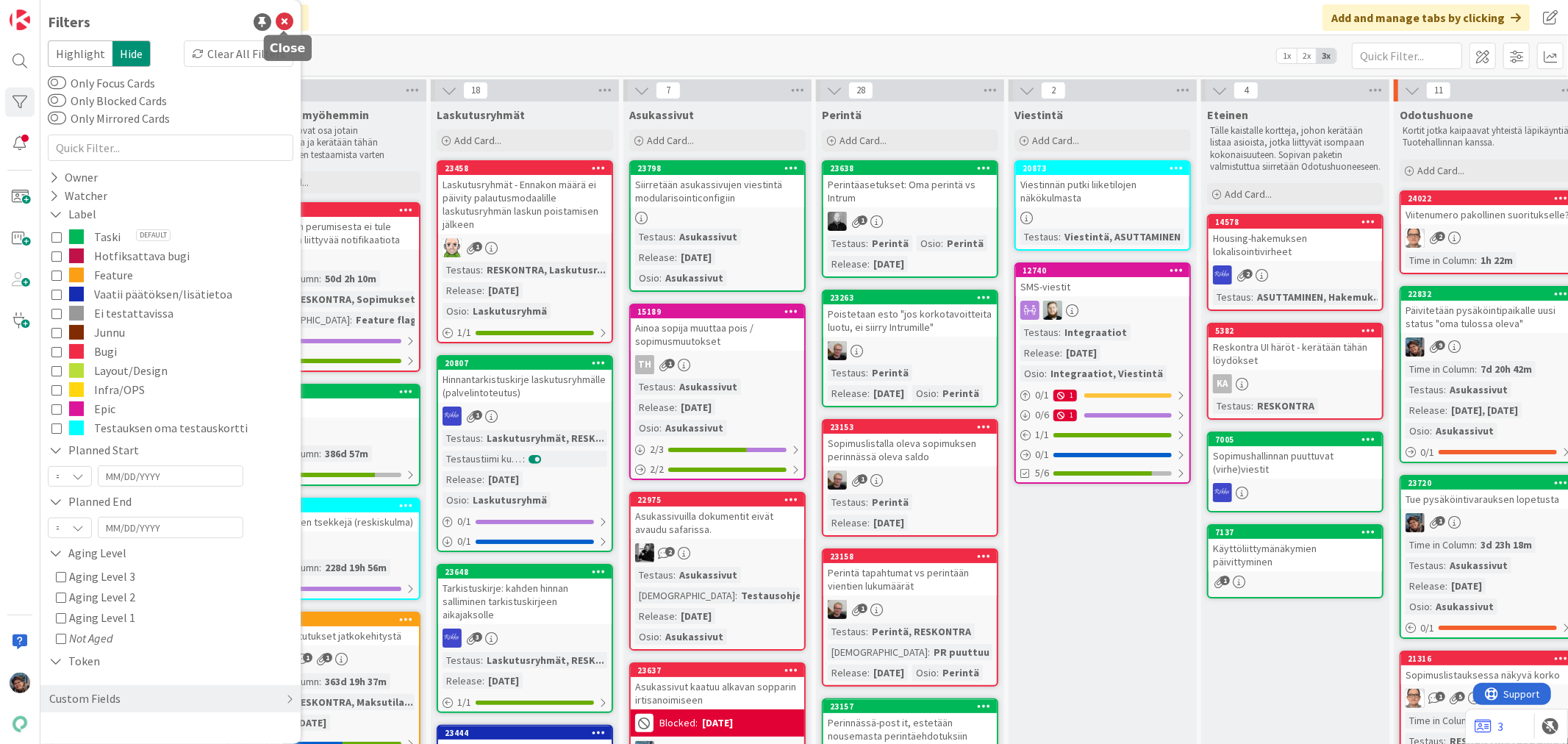
click at [280, 19] on icon at bounding box center [284, 22] width 18 height 18
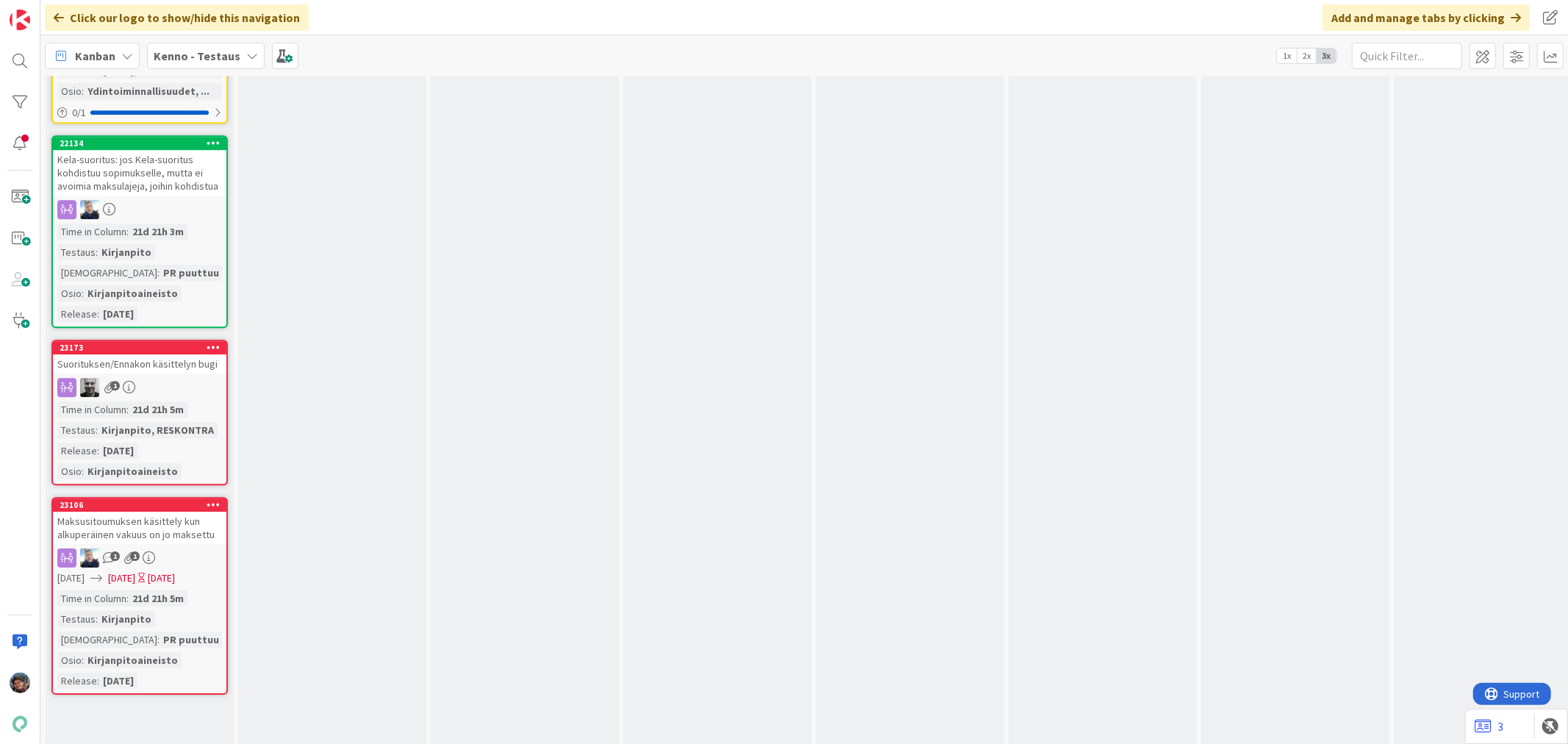
scroll to position [12993, 0]
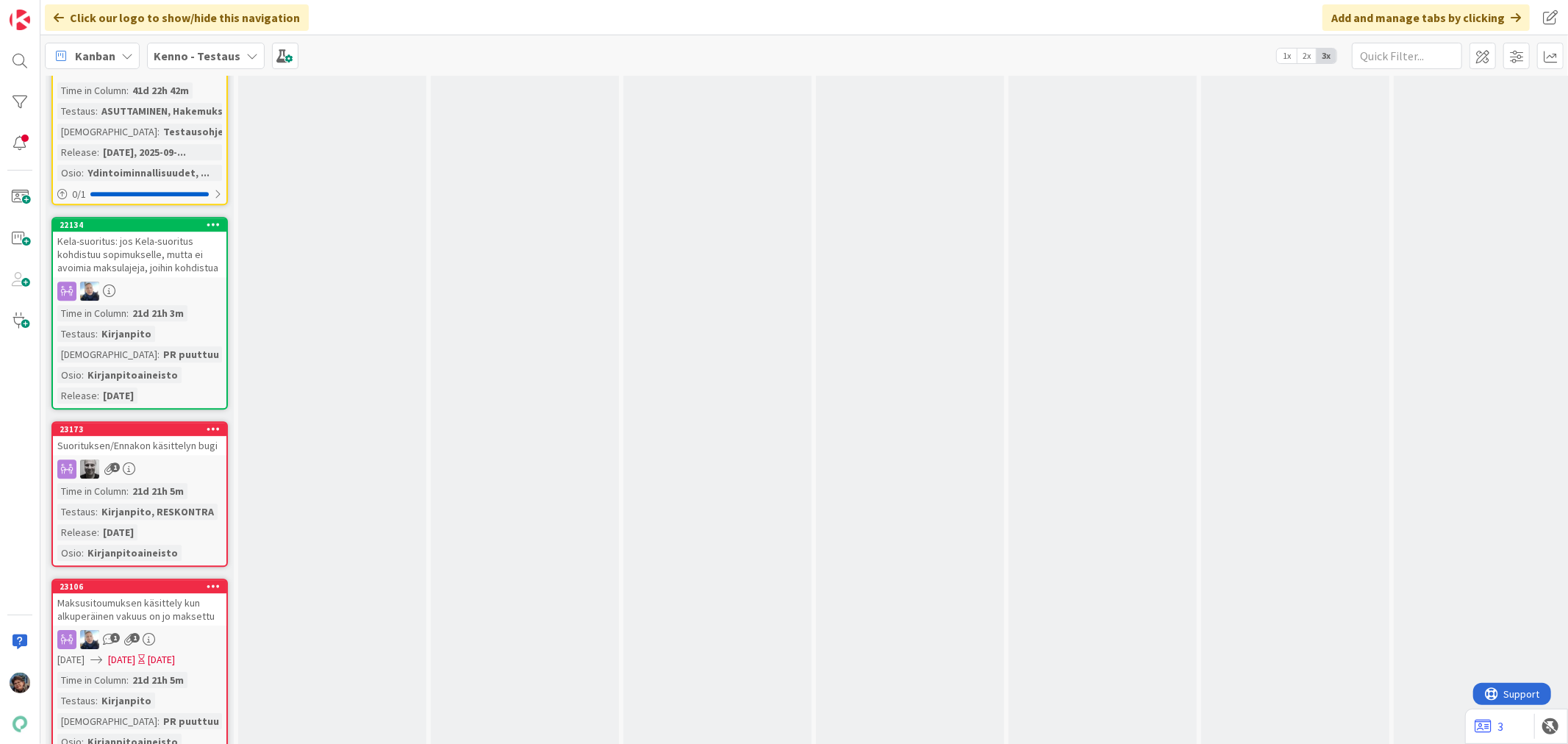
click at [136, 483] on div "21d 21h 5m" at bounding box center [158, 491] width 59 height 16
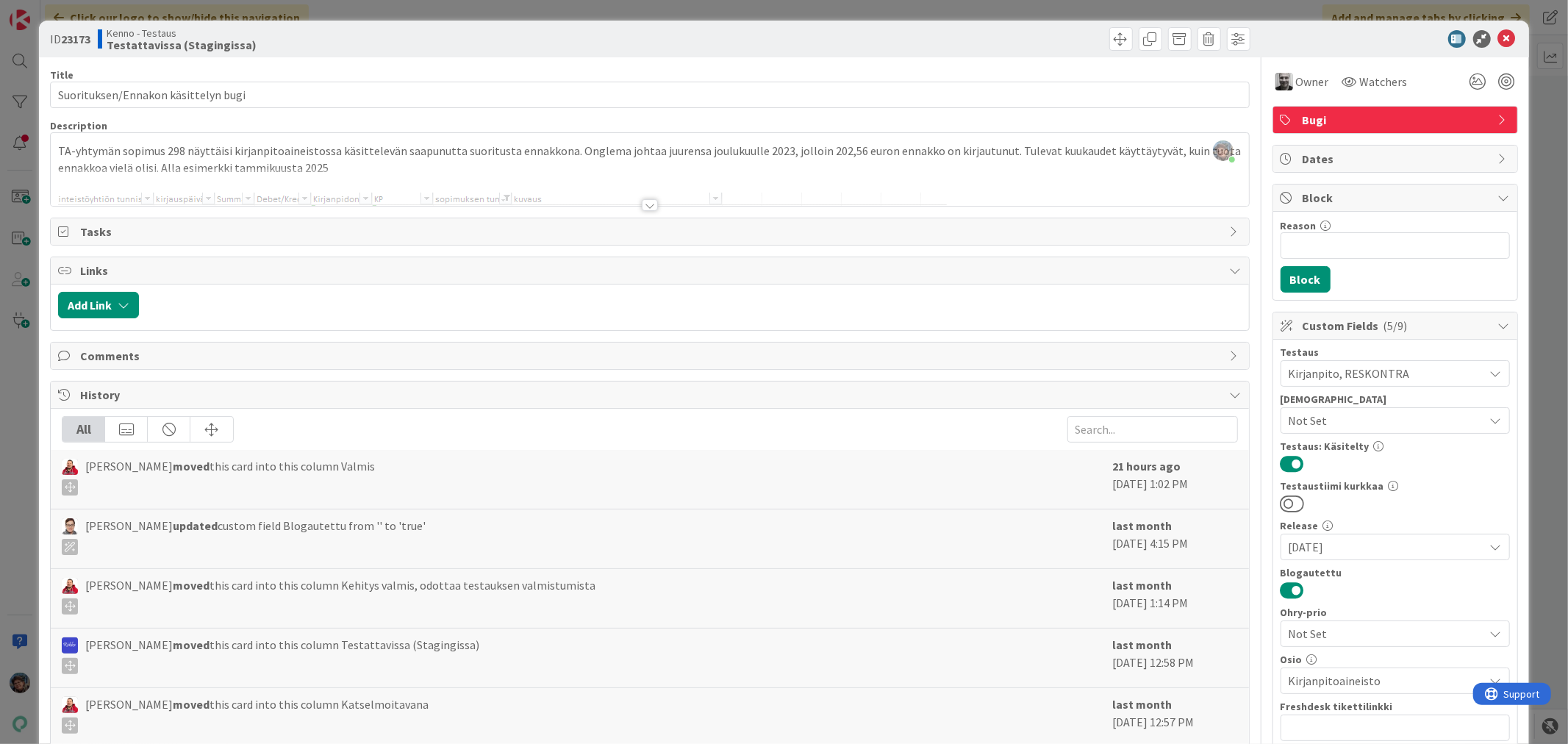
click at [642, 200] on div at bounding box center [650, 205] width 16 height 11
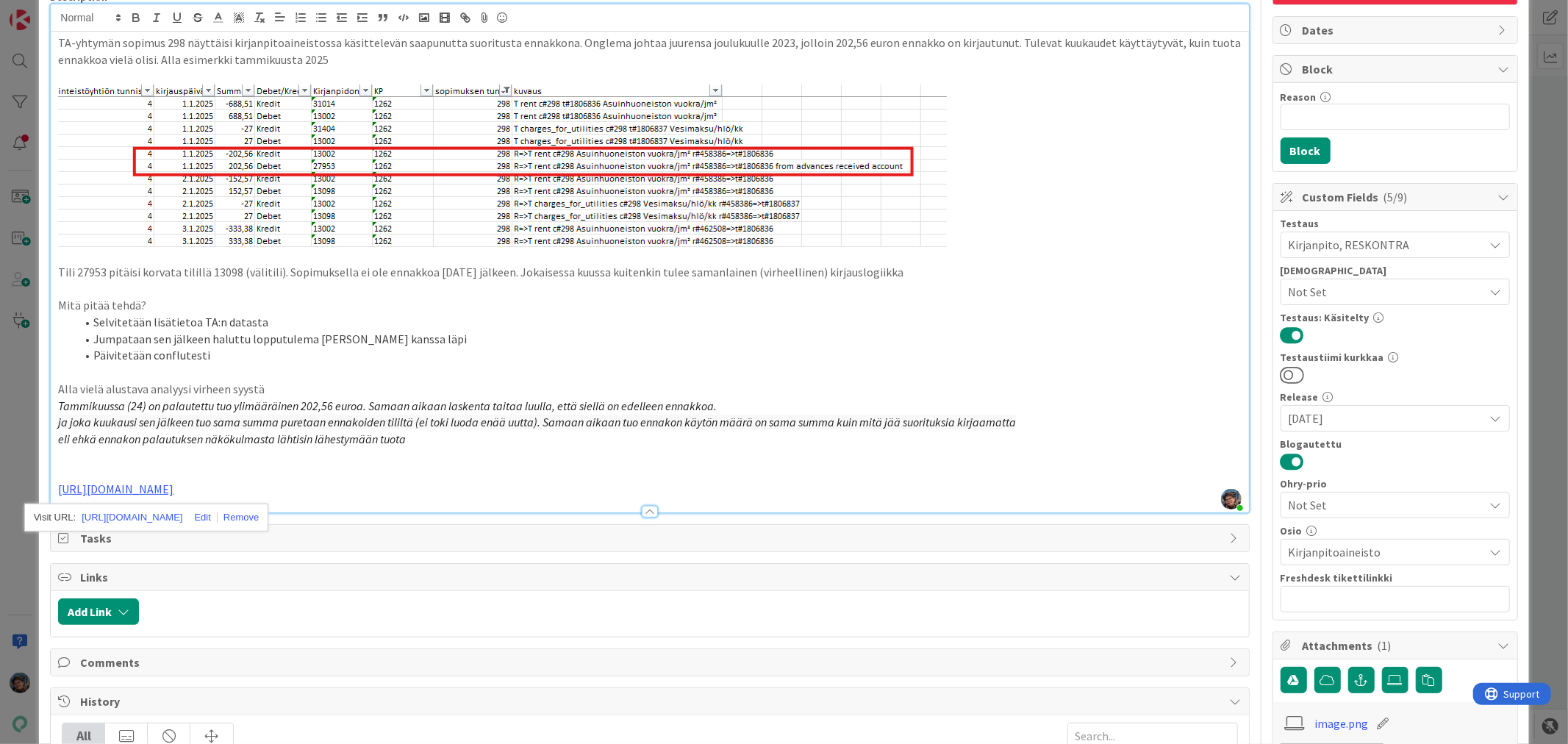
scroll to position [408, 0]
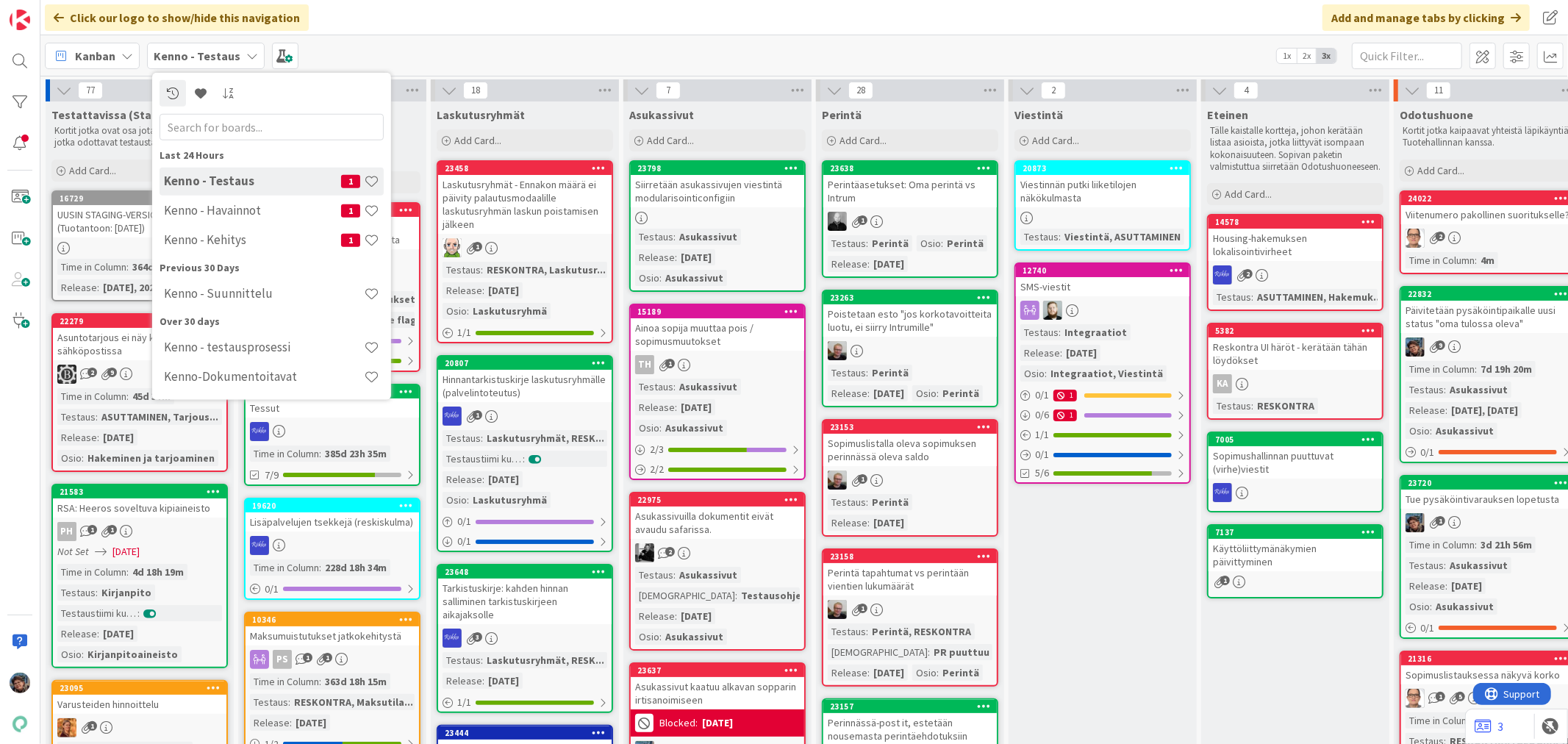
click at [234, 233] on h4 "Kenno - Kehitys" at bounding box center [252, 240] width 177 height 15
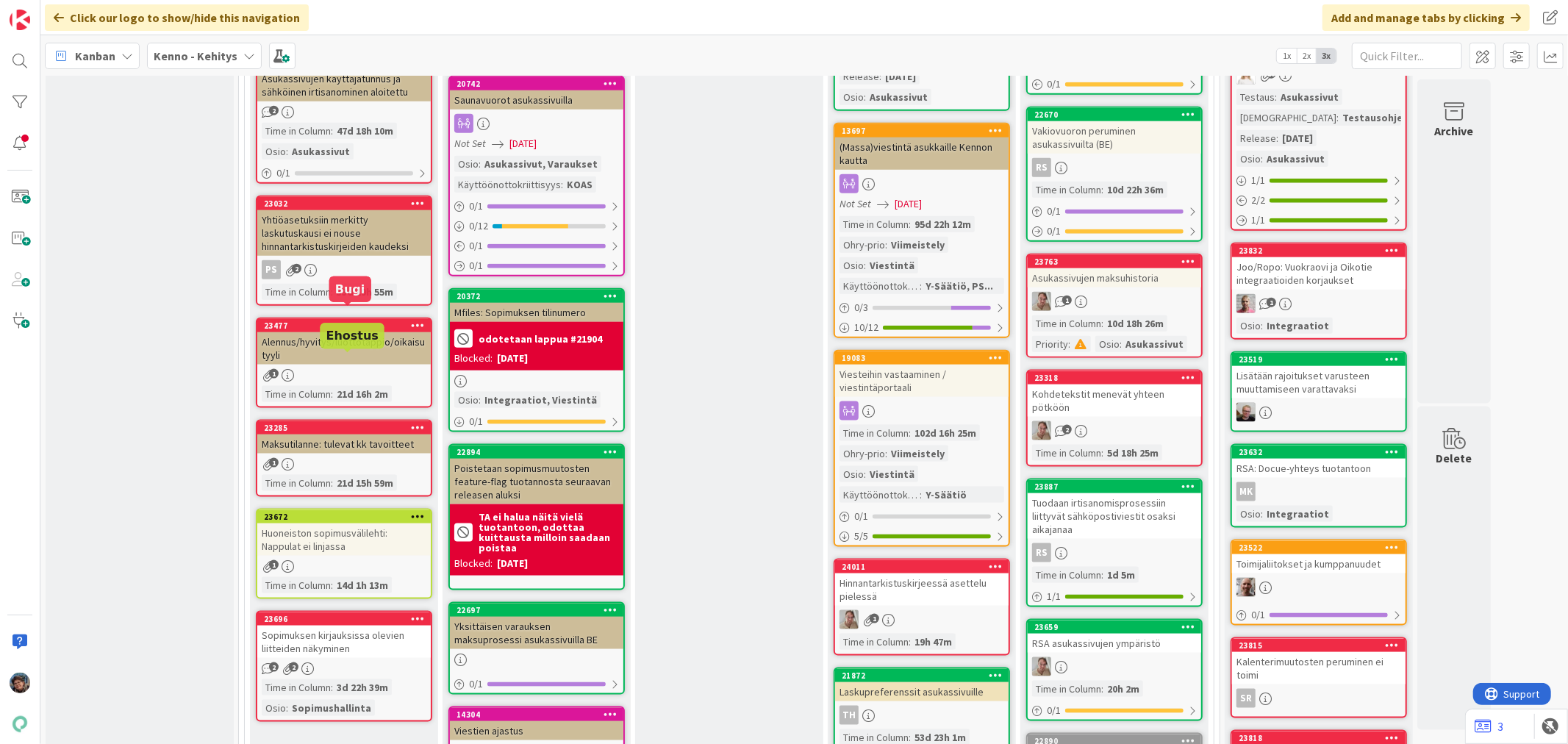
scroll to position [1634, 0]
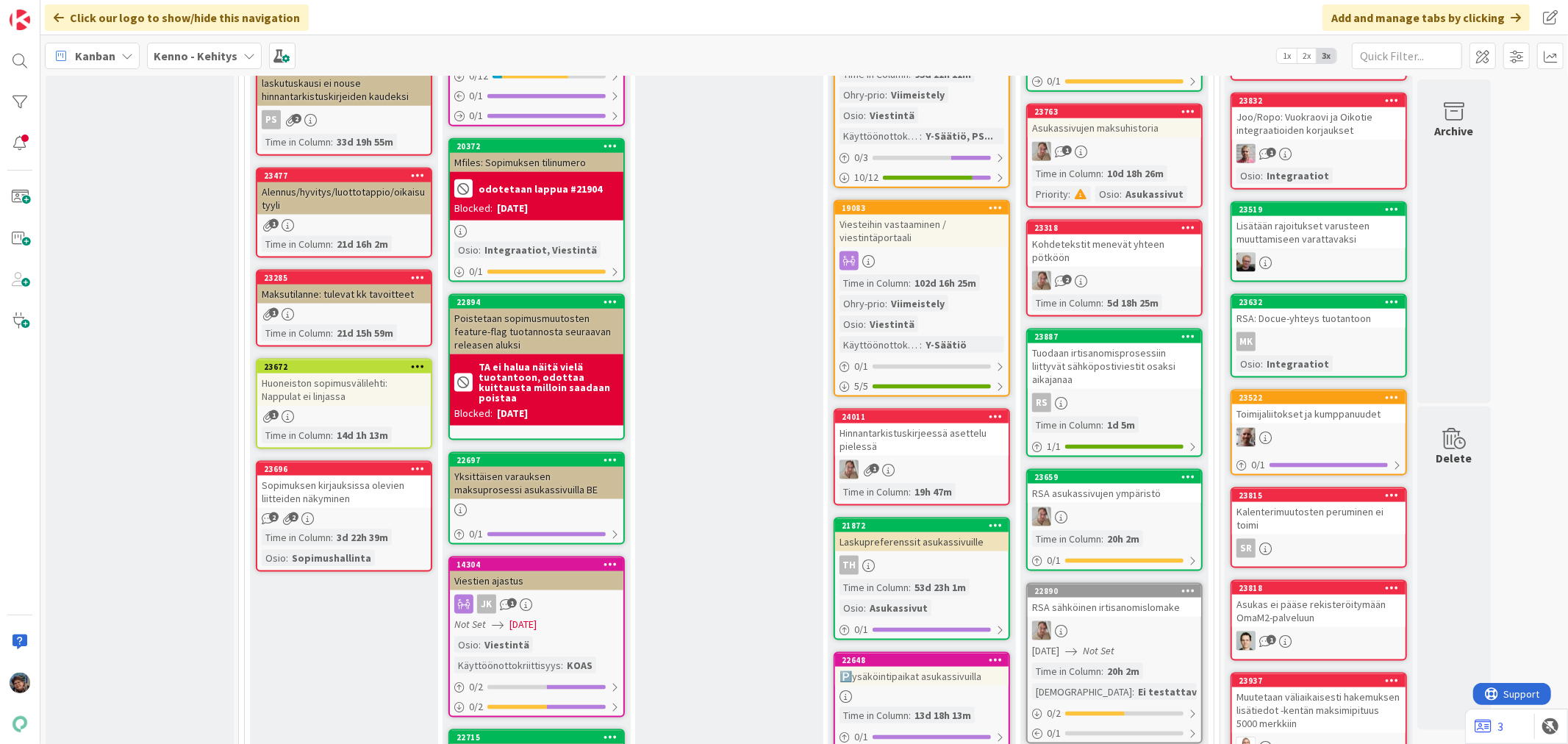
click at [381, 411] on div "1" at bounding box center [344, 417] width 173 height 12
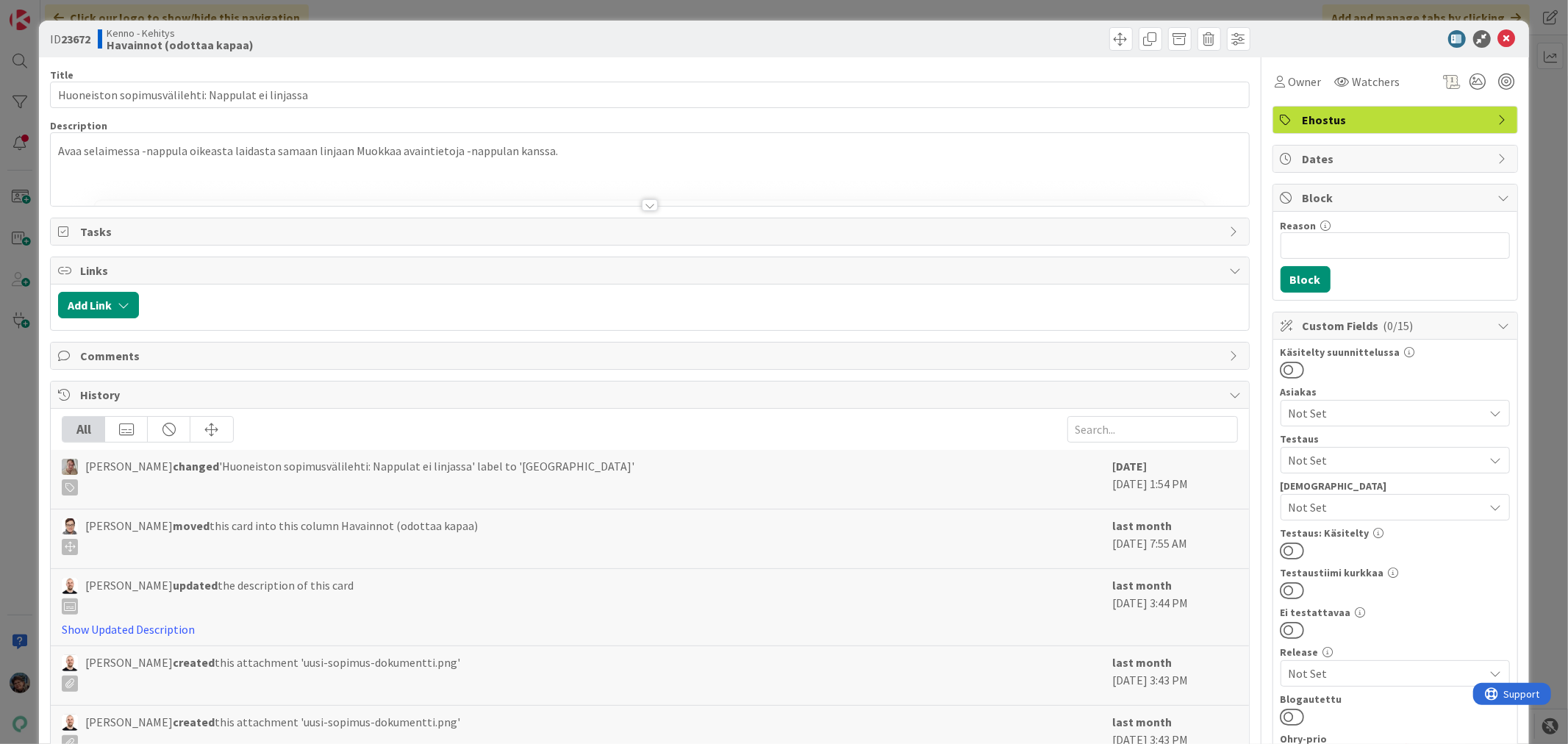
click at [643, 208] on div at bounding box center [650, 205] width 16 height 11
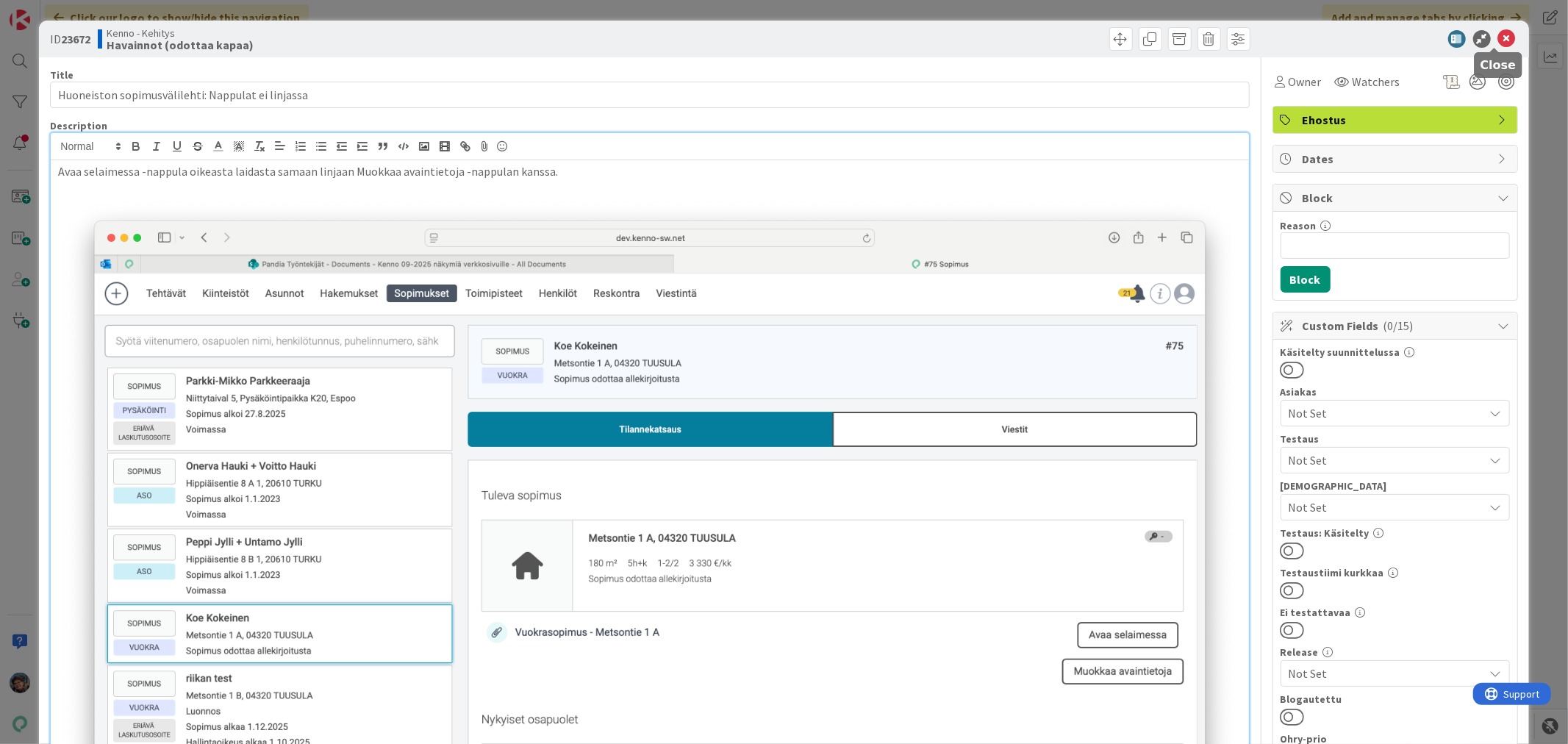
click at [1498, 32] on icon at bounding box center [1507, 39] width 18 height 18
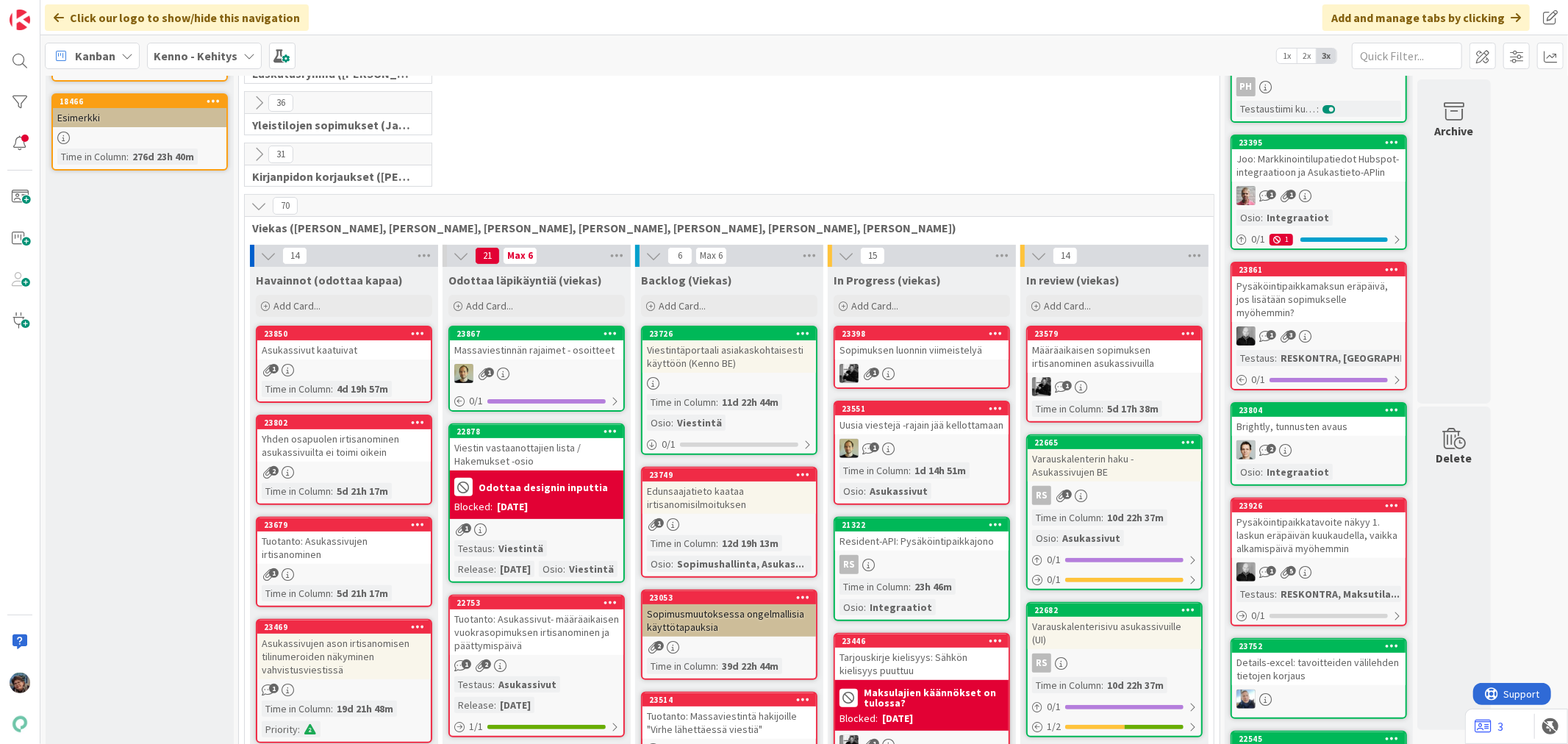
scroll to position [326, 0]
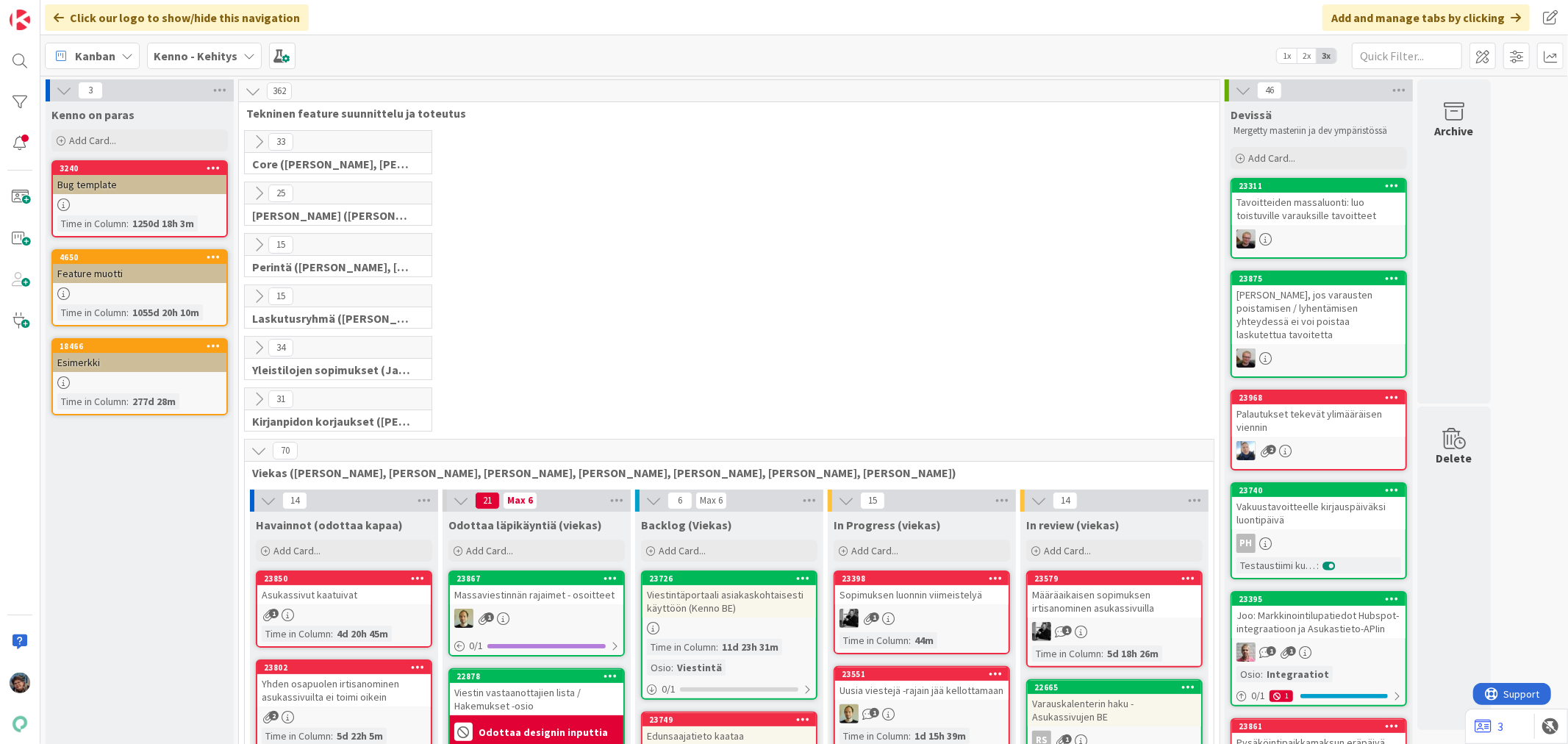
scroll to position [326, 0]
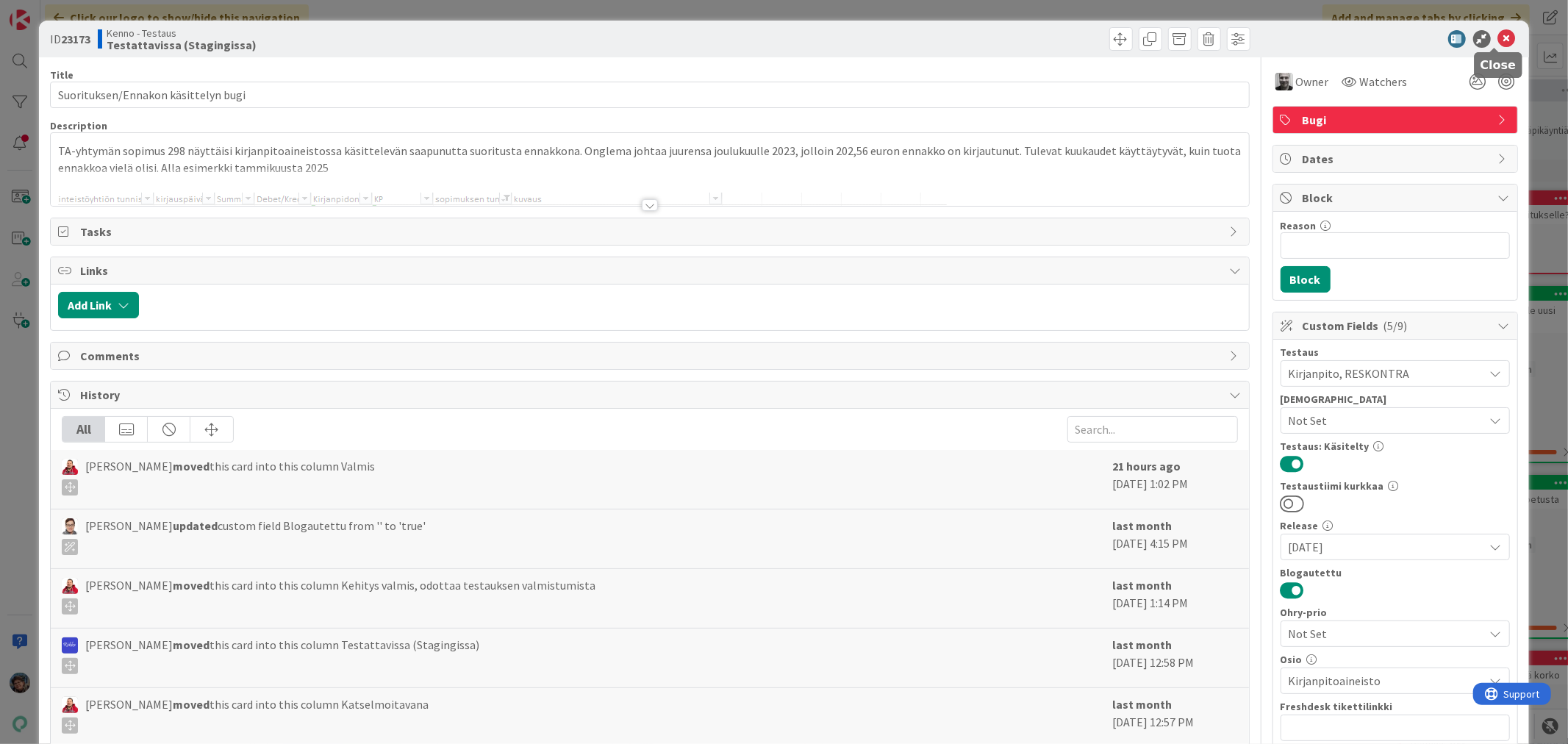
click at [1498, 31] on icon at bounding box center [1507, 39] width 18 height 18
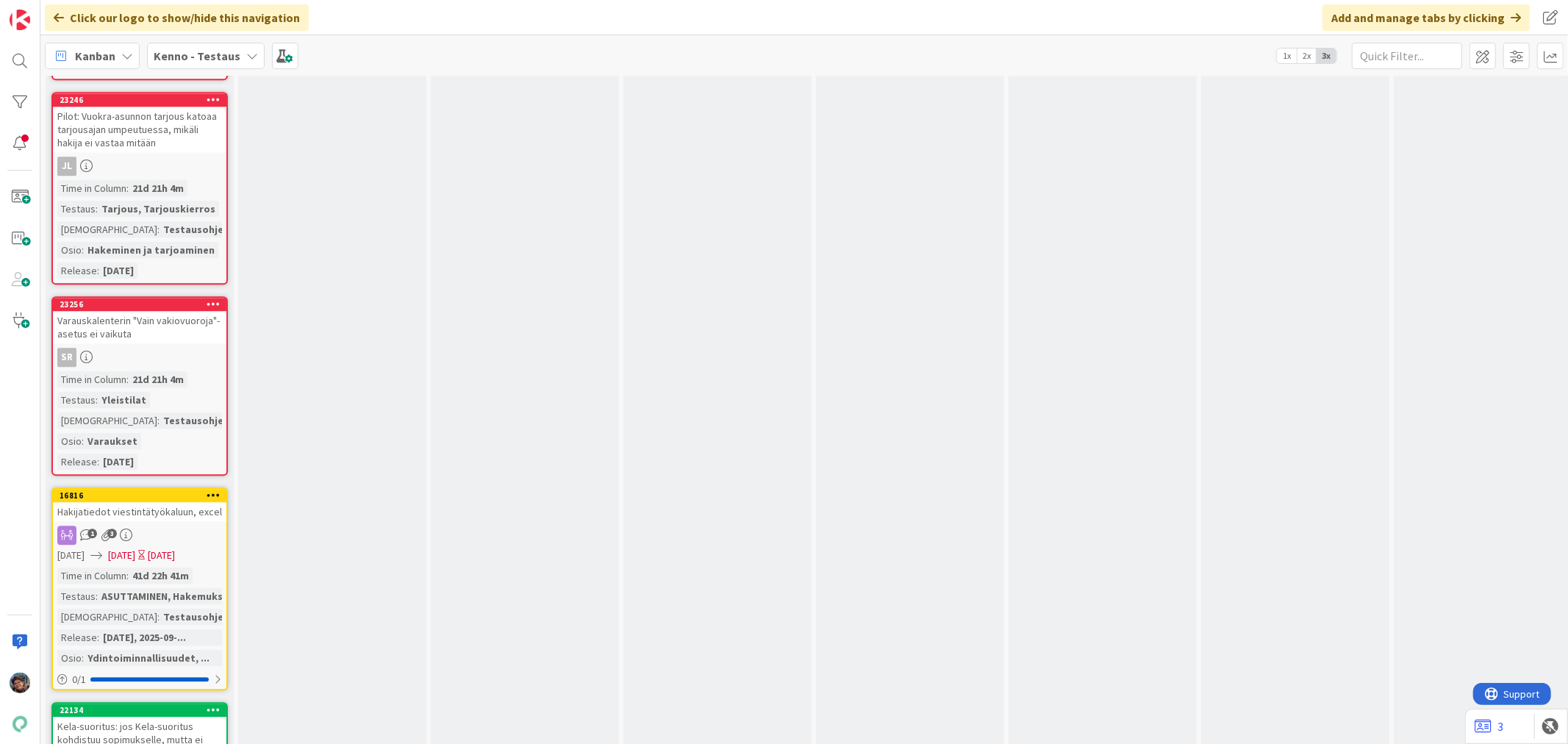
scroll to position [12503, 0]
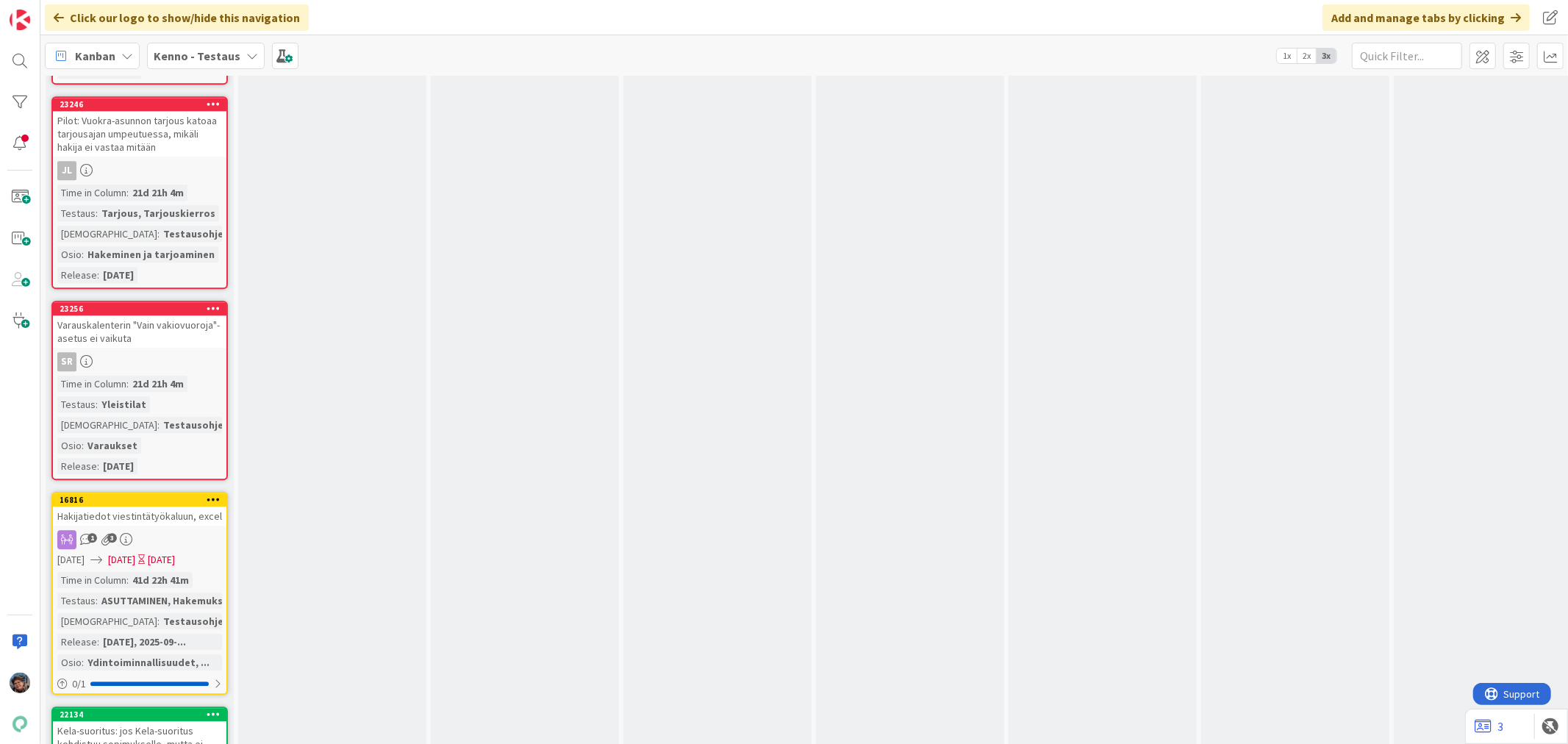
click at [151, 376] on div "21d 21h 4m" at bounding box center [158, 383] width 59 height 16
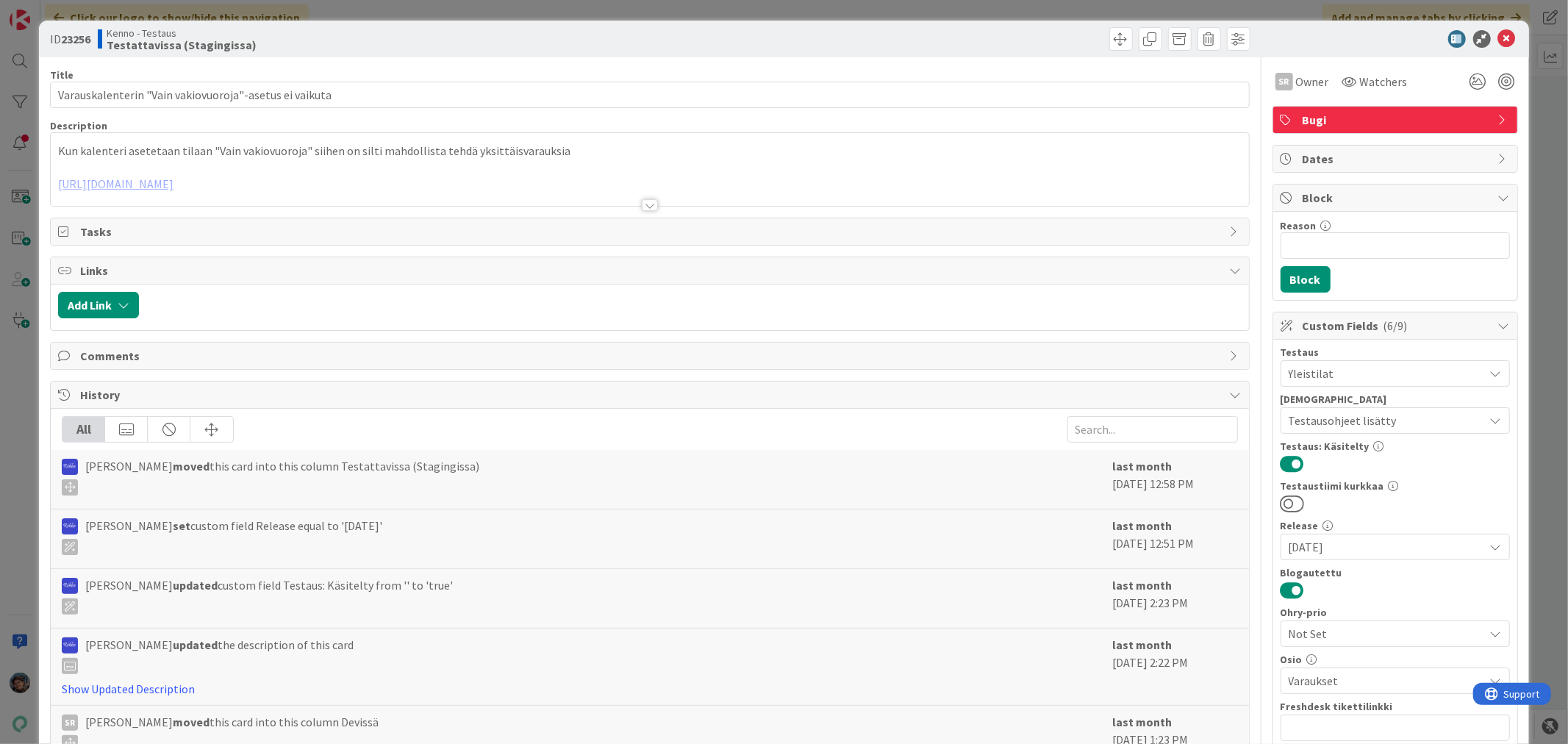
scroll to position [302, 0]
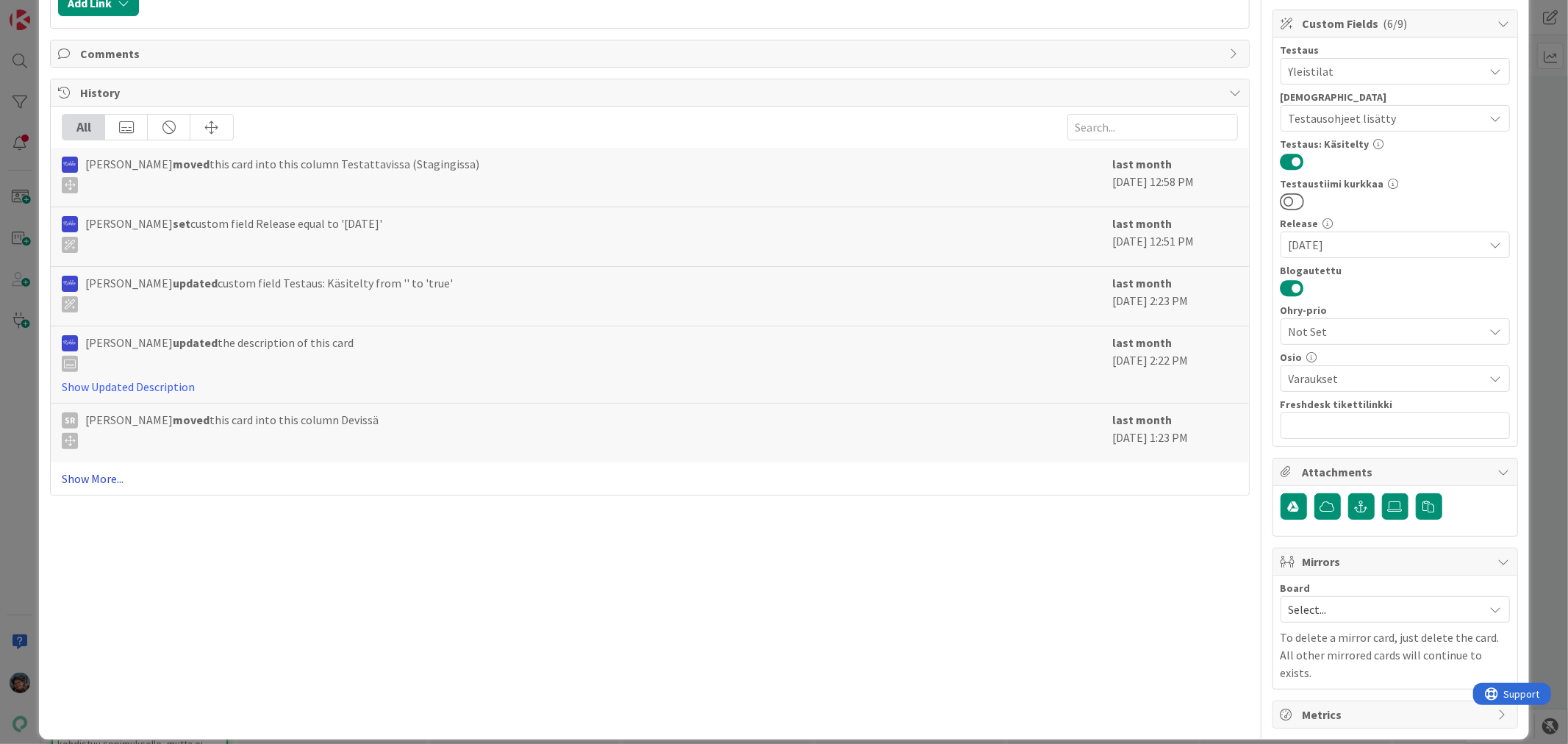
click at [105, 476] on link "Show More..." at bounding box center [650, 479] width 1176 height 18
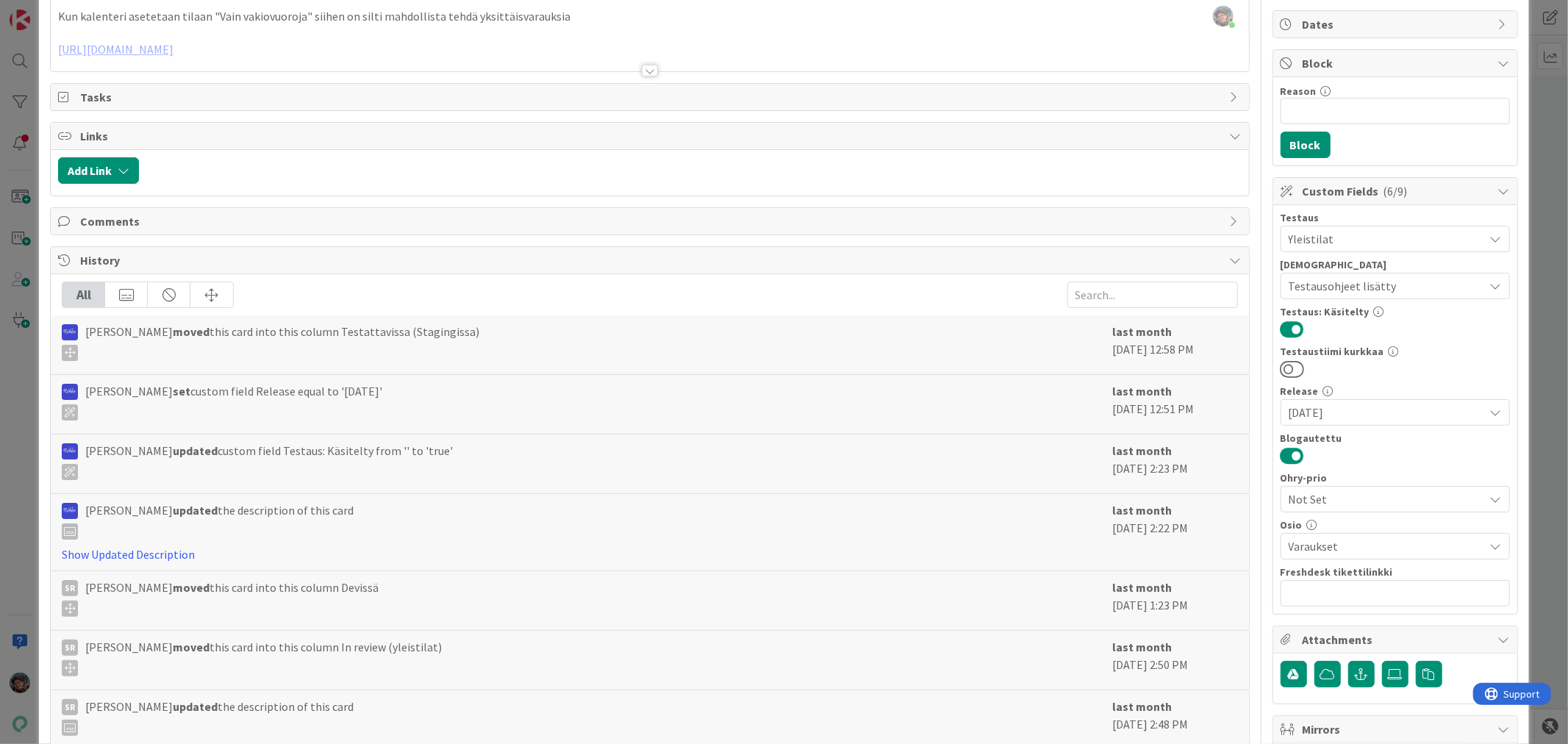
scroll to position [0, 0]
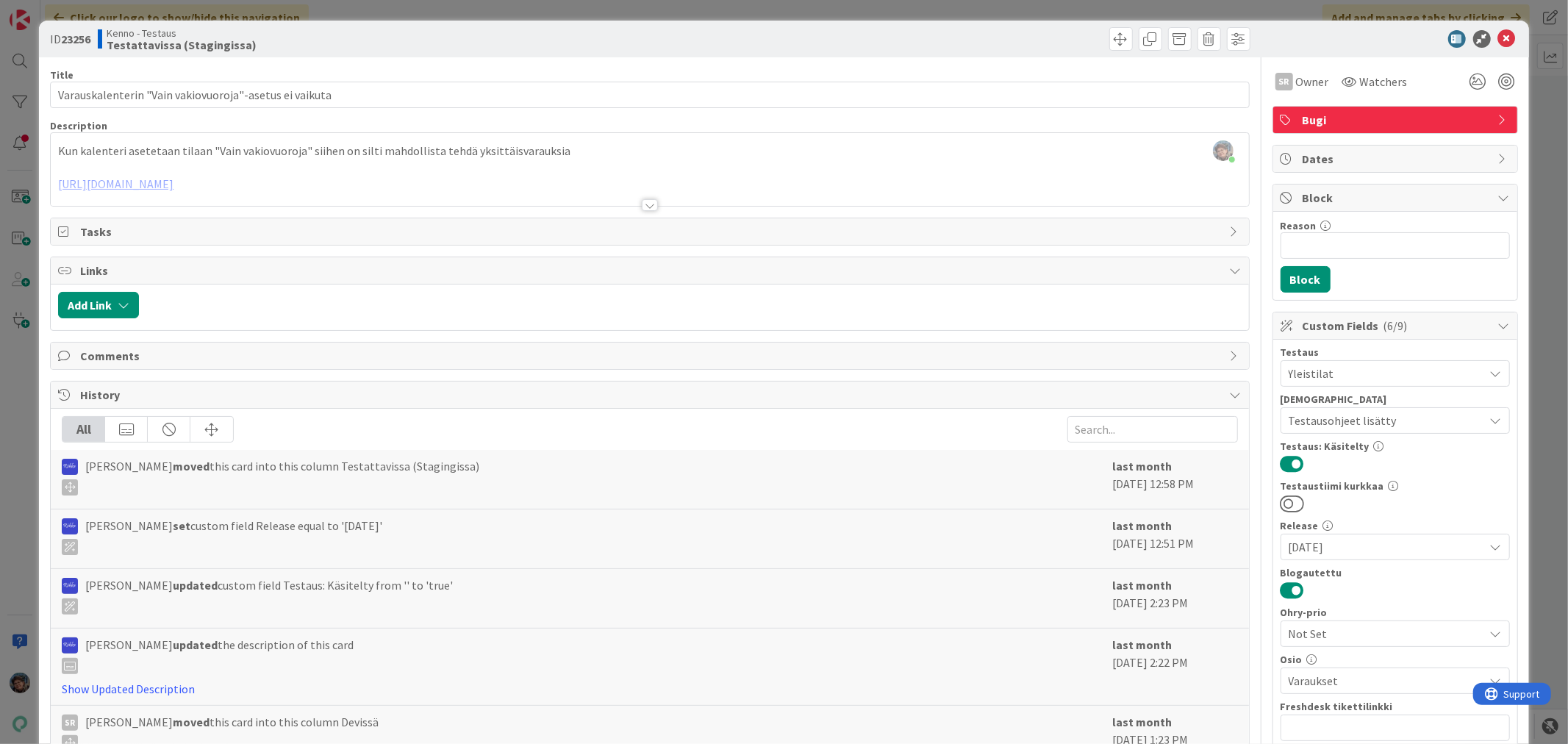
click at [642, 202] on div at bounding box center [650, 205] width 16 height 11
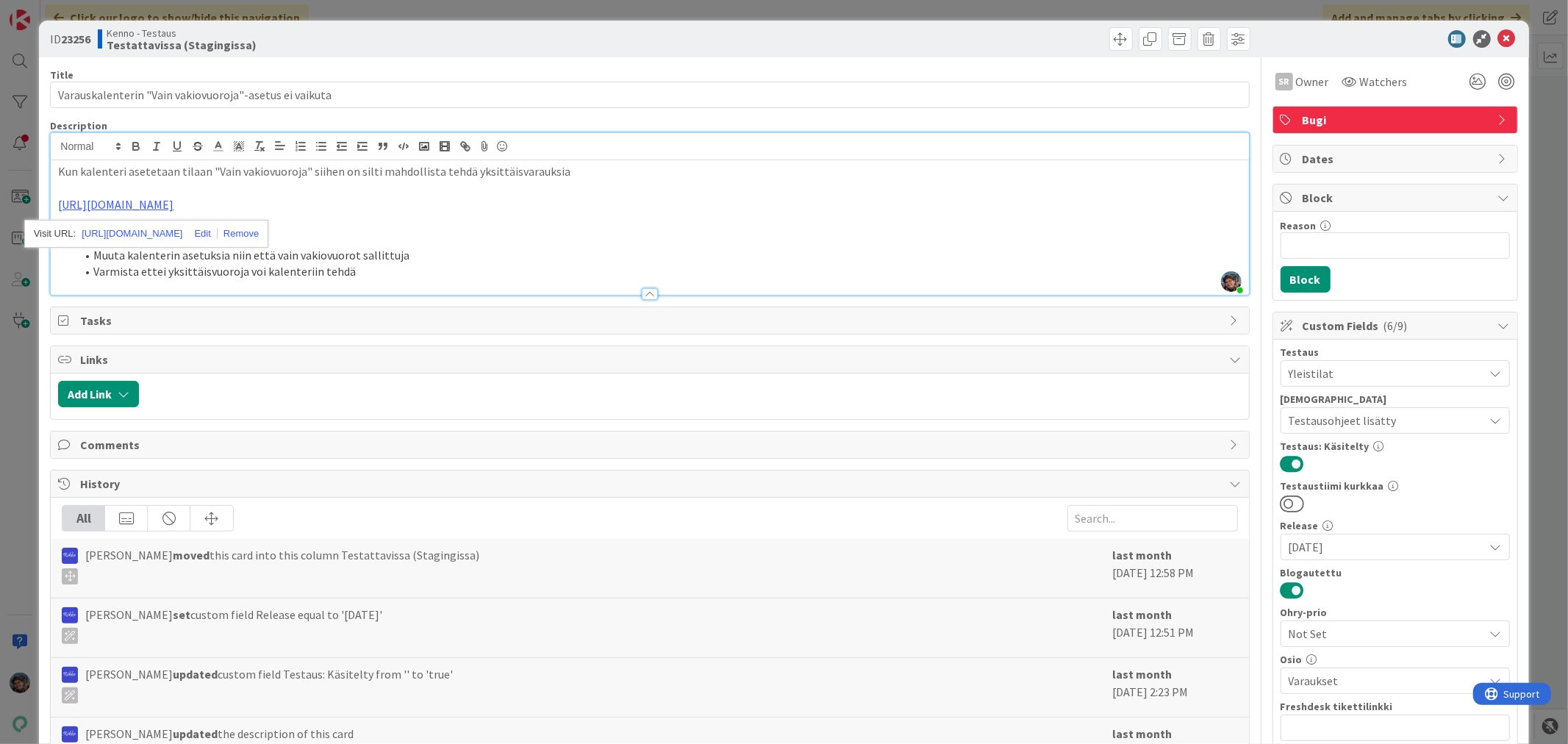
click at [531, 216] on p at bounding box center [649, 221] width 1183 height 17
